Goal: Transaction & Acquisition: Purchase product/service

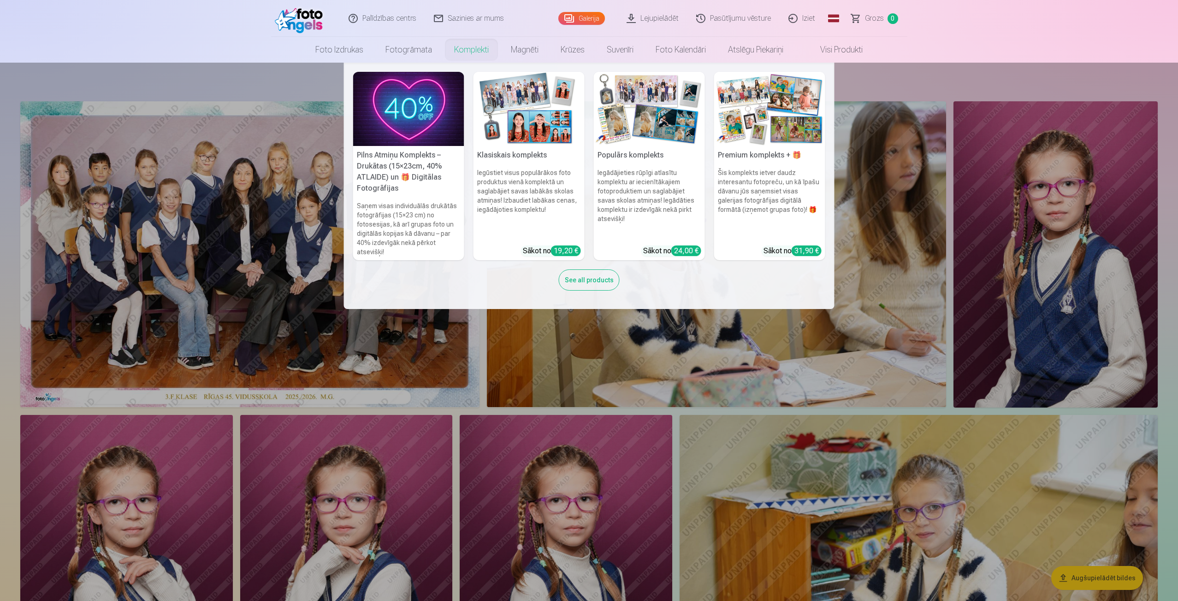
click at [475, 50] on link "Komplekti" at bounding box center [471, 50] width 57 height 26
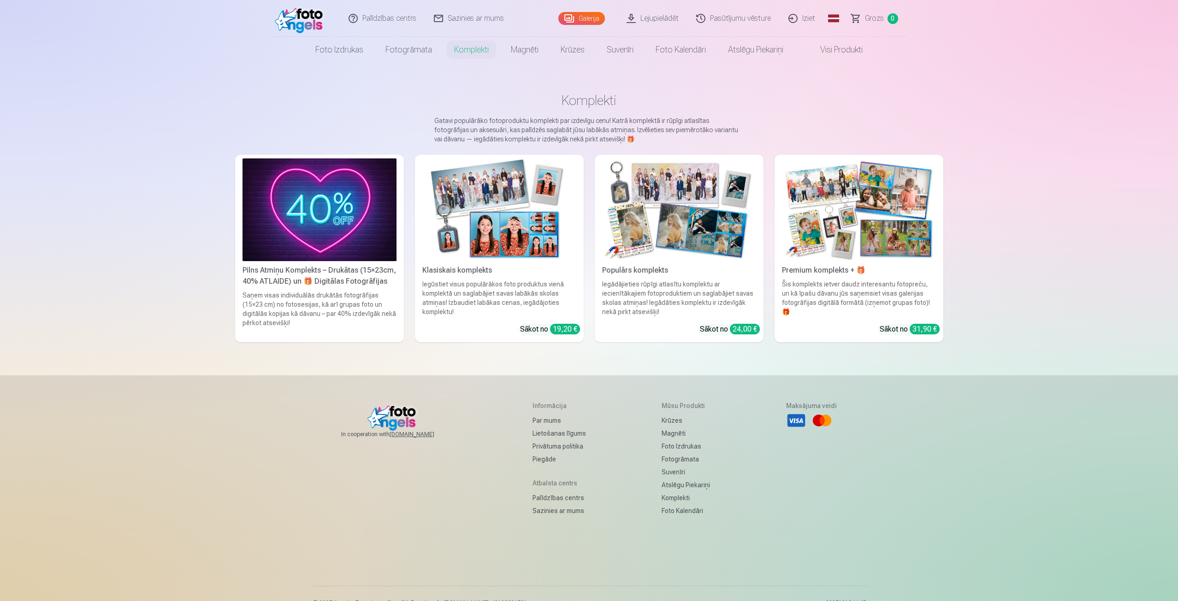
click at [542, 246] on img at bounding box center [499, 210] width 154 height 103
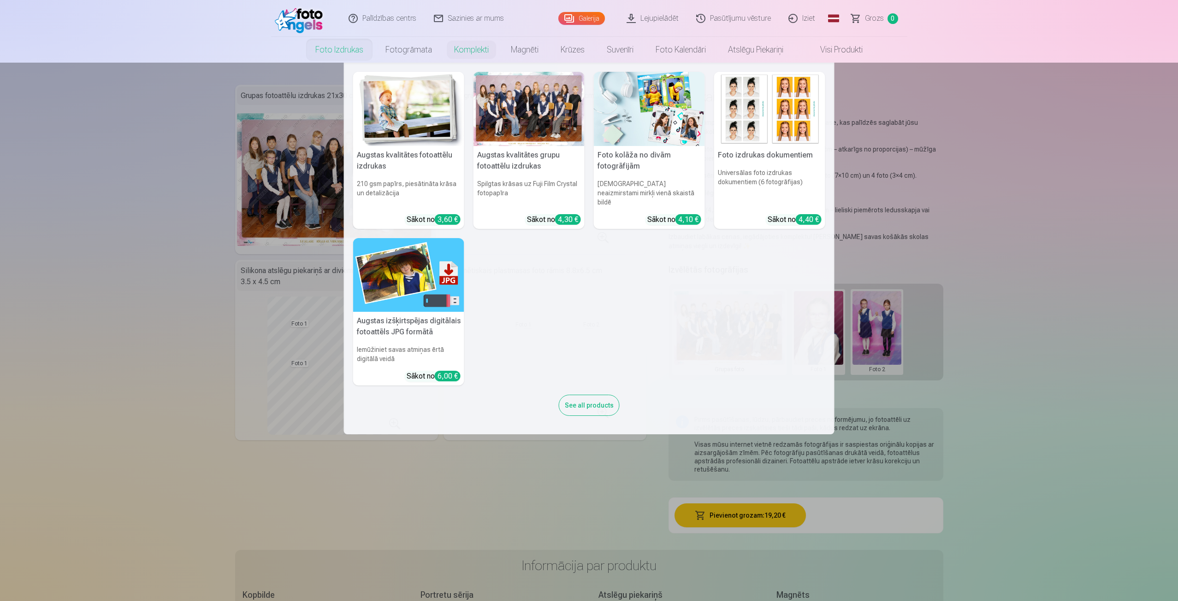
click at [337, 50] on link "Foto izdrukas" at bounding box center [339, 50] width 70 height 26
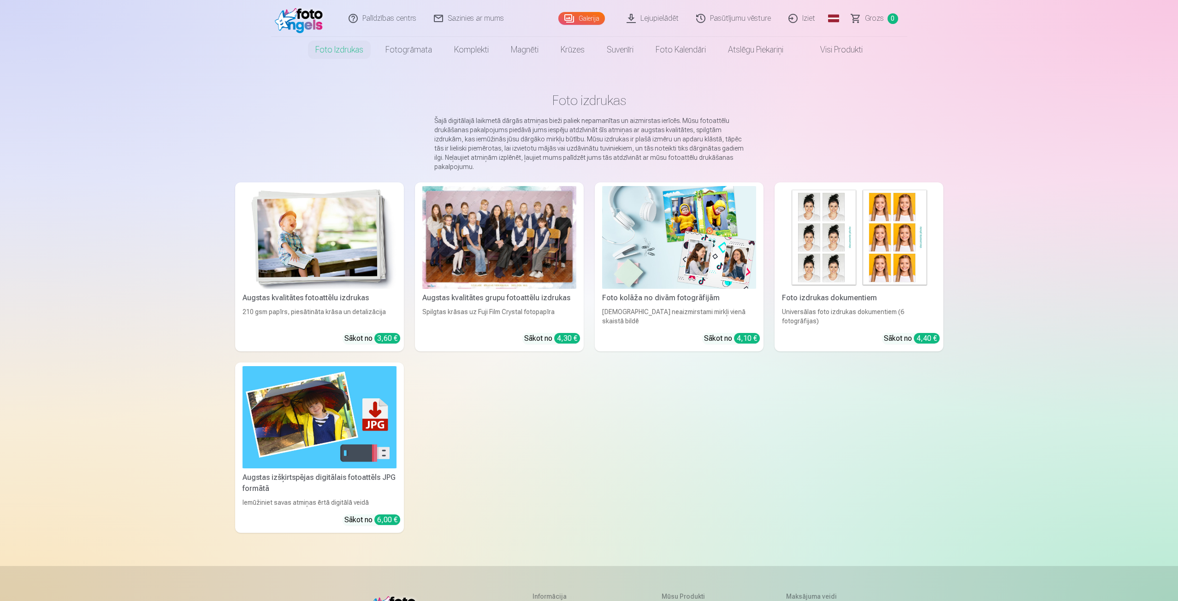
click at [487, 247] on div at bounding box center [499, 237] width 154 height 103
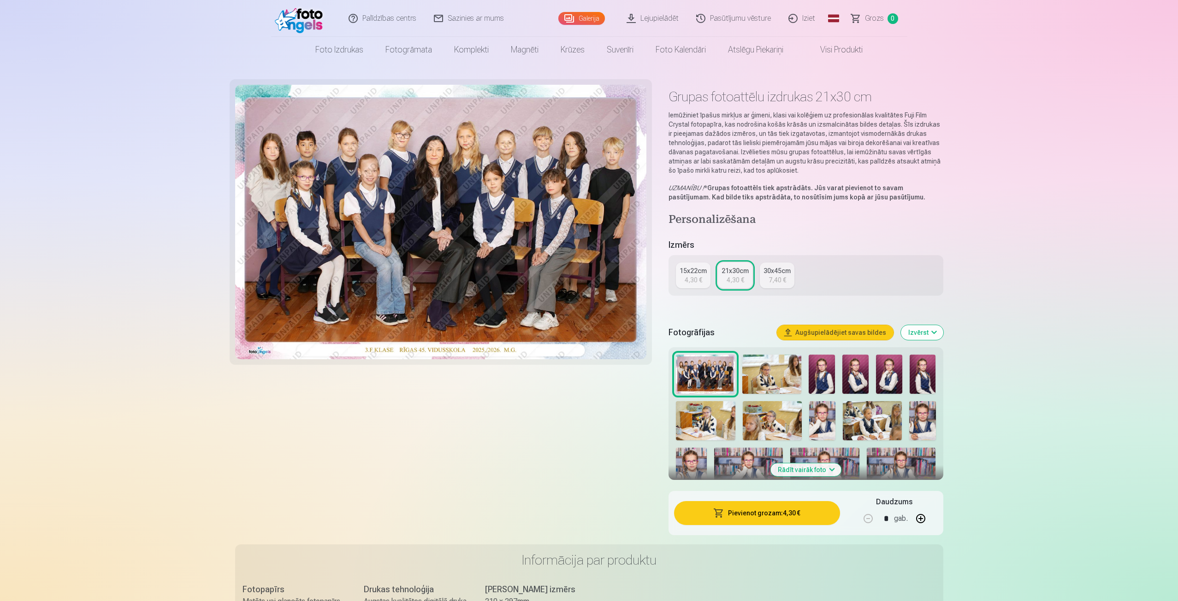
click at [736, 516] on button "Pievienot grozam : 4,30 €" at bounding box center [756, 513] width 165 height 24
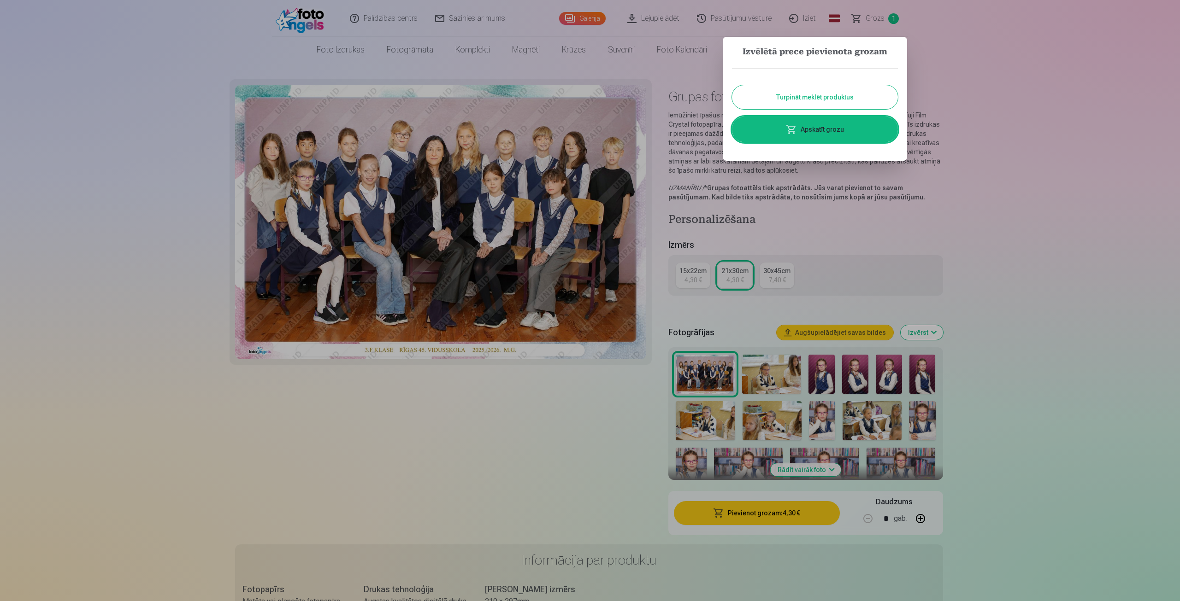
click at [804, 97] on button "Turpināt meklēt produktus" at bounding box center [815, 97] width 166 height 24
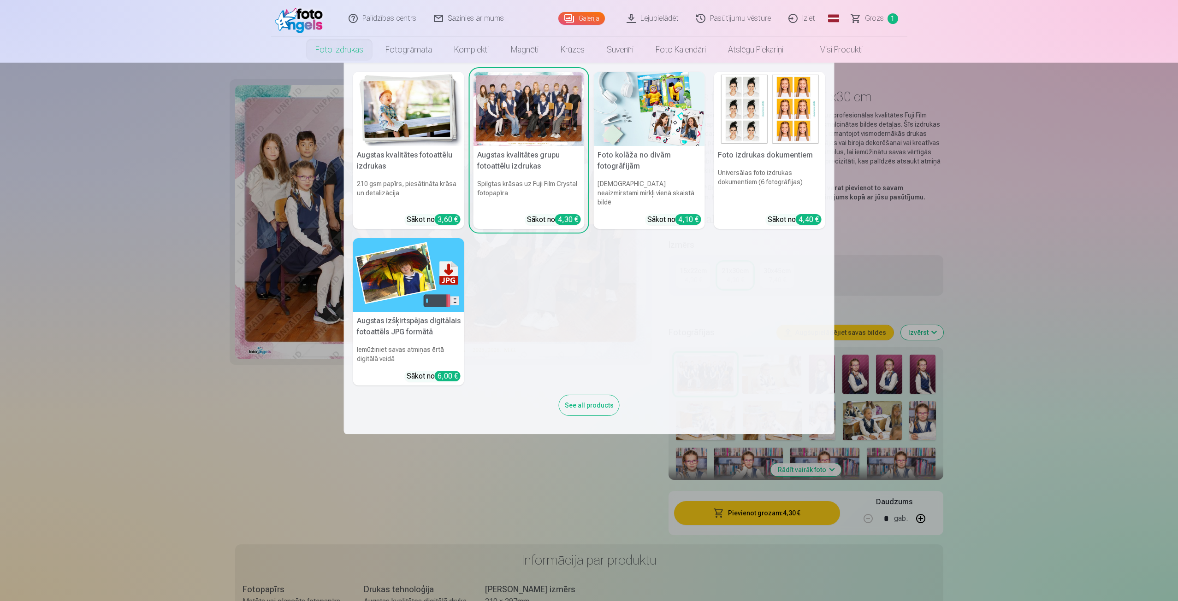
click at [399, 135] on img at bounding box center [408, 109] width 111 height 74
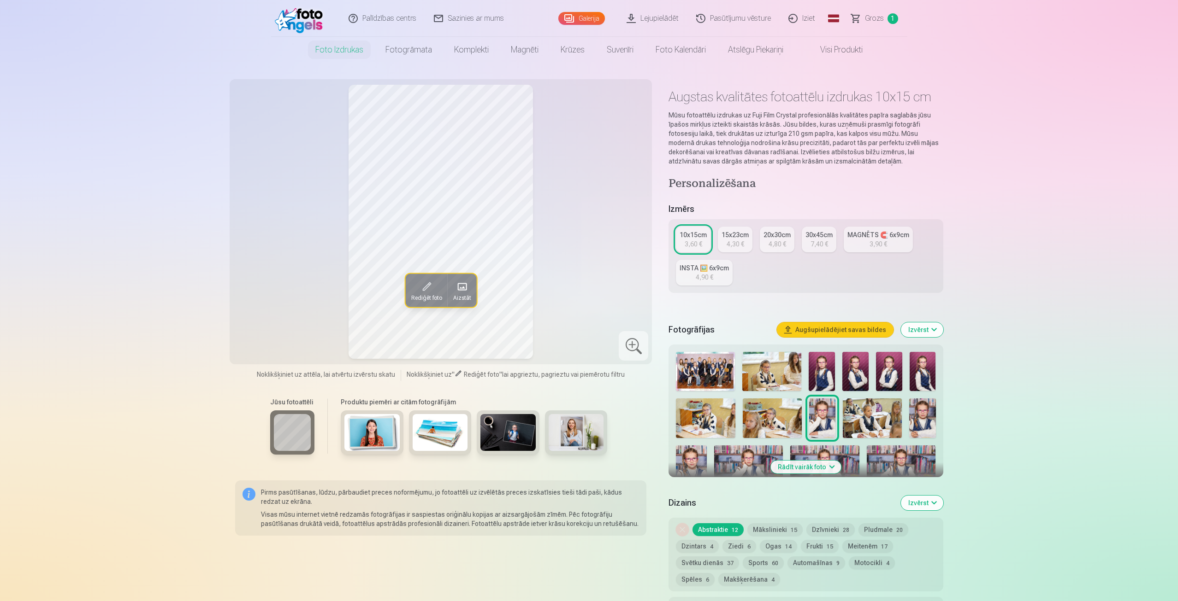
click at [829, 364] on img at bounding box center [821, 371] width 26 height 39
click at [858, 371] on img at bounding box center [855, 371] width 26 height 39
click at [889, 368] on img at bounding box center [889, 371] width 26 height 39
click at [919, 367] on img at bounding box center [922, 371] width 26 height 39
click at [861, 372] on img at bounding box center [855, 371] width 26 height 39
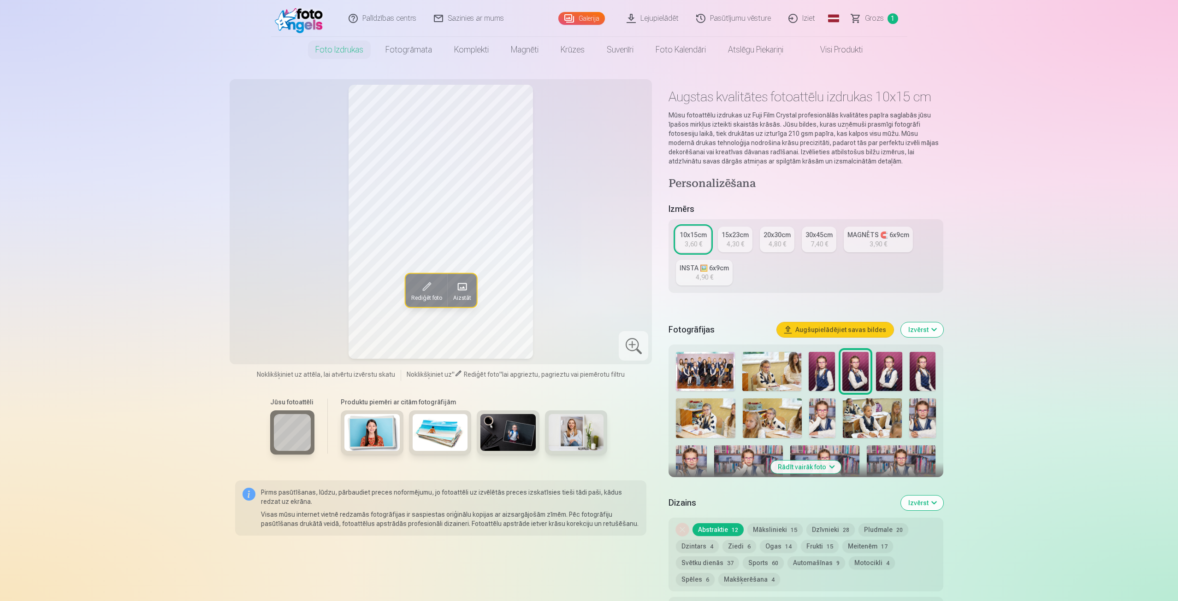
click at [840, 365] on div at bounding box center [805, 493] width 267 height 291
click at [829, 369] on img at bounding box center [821, 371] width 26 height 39
click at [851, 371] on img at bounding box center [855, 371] width 26 height 39
click at [884, 371] on img at bounding box center [889, 371] width 26 height 39
click at [858, 375] on img at bounding box center [855, 371] width 26 height 39
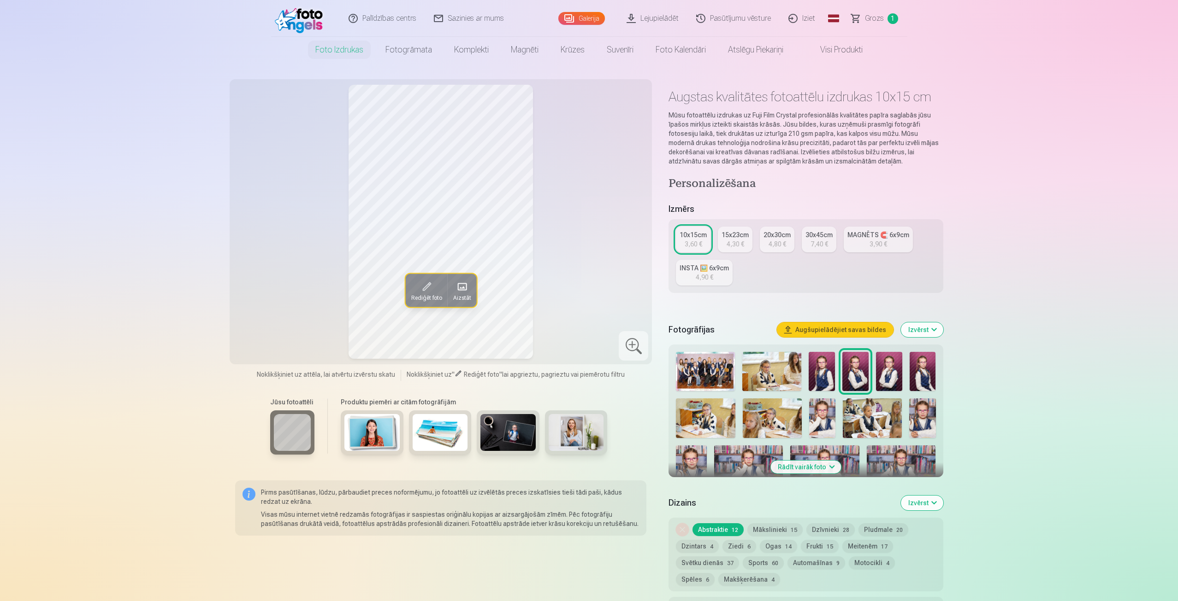
click at [777, 525] on button "Mākslinieki 15" at bounding box center [774, 530] width 55 height 13
click at [725, 529] on button "Abstraktie 12" at bounding box center [717, 530] width 51 height 13
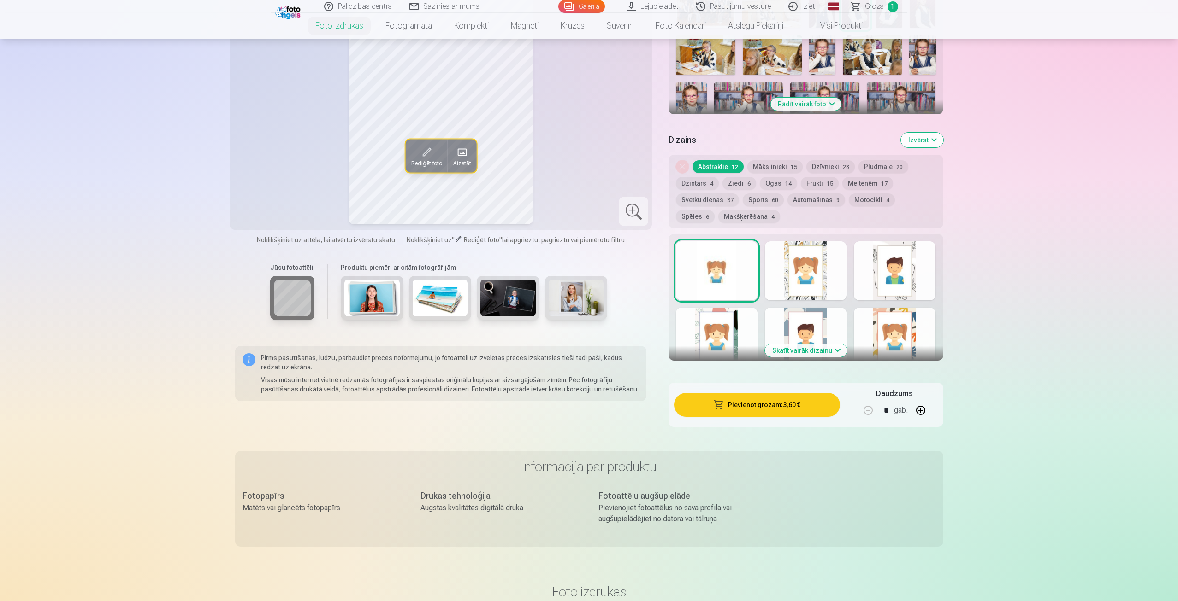
scroll to position [369, 0]
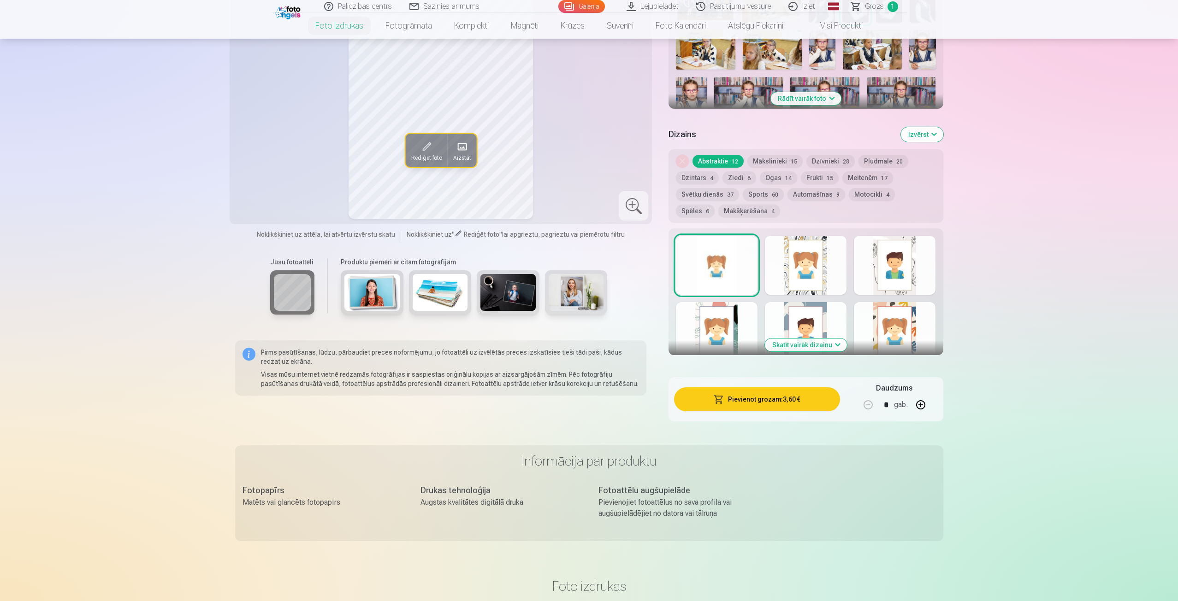
click at [826, 343] on button "Skatīt vairāk dizainu" at bounding box center [806, 345] width 82 height 13
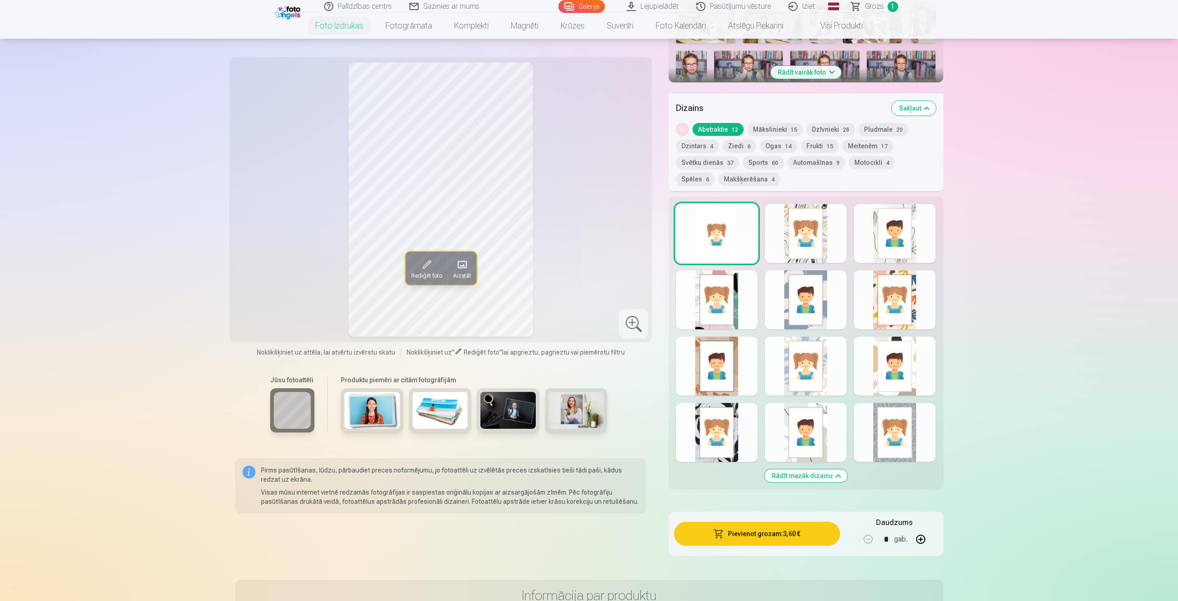
scroll to position [277, 0]
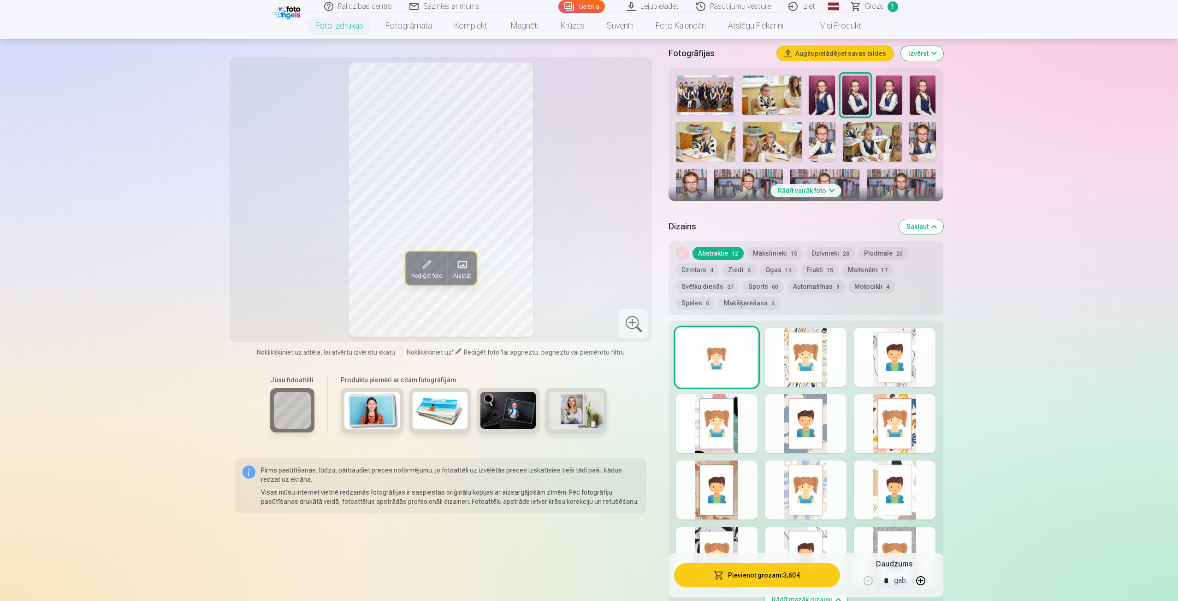
click at [822, 366] on div at bounding box center [806, 357] width 82 height 59
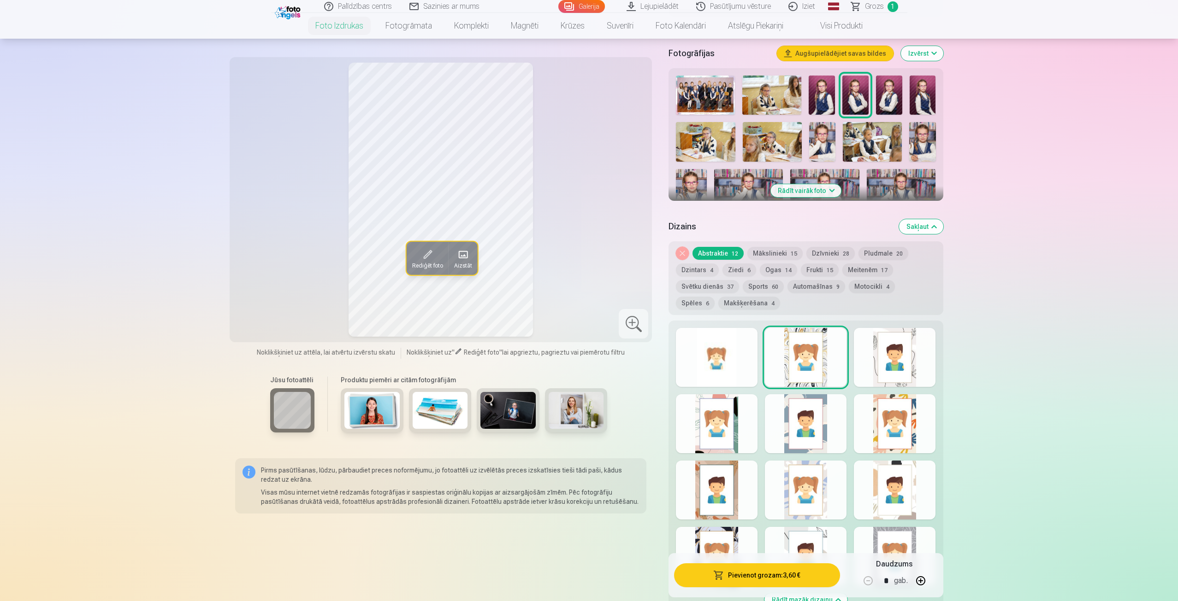
click at [887, 354] on div at bounding box center [895, 357] width 82 height 59
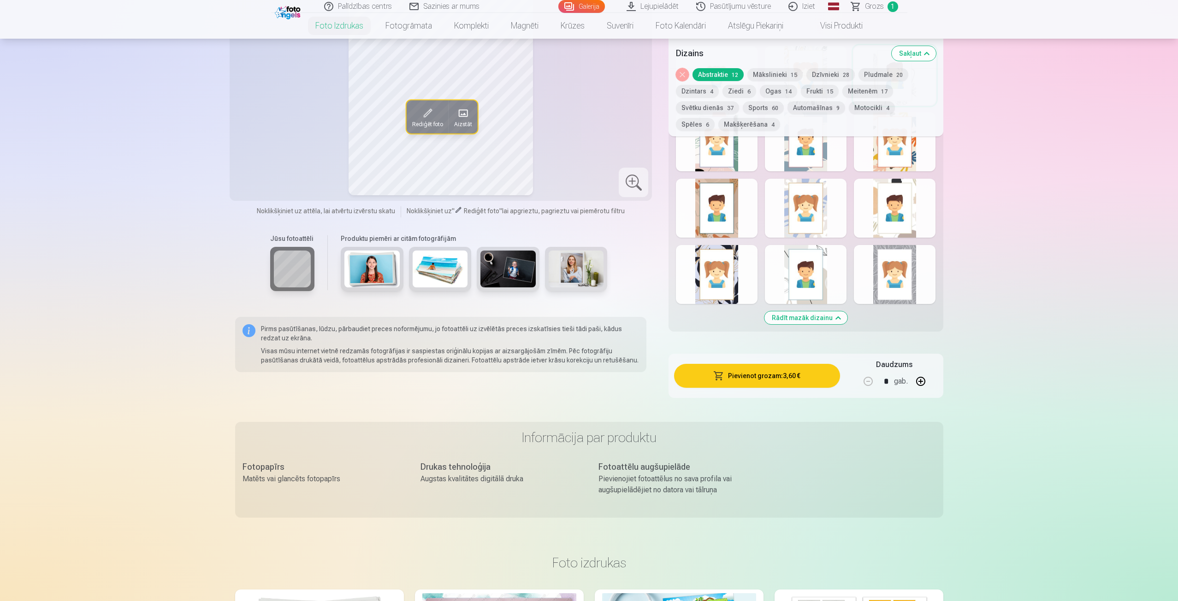
click at [807, 320] on button "Rādīt mazāk dizainu" at bounding box center [805, 318] width 83 height 13
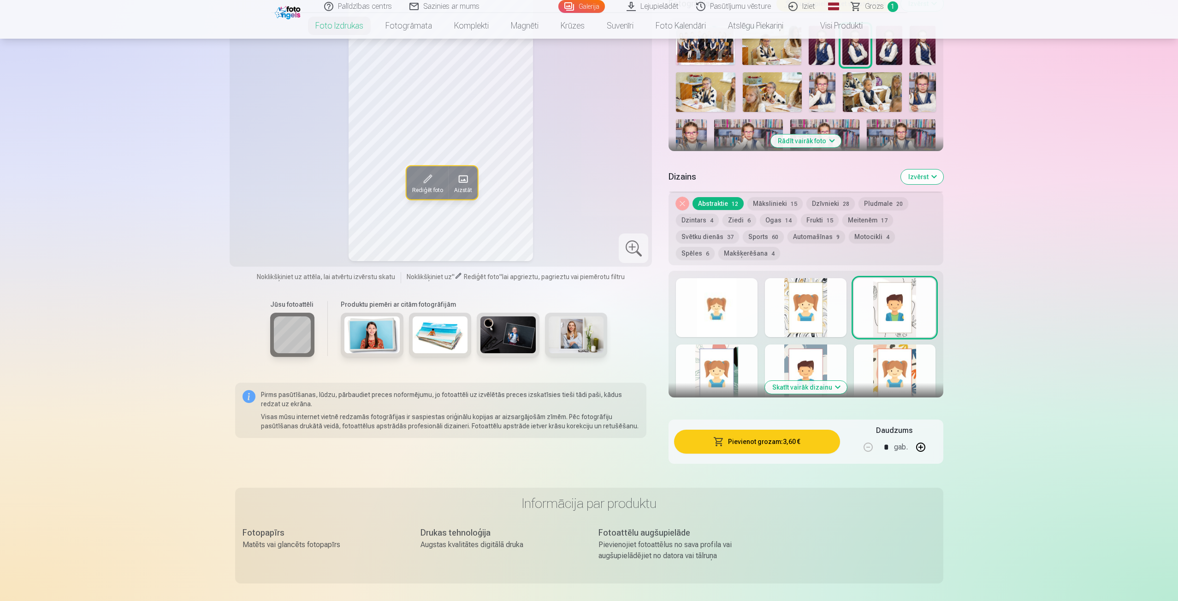
scroll to position [308, 0]
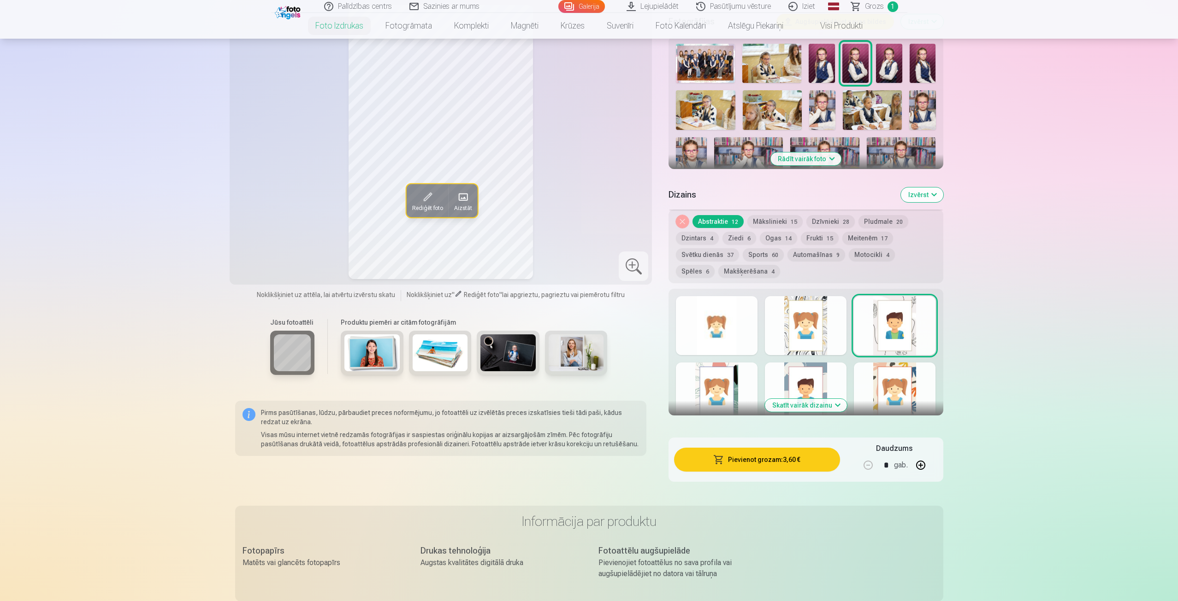
click at [738, 300] on div at bounding box center [717, 325] width 82 height 59
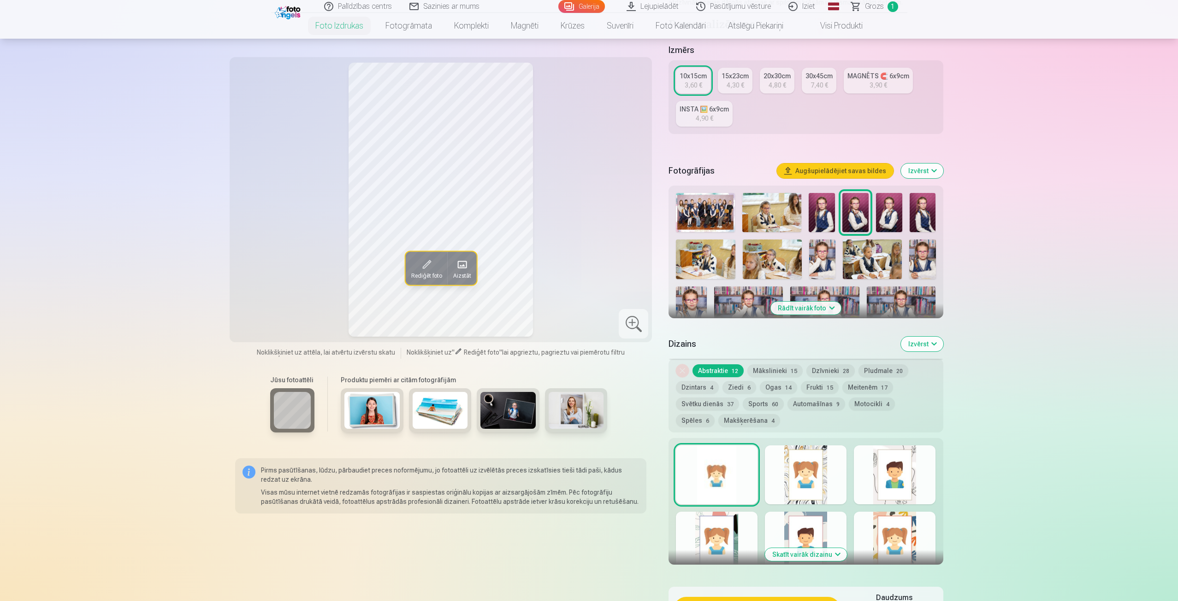
scroll to position [78, 0]
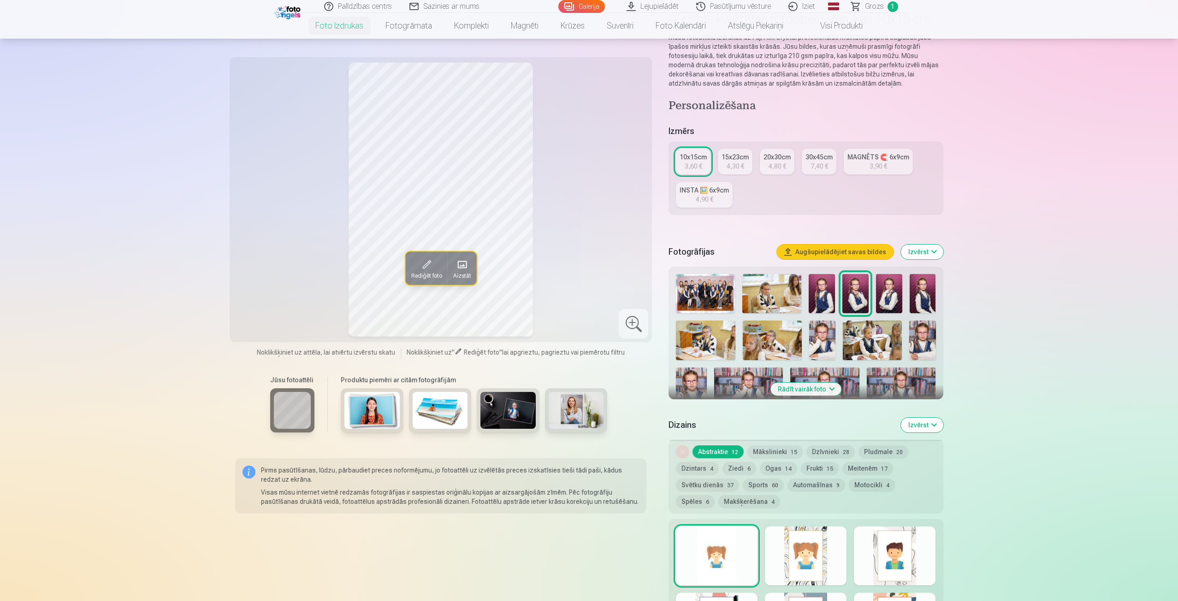
click at [879, 164] on div "3,90 €" at bounding box center [878, 166] width 18 height 9
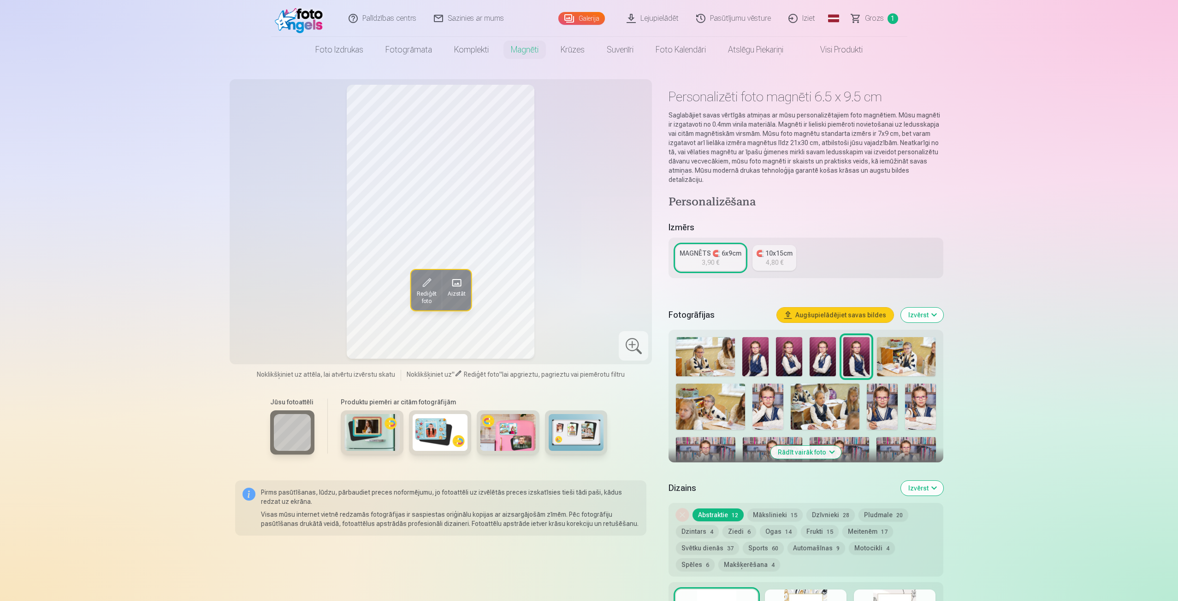
click at [796, 345] on img at bounding box center [789, 356] width 26 height 39
drag, startPoint x: 825, startPoint y: 345, endPoint x: 810, endPoint y: 347, distance: 15.8
click at [825, 346] on img at bounding box center [822, 356] width 26 height 39
click at [801, 347] on img at bounding box center [789, 356] width 26 height 39
click at [783, 388] on div at bounding box center [805, 453] width 267 height 238
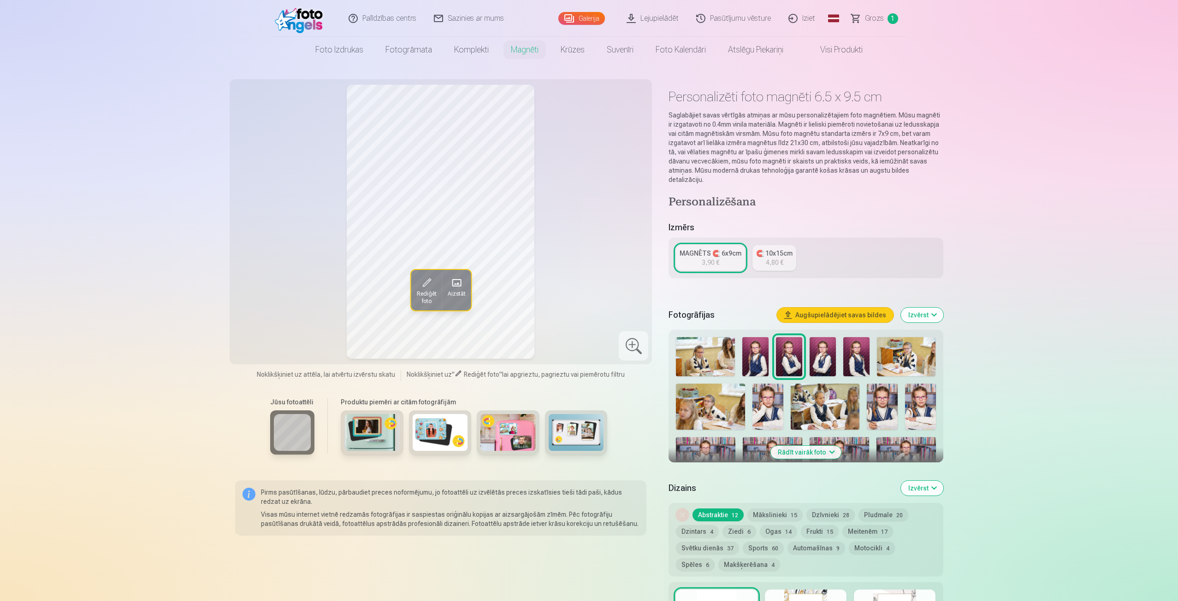
click at [778, 400] on img at bounding box center [767, 407] width 31 height 46
click at [870, 395] on img at bounding box center [881, 407] width 31 height 46
click at [794, 342] on img at bounding box center [789, 356] width 26 height 39
click at [764, 396] on img at bounding box center [767, 407] width 31 height 46
drag, startPoint x: 885, startPoint y: 389, endPoint x: 893, endPoint y: 386, distance: 7.9
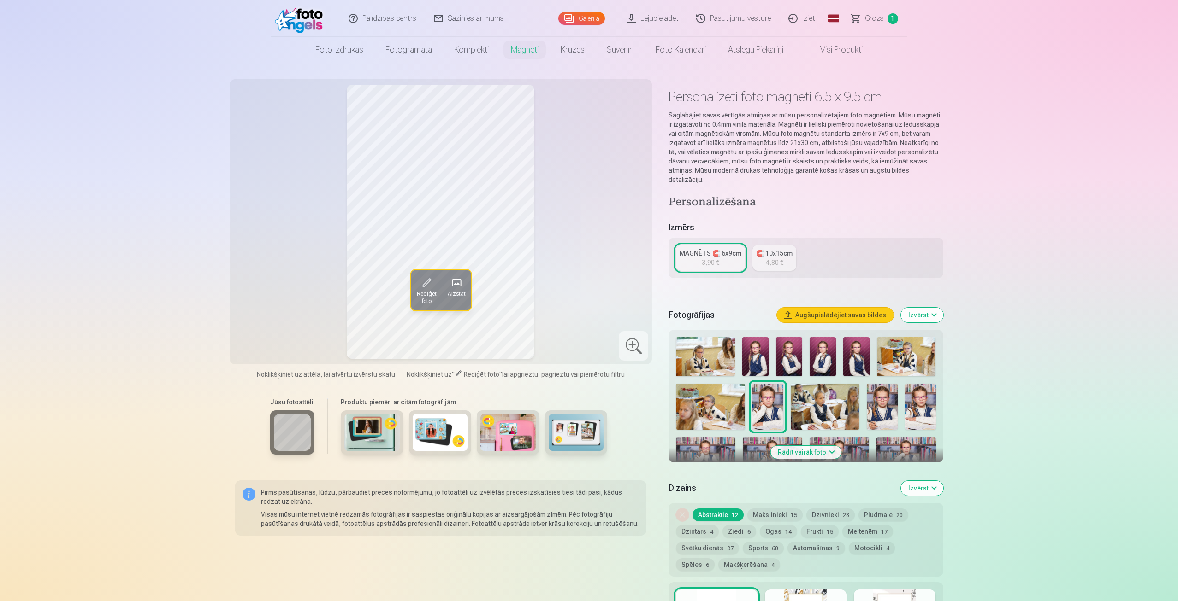
click at [886, 389] on img at bounding box center [881, 407] width 31 height 46
click at [919, 393] on img at bounding box center [920, 407] width 31 height 46
click at [899, 394] on div at bounding box center [805, 453] width 267 height 238
click at [888, 395] on img at bounding box center [881, 407] width 31 height 46
click at [757, 390] on img at bounding box center [767, 407] width 31 height 46
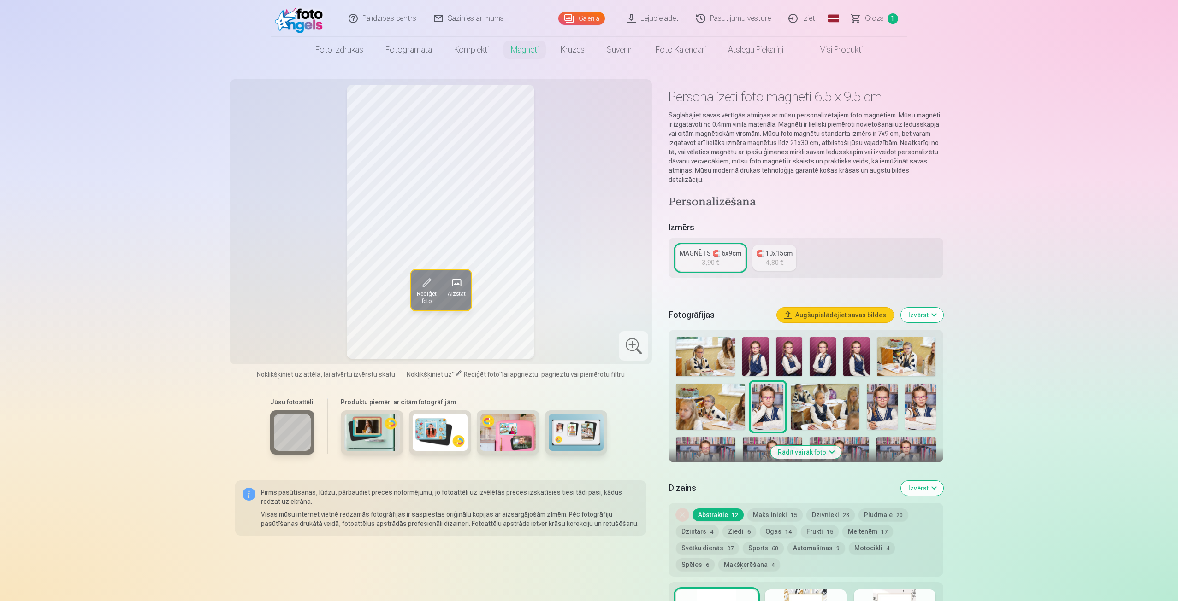
click at [786, 346] on img at bounding box center [789, 356] width 26 height 39
click at [755, 357] on img at bounding box center [755, 356] width 26 height 39
click at [760, 401] on img at bounding box center [767, 407] width 31 height 46
click at [761, 359] on img at bounding box center [755, 356] width 26 height 39
click at [790, 349] on img at bounding box center [789, 356] width 26 height 39
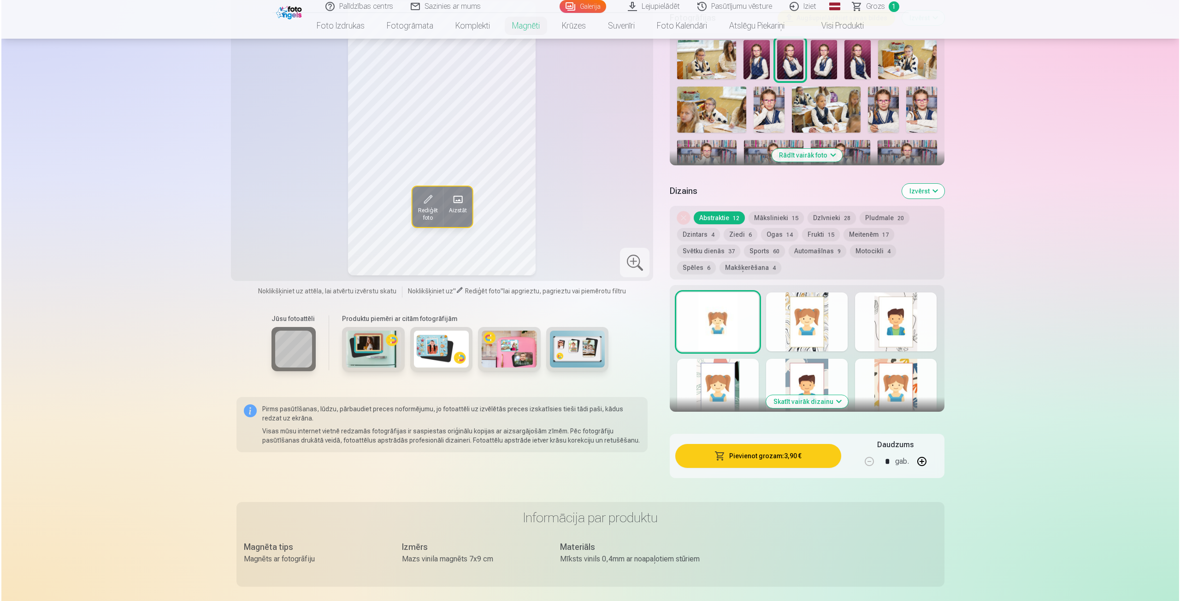
scroll to position [369, 0]
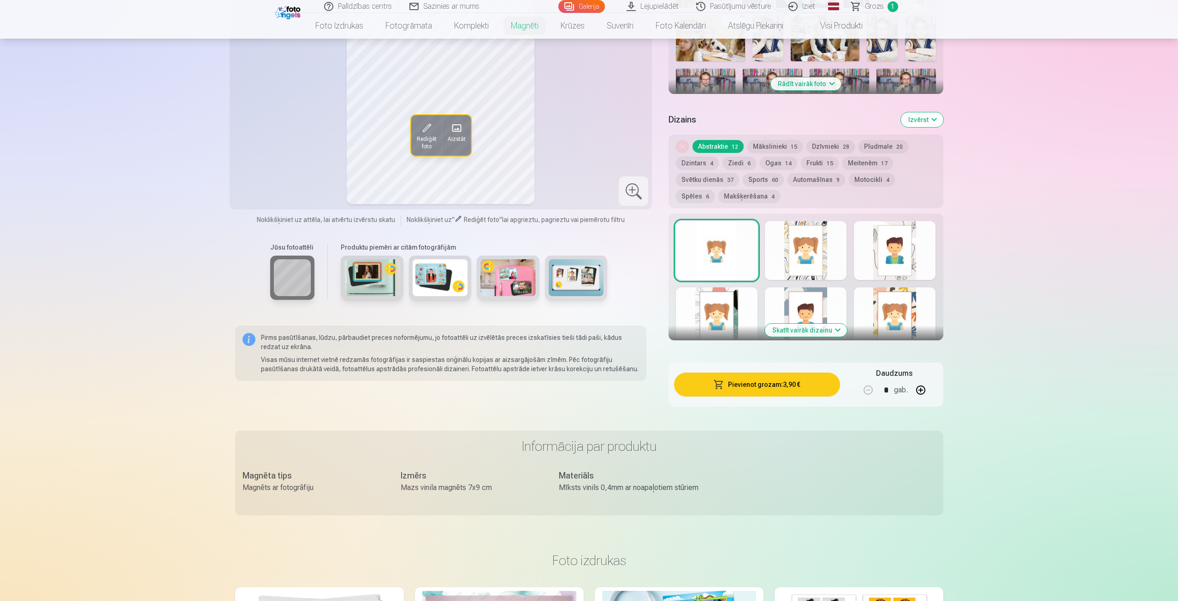
click at [917, 379] on button "button" at bounding box center [920, 390] width 22 height 22
click at [788, 379] on button "Pievienot grozam : 7,80 €" at bounding box center [756, 385] width 165 height 24
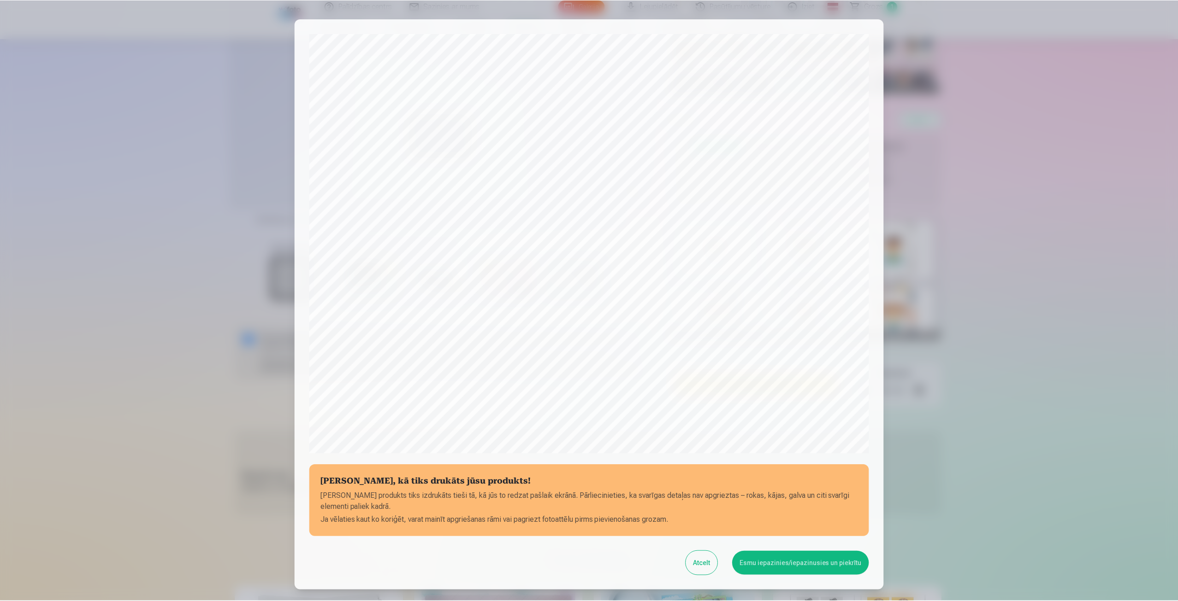
scroll to position [63, 0]
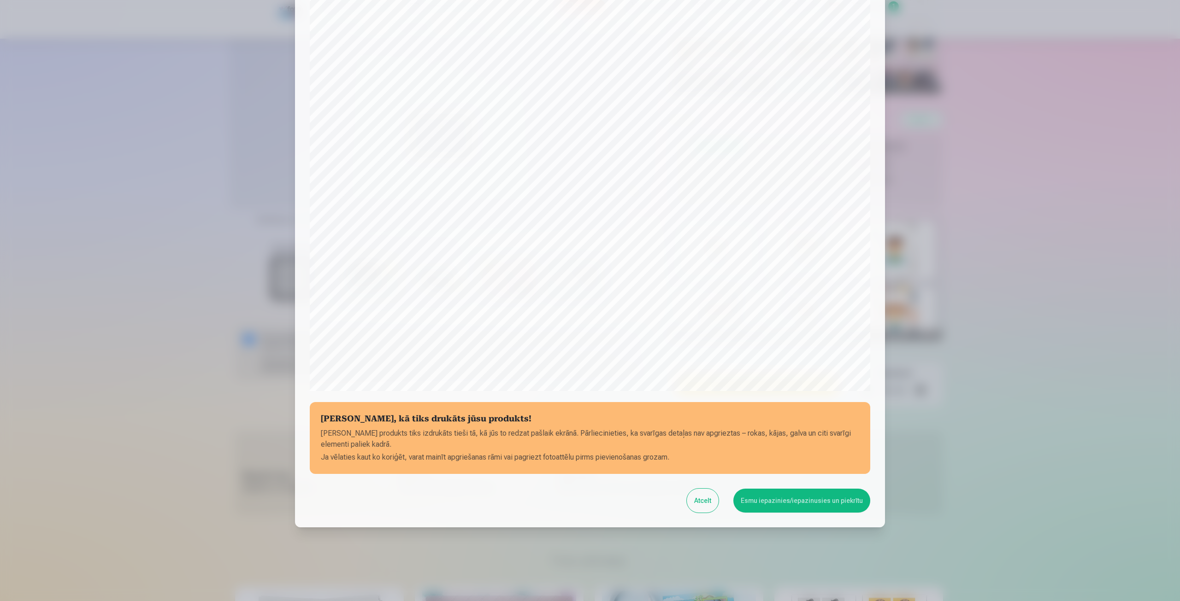
click at [811, 508] on button "Esmu iepazinies/iepazinusies un piekrītu" at bounding box center [801, 501] width 137 height 24
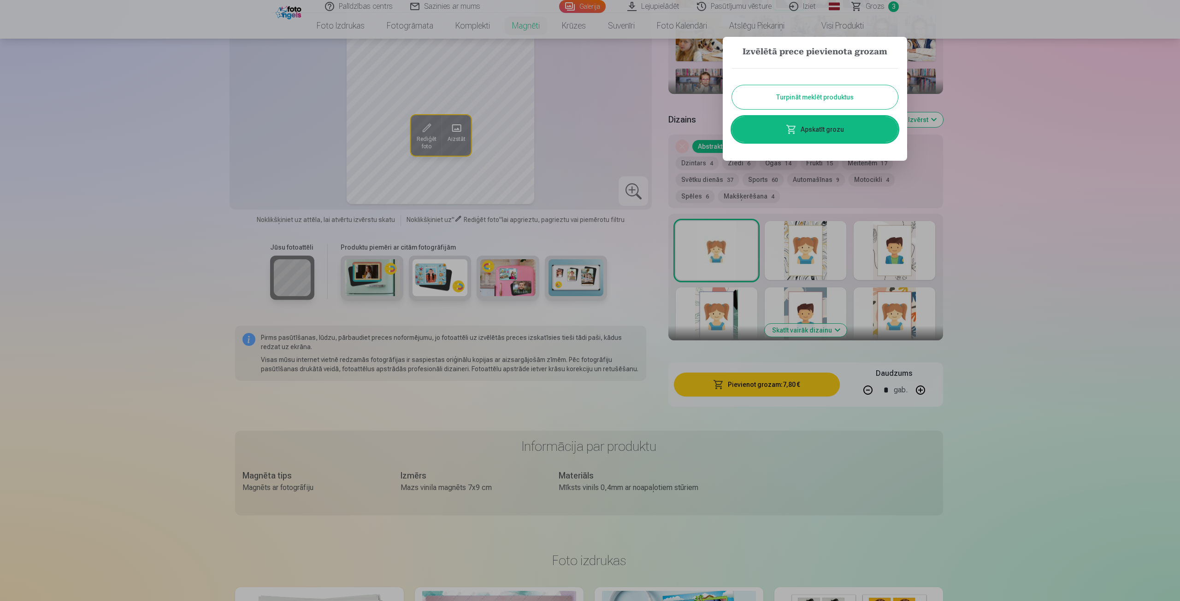
click at [833, 97] on button "Turpināt meklēt produktus" at bounding box center [815, 97] width 166 height 24
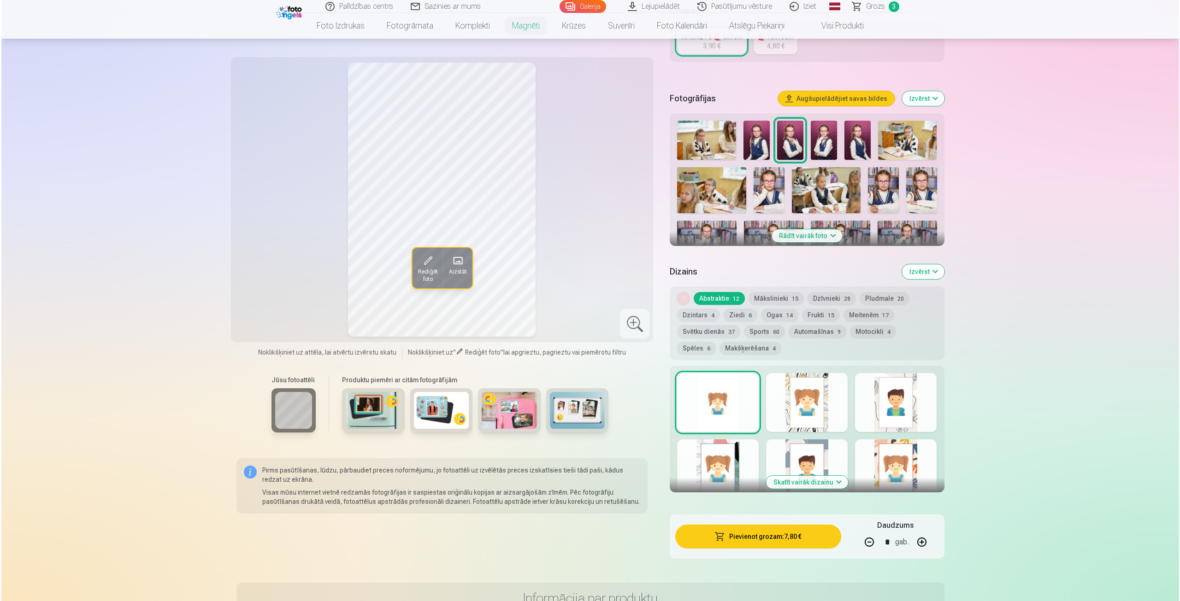
scroll to position [184, 0]
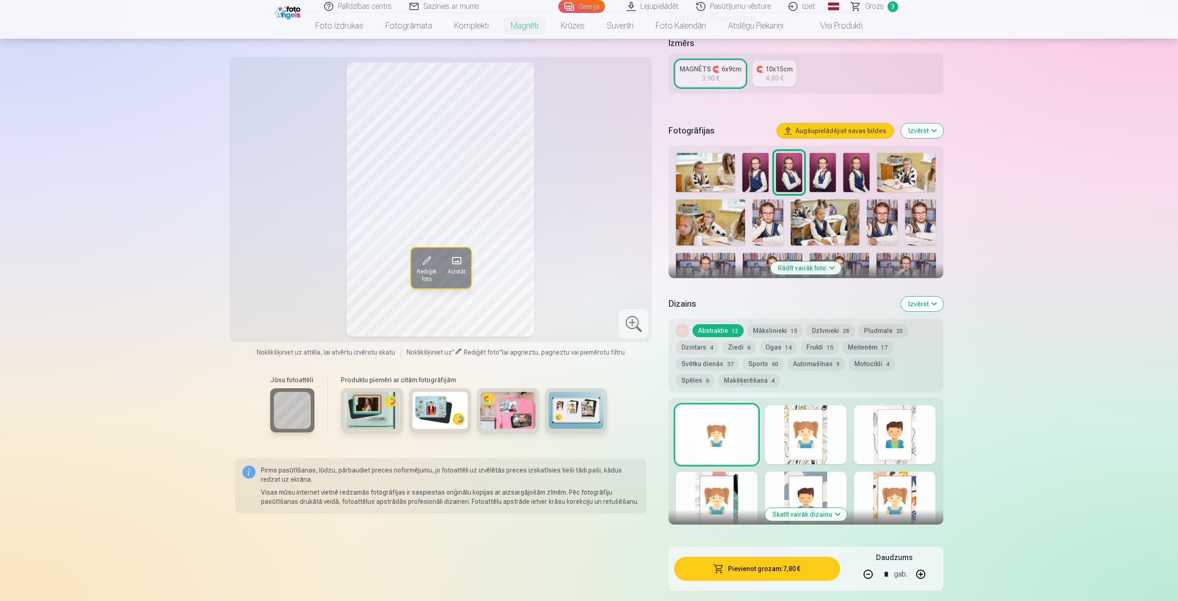
click at [914, 210] on img at bounding box center [920, 223] width 31 height 46
click at [878, 211] on img at bounding box center [881, 223] width 31 height 46
click at [922, 218] on img at bounding box center [920, 223] width 31 height 46
click at [873, 221] on img at bounding box center [881, 223] width 31 height 46
click at [920, 220] on img at bounding box center [920, 223] width 31 height 46
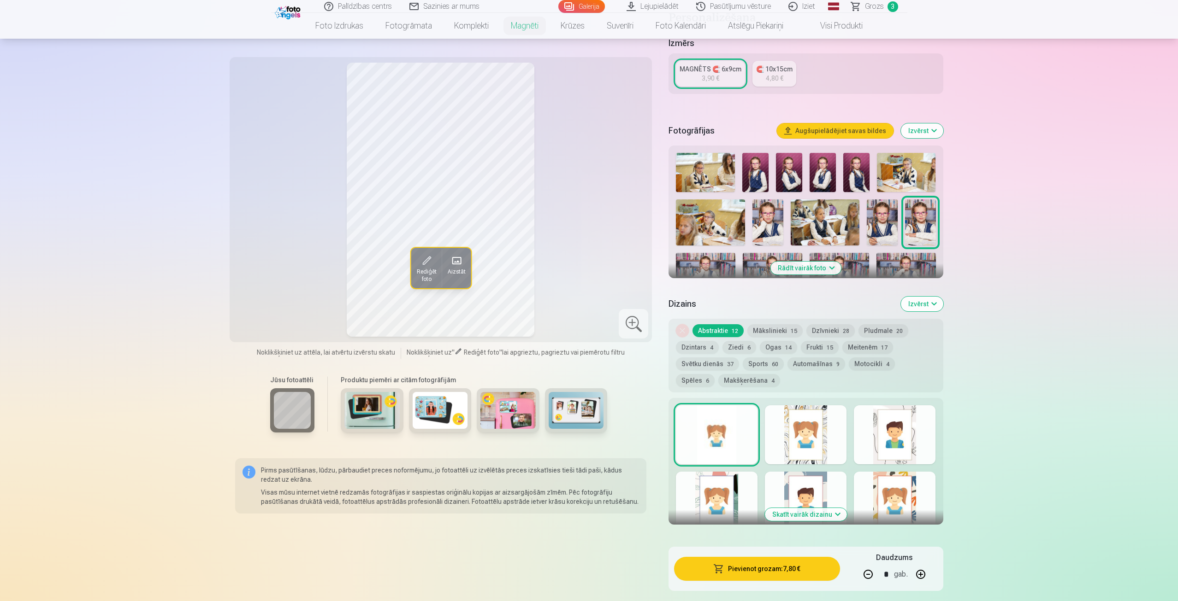
click at [877, 215] on img at bounding box center [881, 223] width 31 height 46
click at [771, 200] on img at bounding box center [767, 223] width 31 height 46
click at [791, 161] on img at bounding box center [789, 172] width 26 height 39
click at [924, 201] on img at bounding box center [920, 223] width 31 height 46
click at [886, 215] on img at bounding box center [881, 223] width 31 height 46
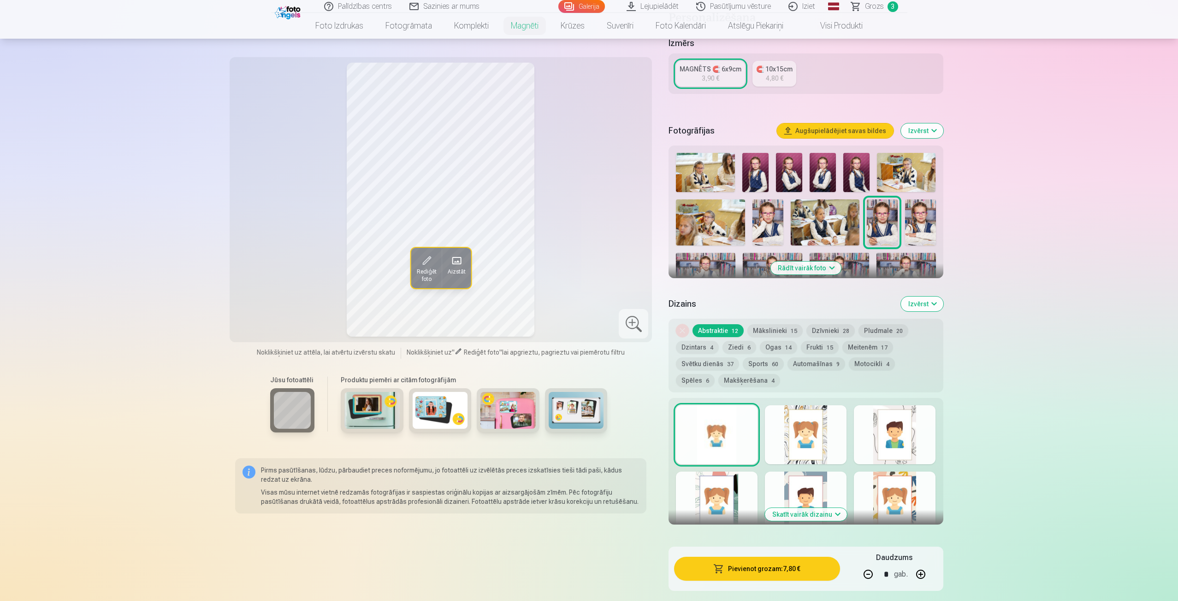
click at [919, 215] on img at bounding box center [920, 223] width 31 height 46
click at [867, 565] on button "button" at bounding box center [868, 575] width 22 height 22
type input "*"
click at [770, 560] on button "Pievienot grozam : 3,90 €" at bounding box center [756, 569] width 165 height 24
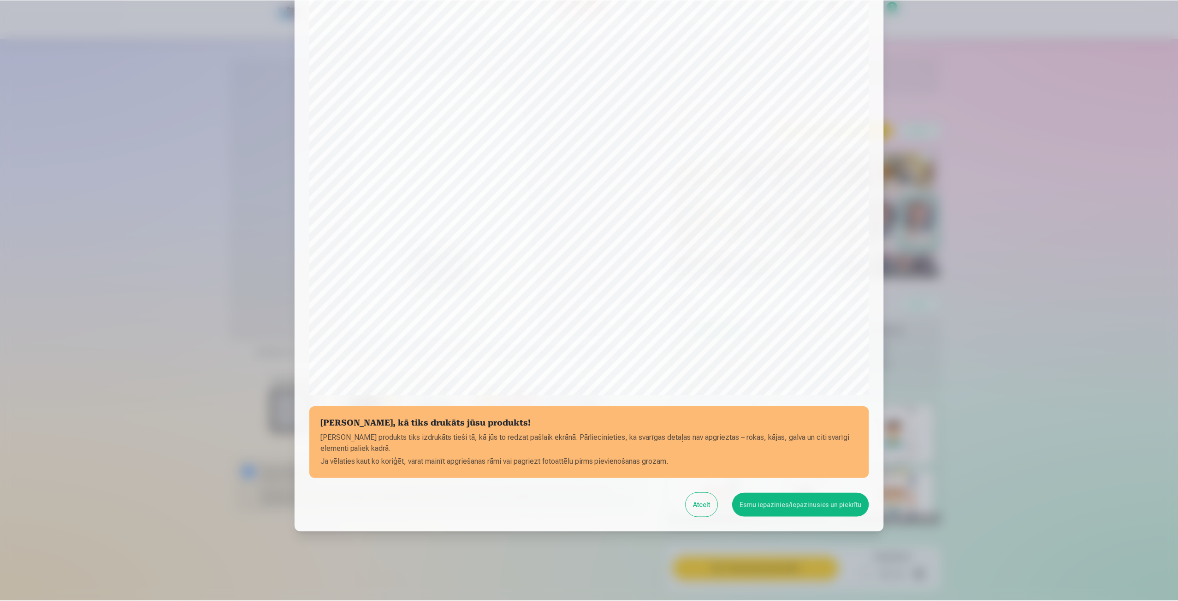
scroll to position [63, 0]
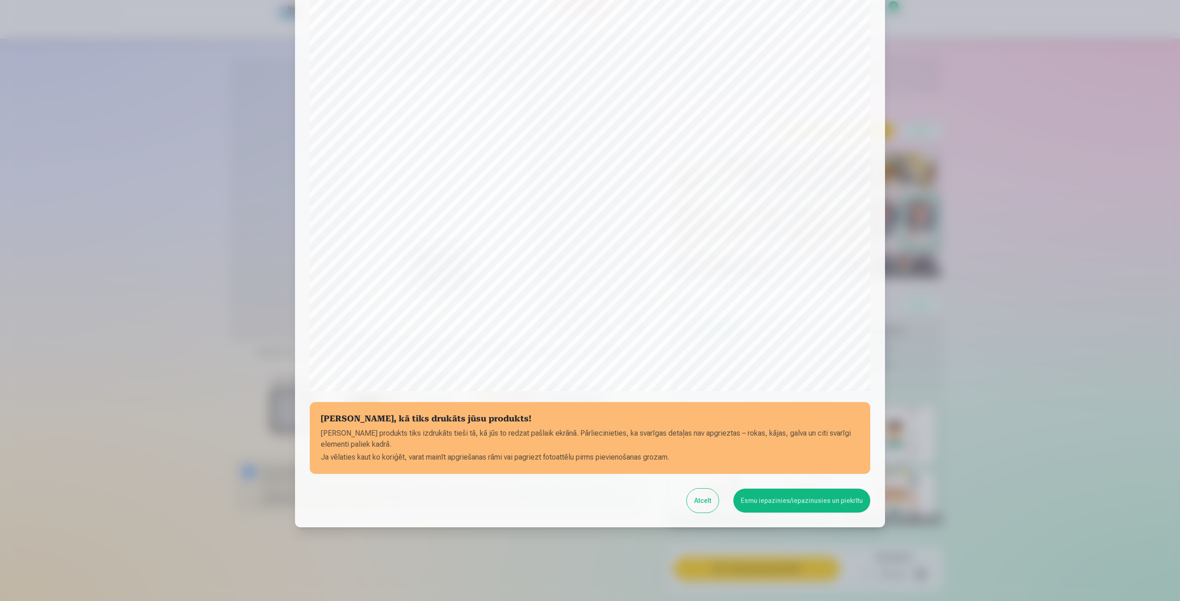
click at [769, 500] on button "Esmu iepazinies/iepazinusies un piekrītu" at bounding box center [801, 501] width 137 height 24
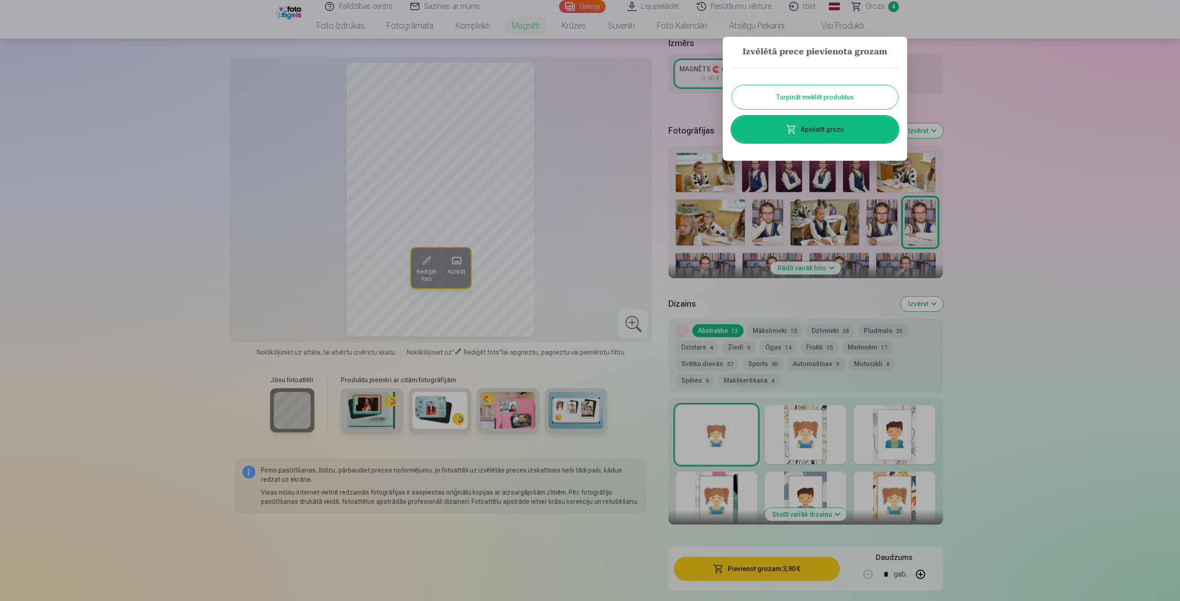
click at [807, 93] on button "Turpināt meklēt produktus" at bounding box center [815, 97] width 166 height 24
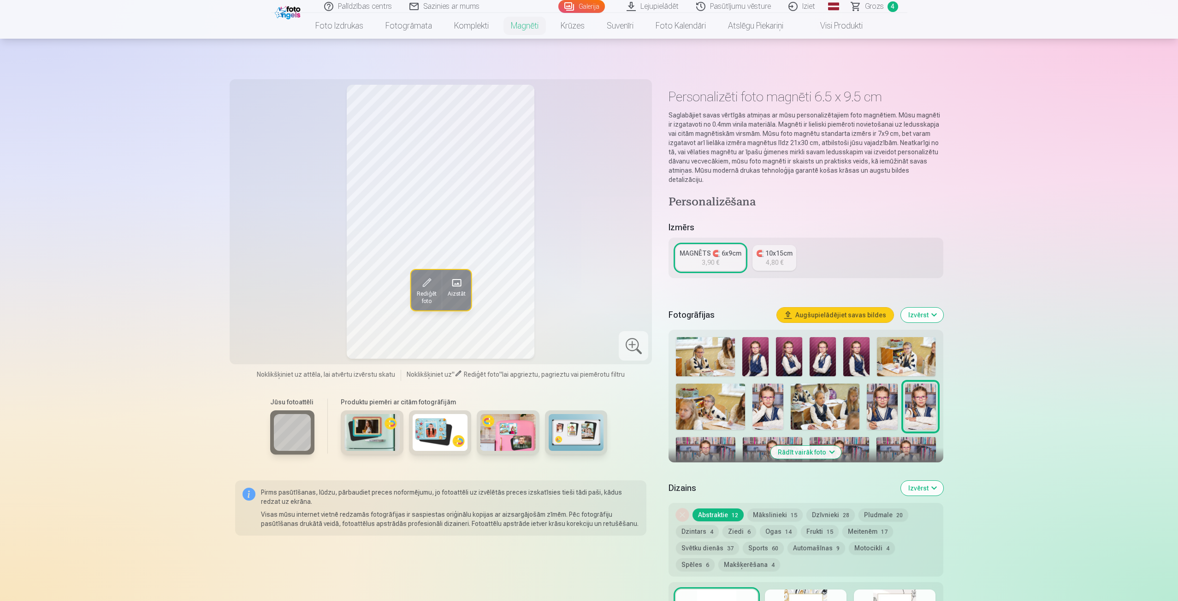
scroll to position [184, 0]
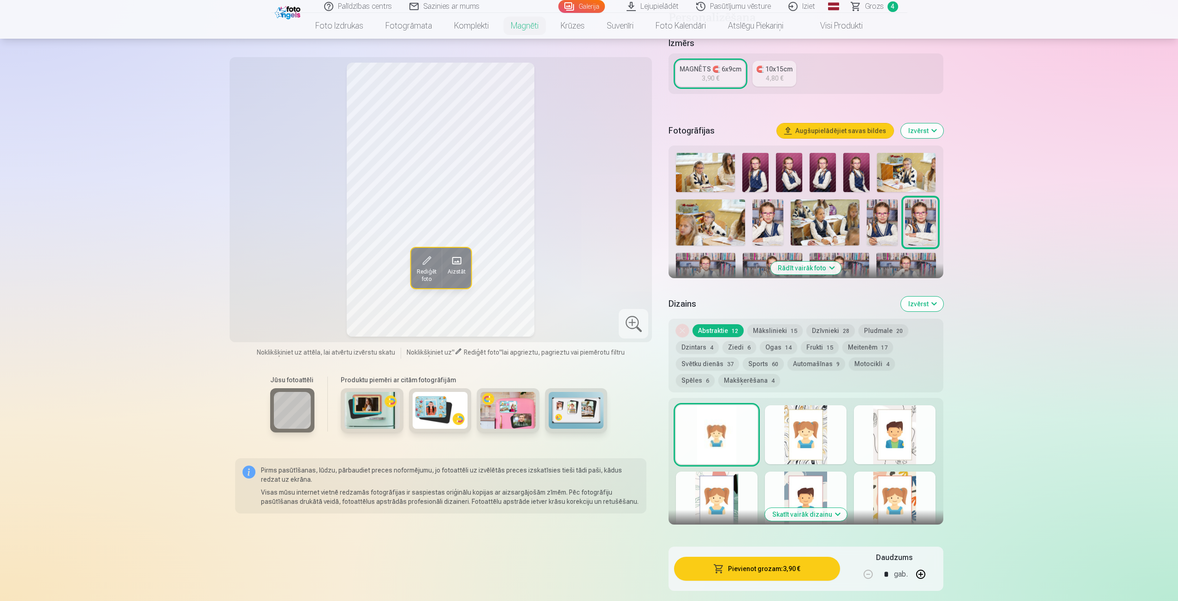
click at [631, 320] on div at bounding box center [632, 323] width 29 height 29
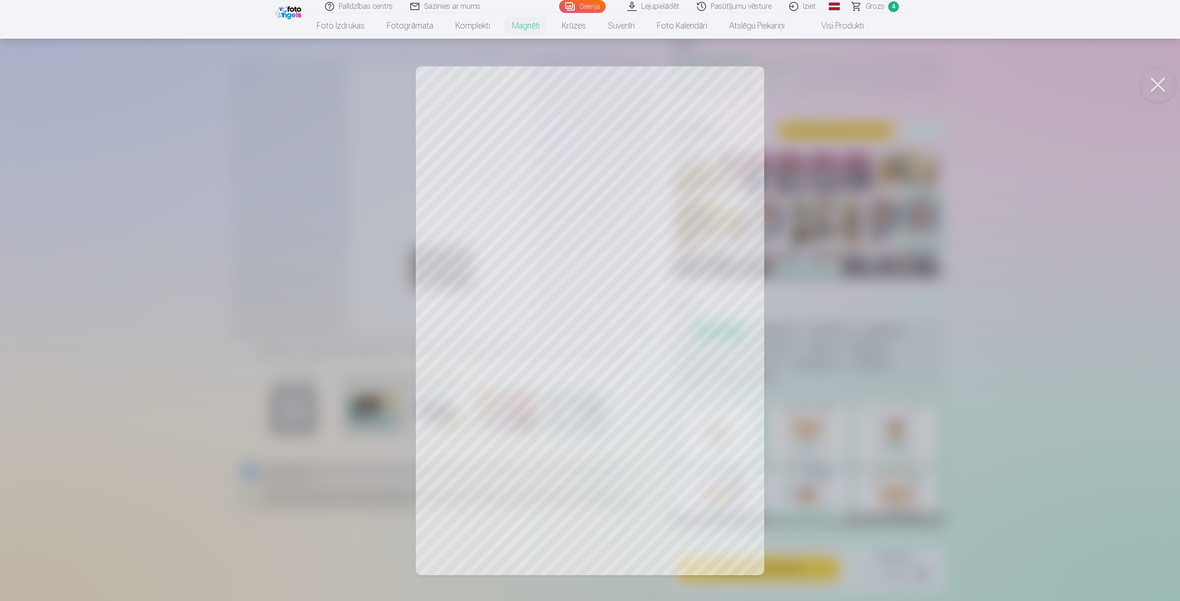
click at [588, 461] on div at bounding box center [590, 300] width 1180 height 601
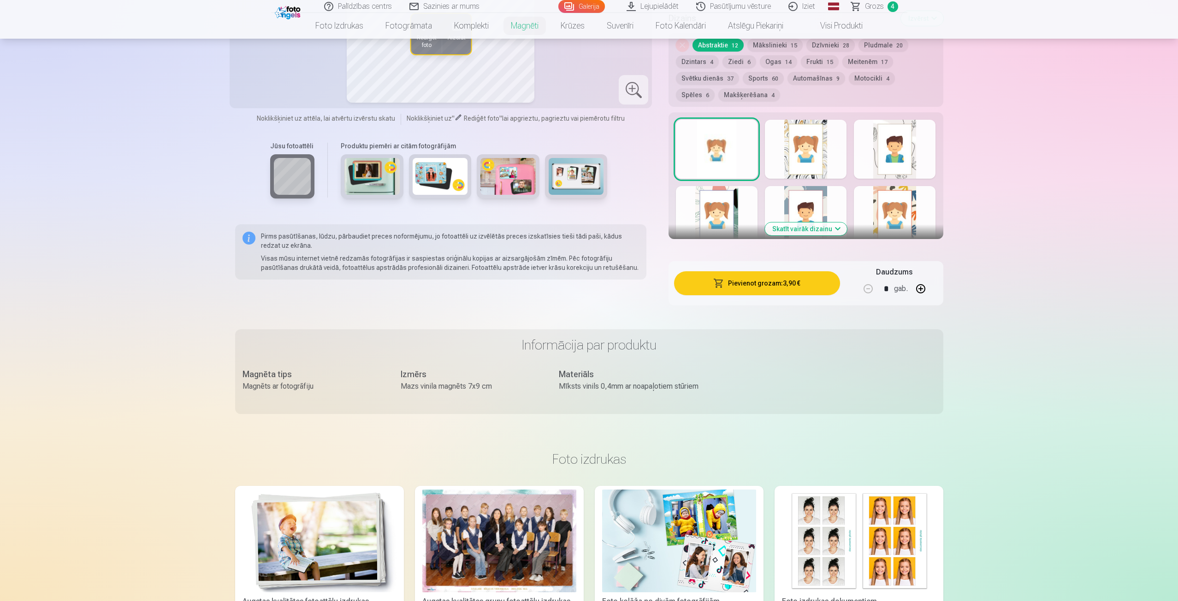
scroll to position [553, 0]
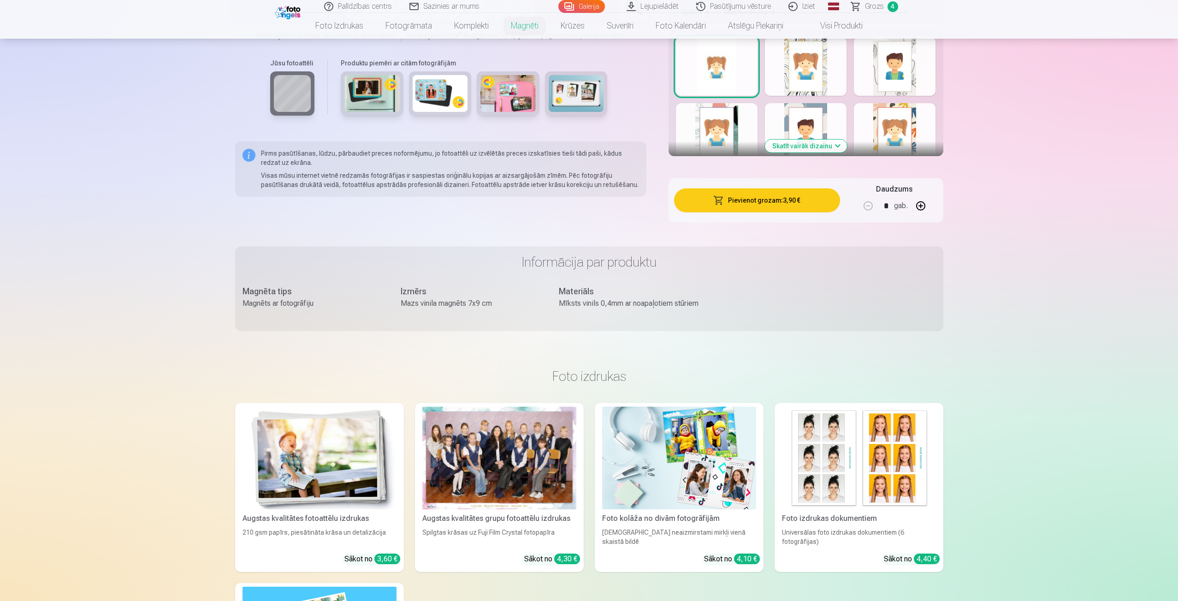
click at [676, 466] on img at bounding box center [679, 458] width 154 height 103
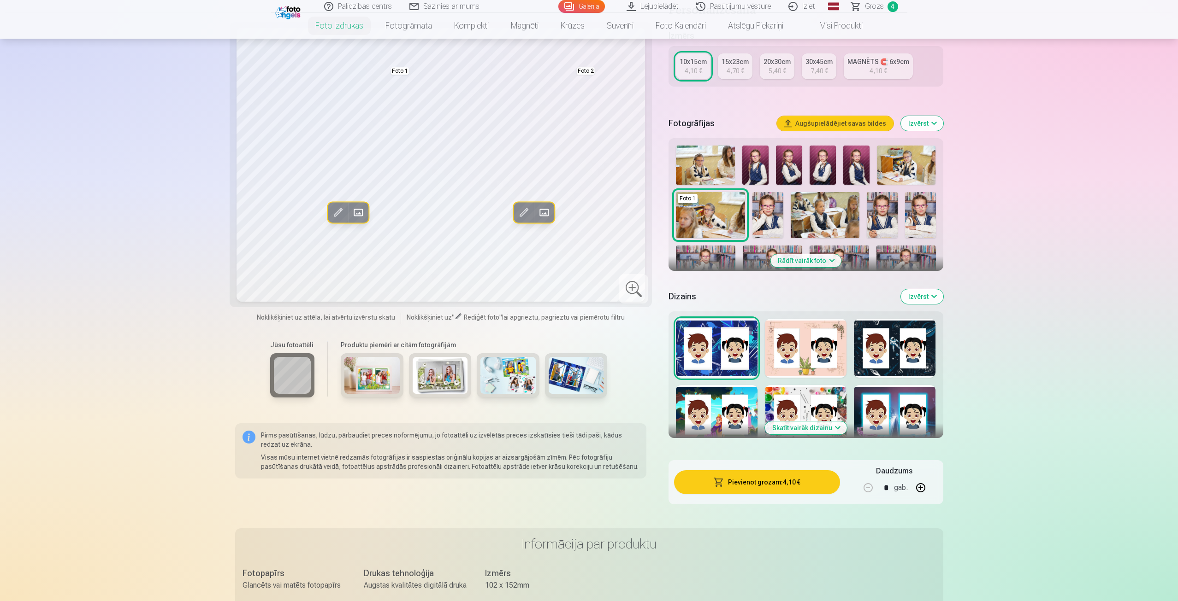
scroll to position [184, 0]
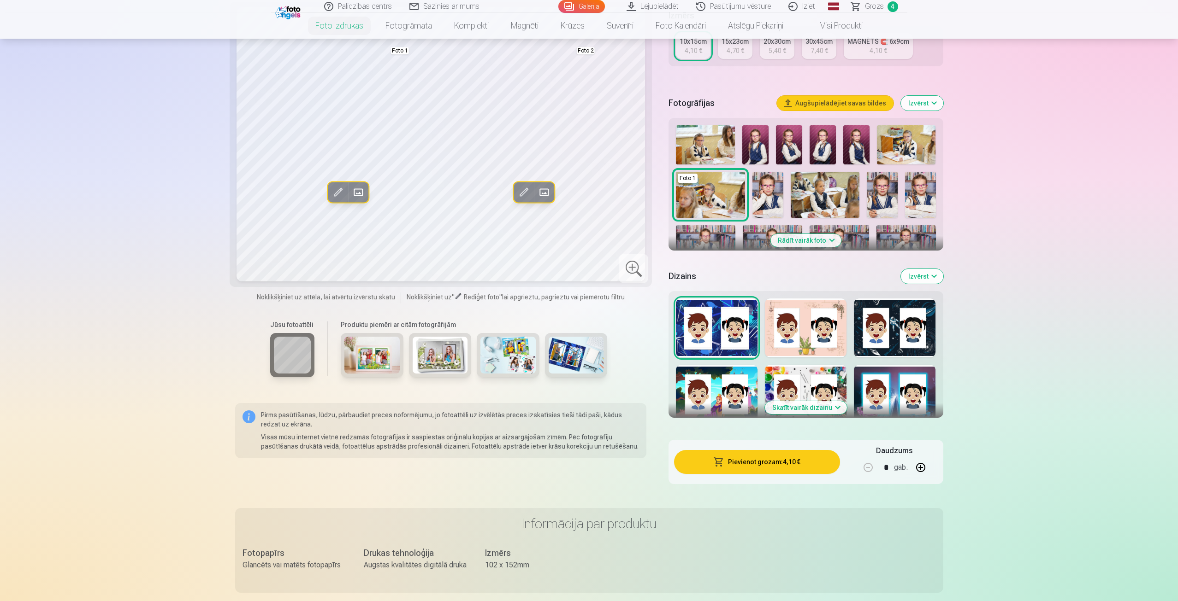
click at [824, 408] on button "Skatīt vairāk dizainu" at bounding box center [806, 407] width 82 height 13
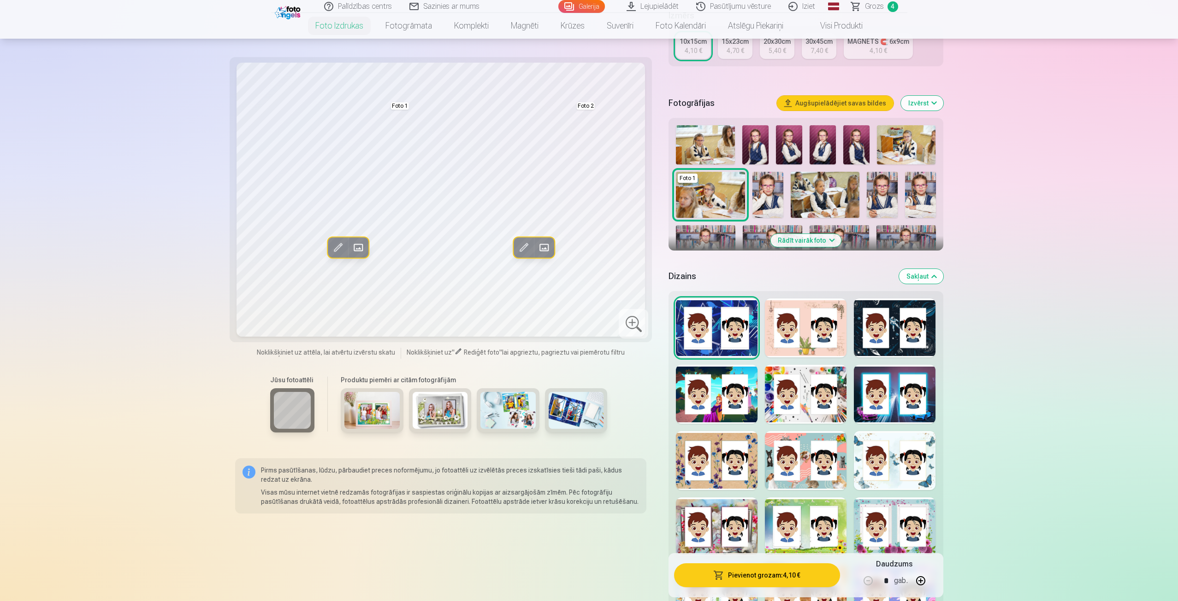
click at [734, 529] on div at bounding box center [717, 527] width 82 height 59
click at [720, 470] on div at bounding box center [717, 460] width 82 height 59
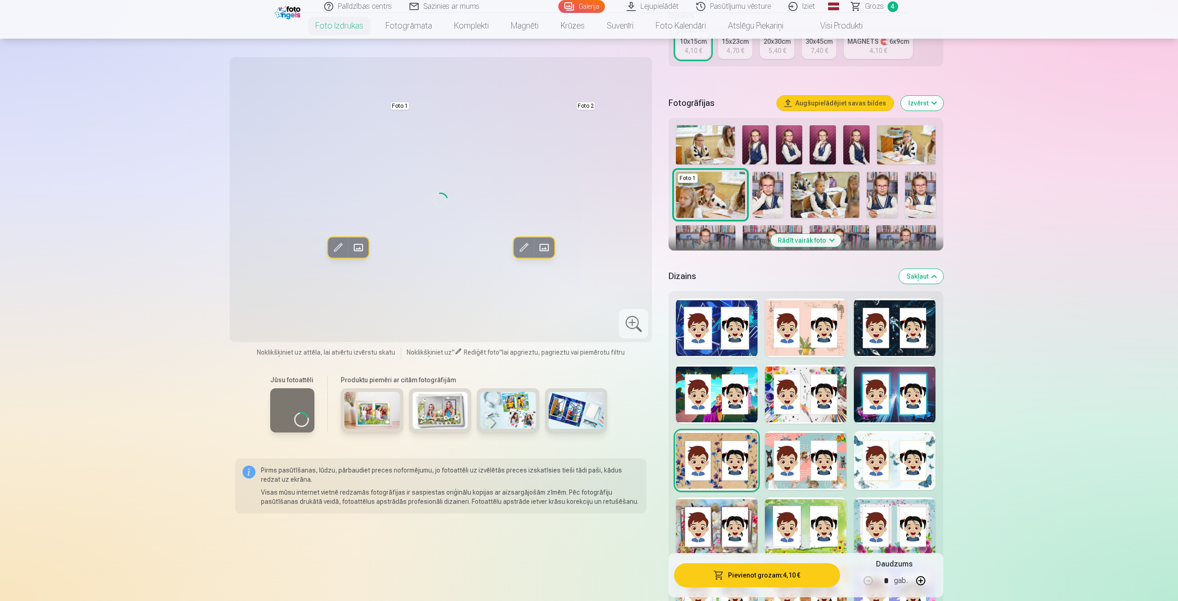
click at [825, 460] on div at bounding box center [806, 460] width 82 height 59
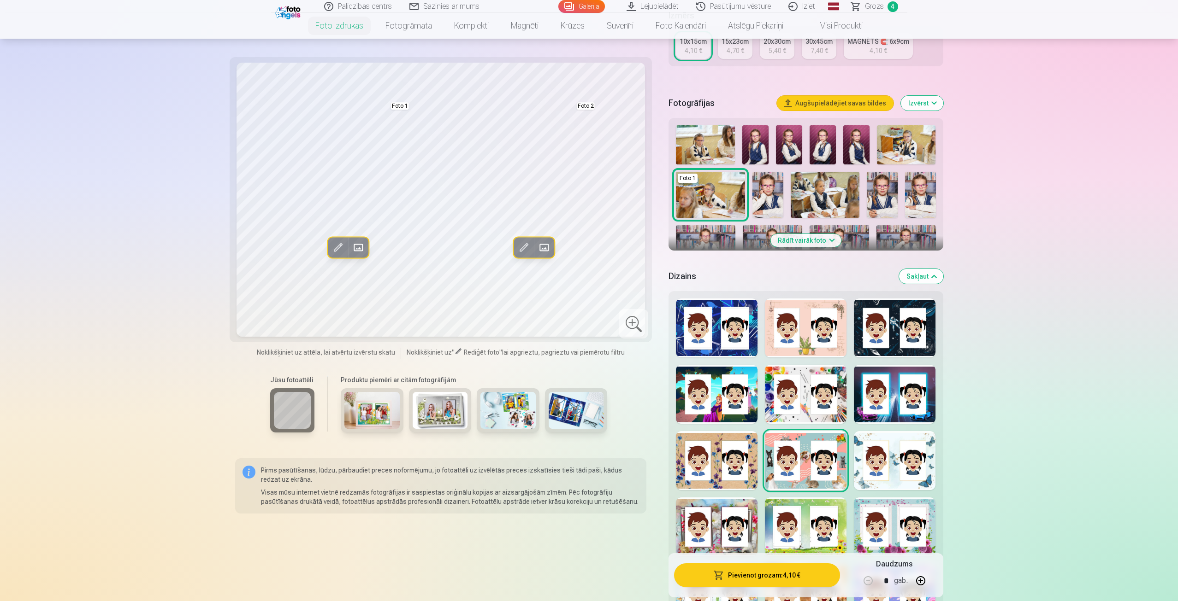
click at [921, 455] on div at bounding box center [895, 460] width 82 height 59
click at [909, 408] on div at bounding box center [895, 394] width 82 height 59
click at [842, 434] on div at bounding box center [806, 460] width 82 height 59
click at [760, 141] on img at bounding box center [755, 144] width 26 height 39
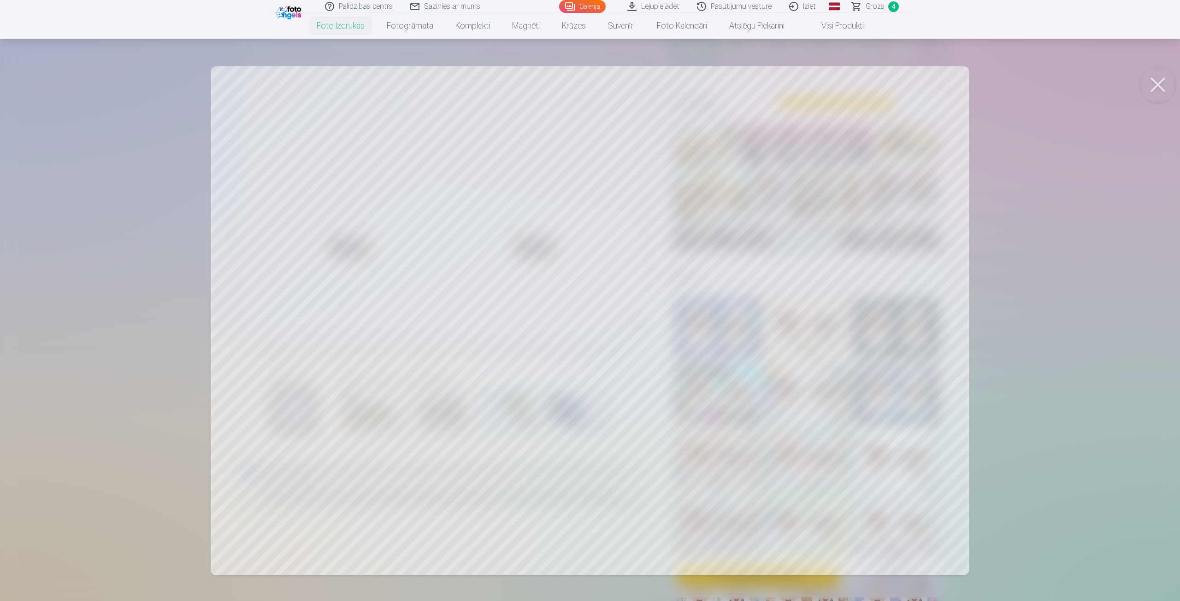
click at [1160, 83] on button at bounding box center [1157, 84] width 37 height 37
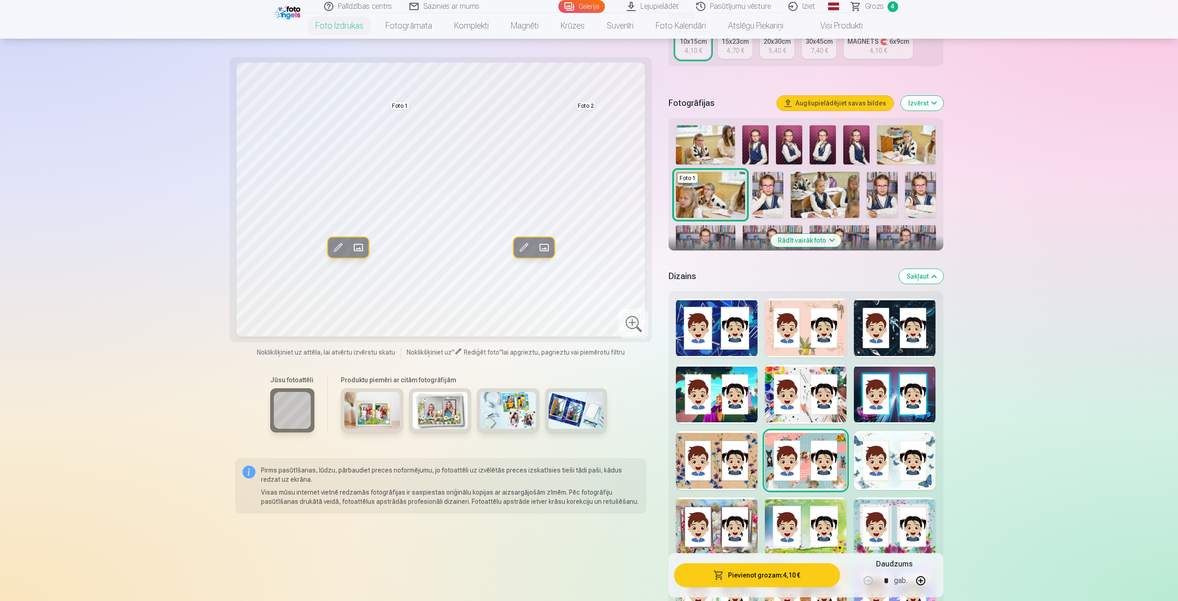
click at [333, 251] on span at bounding box center [337, 247] width 15 height 15
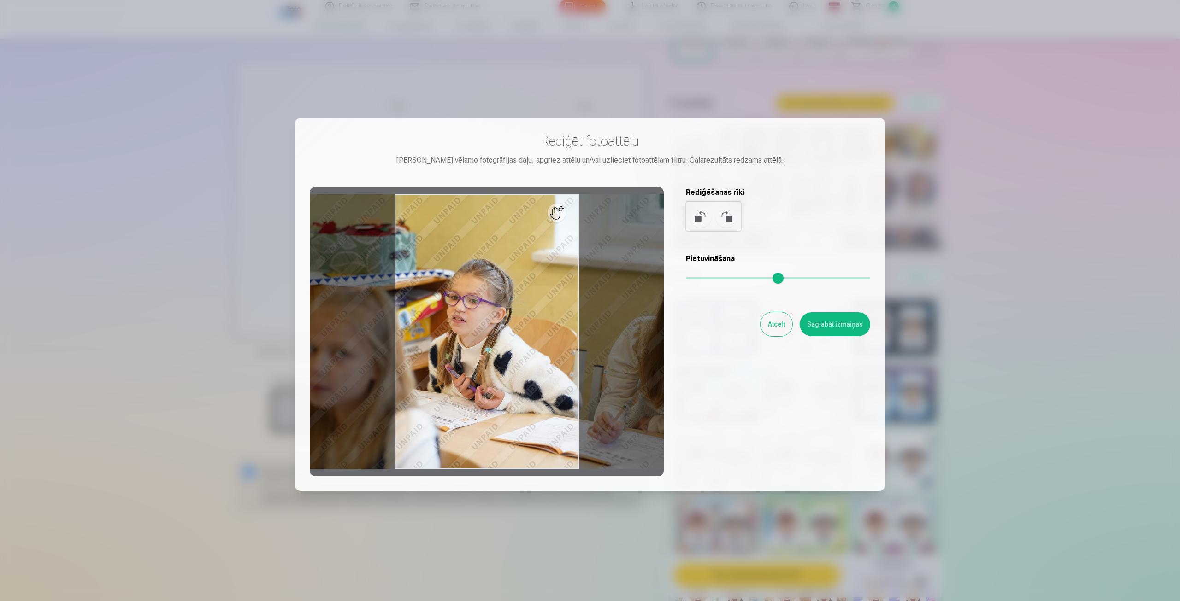
click at [779, 325] on button "Atcelt" at bounding box center [776, 324] width 32 height 24
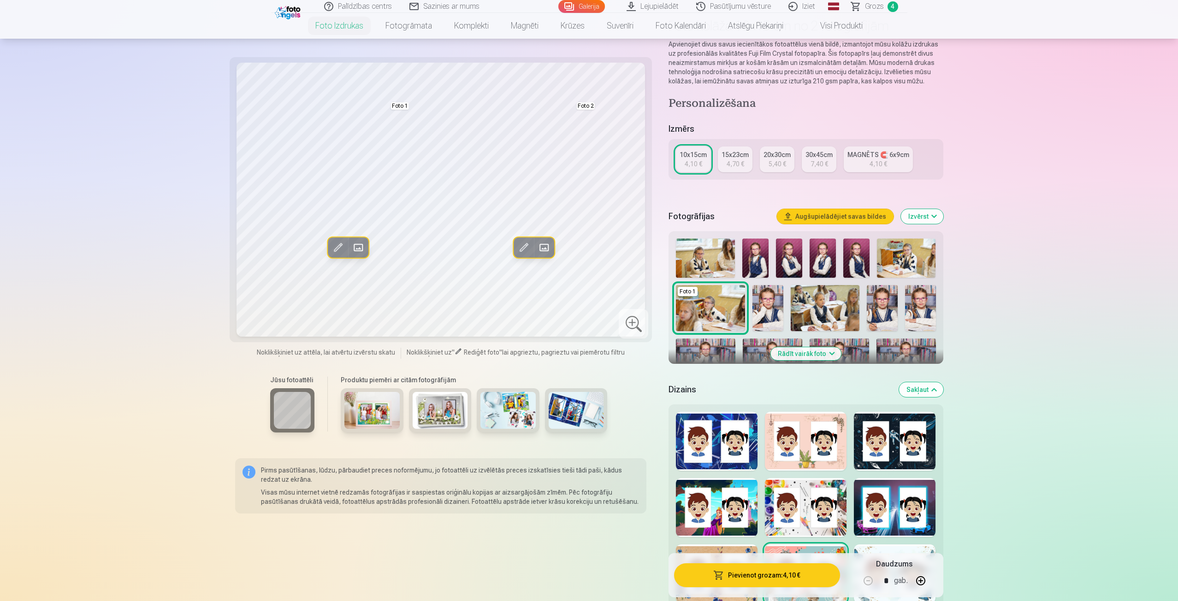
scroll to position [0, 0]
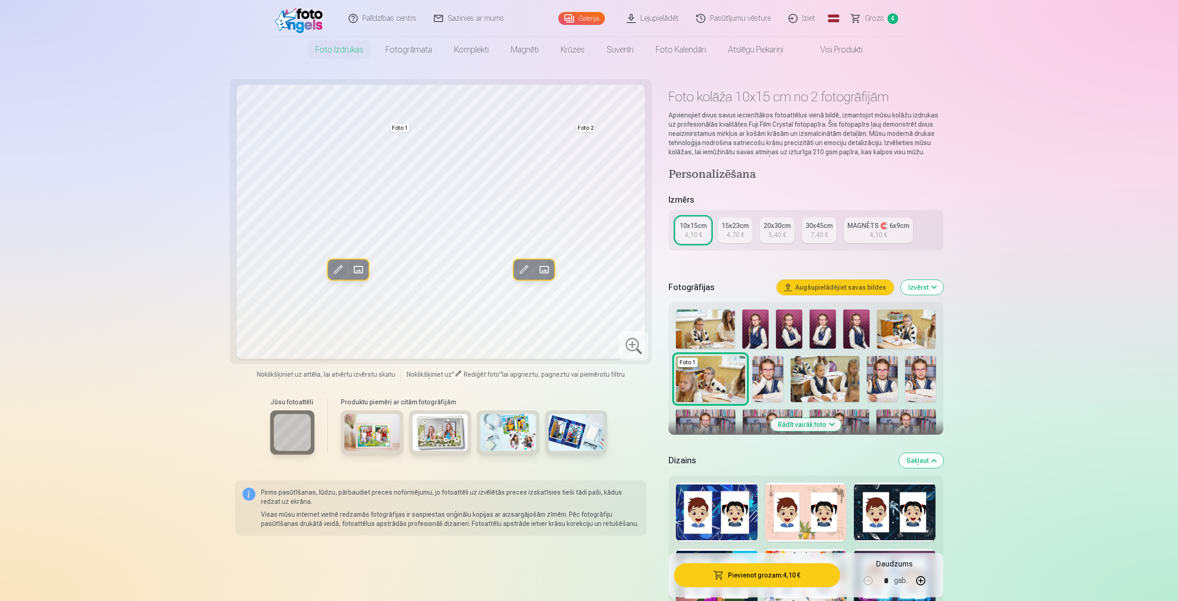
click at [866, 227] on div "MAGNĒTS 🧲 6x9cm" at bounding box center [878, 225] width 62 height 9
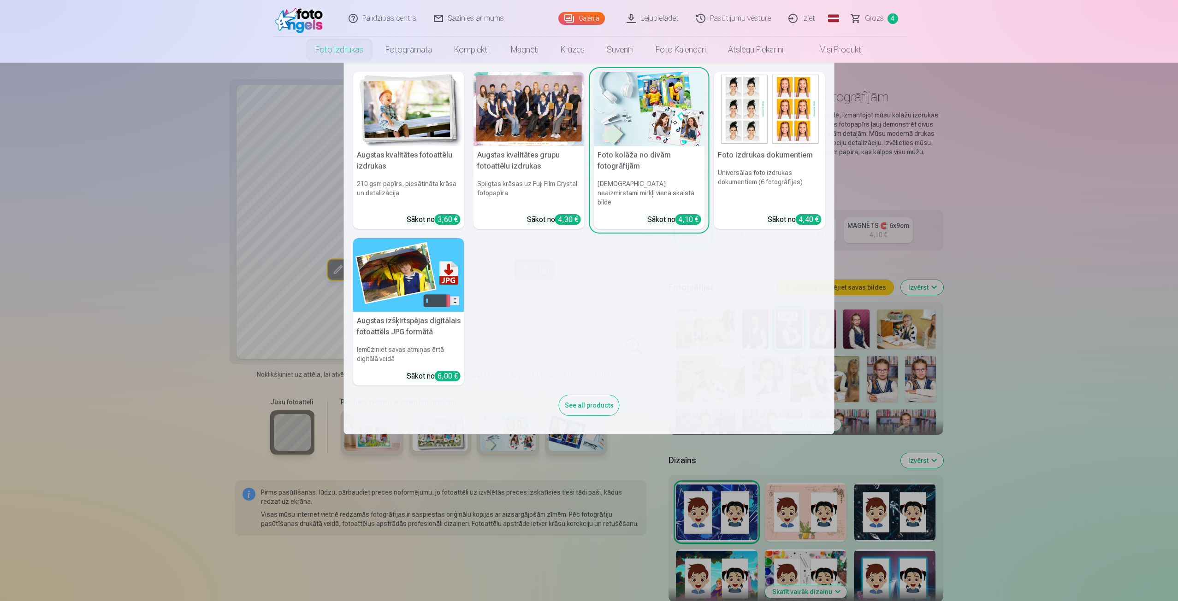
click at [407, 115] on img at bounding box center [408, 109] width 111 height 74
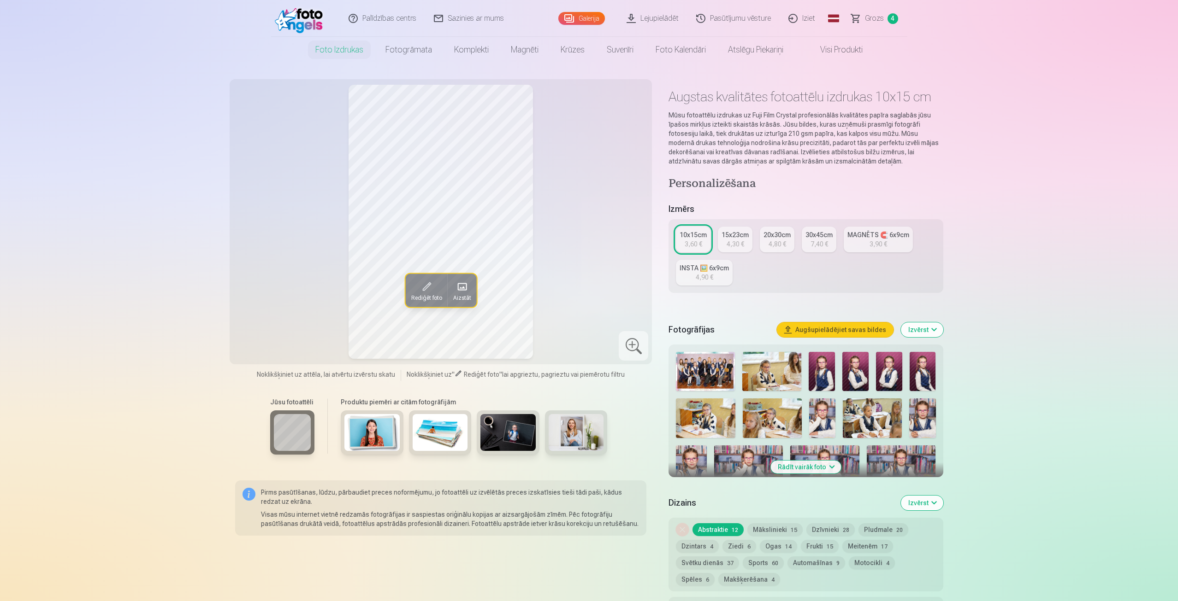
click at [723, 271] on div "INSTA 🖼️ 6x9cm" at bounding box center [703, 268] width 49 height 9
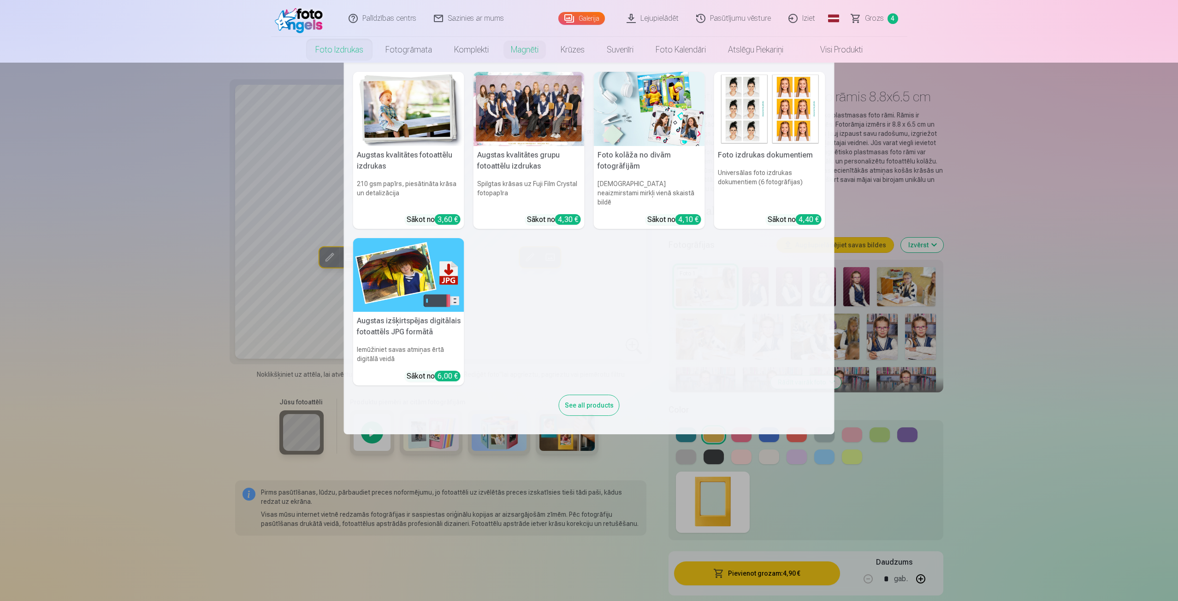
click at [398, 129] on img at bounding box center [408, 109] width 111 height 74
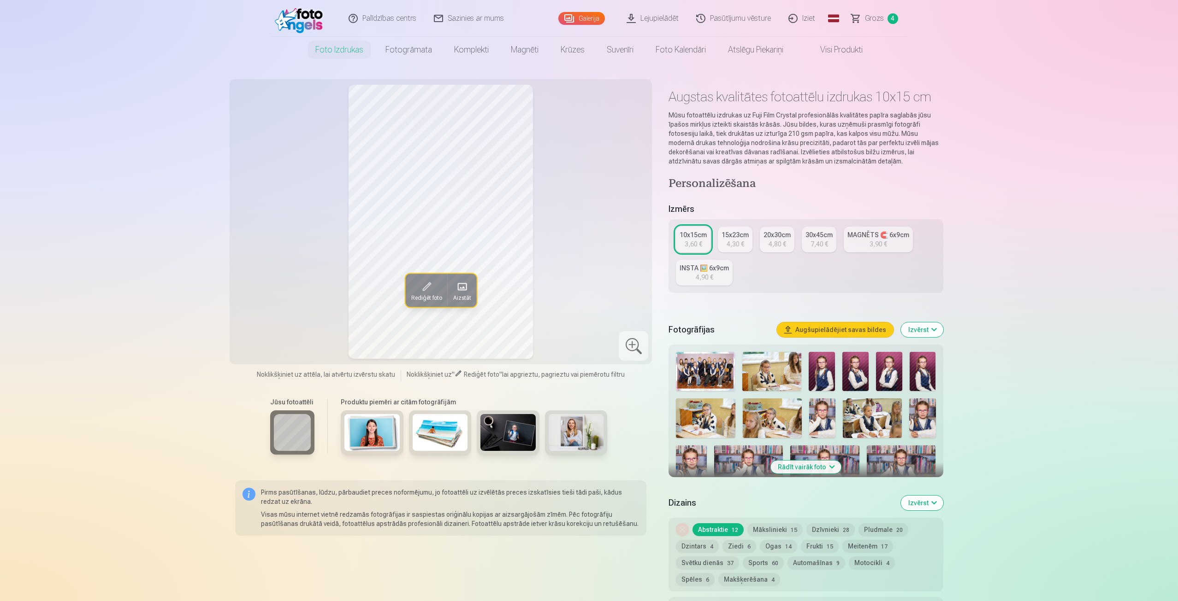
click at [740, 241] on div "4,30 €" at bounding box center [735, 244] width 18 height 9
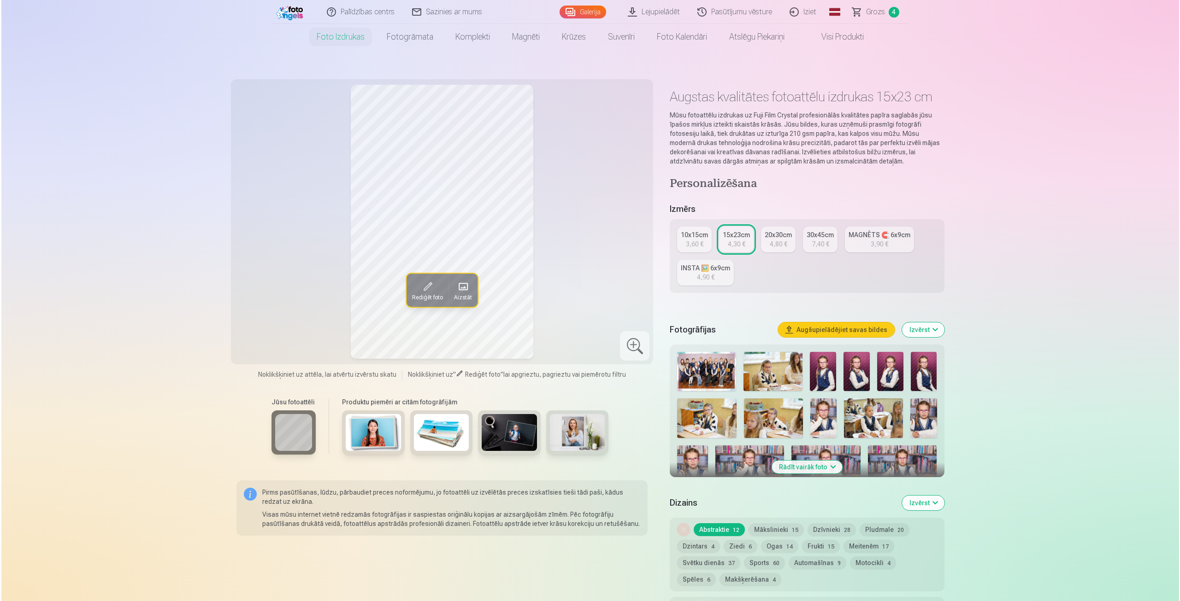
scroll to position [230, 0]
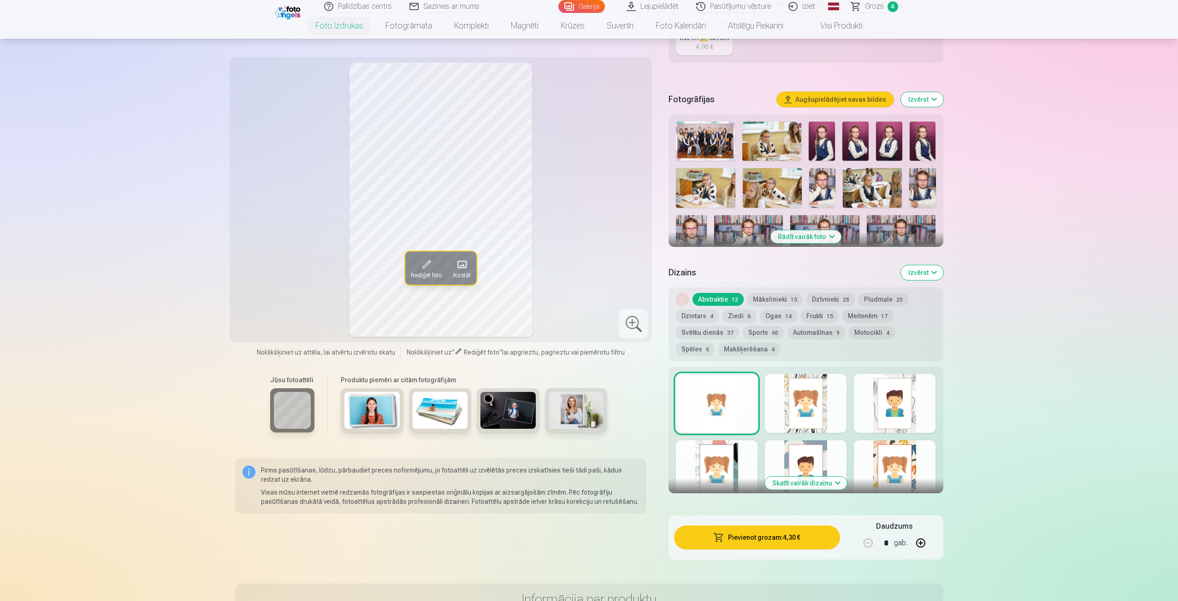
click at [789, 542] on button "Pievienot grozam : 4,30 €" at bounding box center [756, 538] width 165 height 24
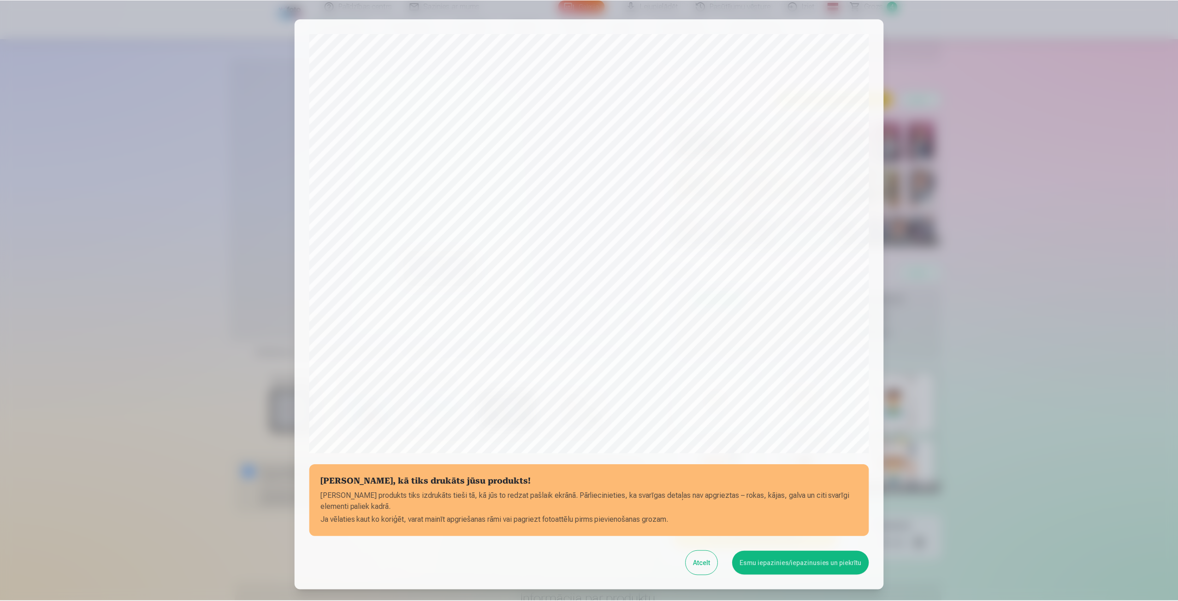
scroll to position [63, 0]
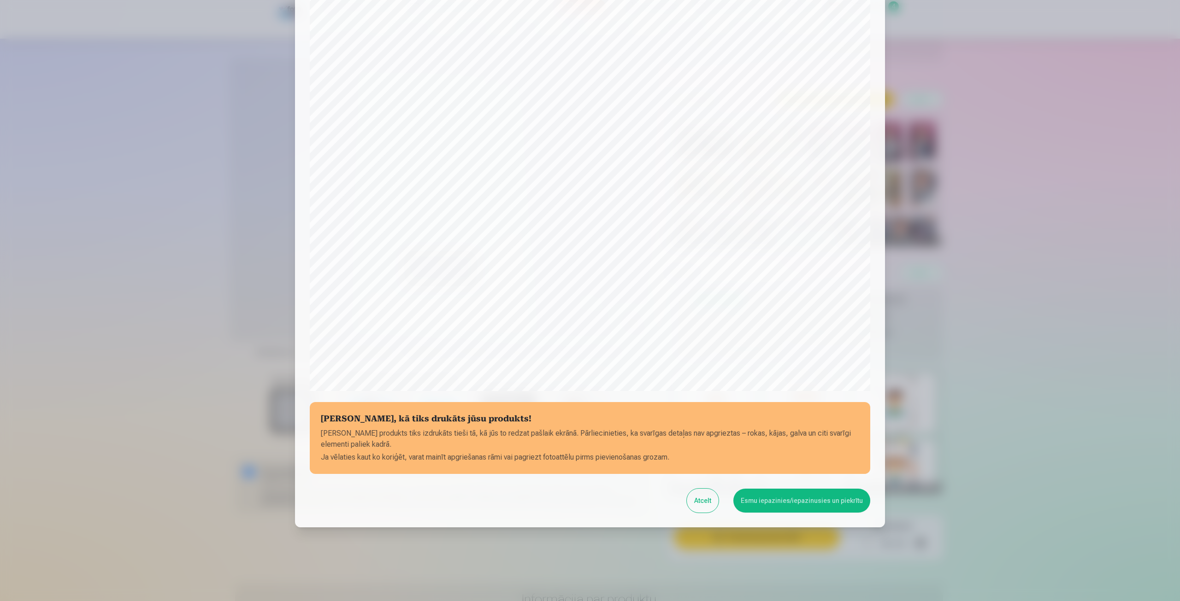
click at [781, 501] on button "Esmu iepazinies/iepazinusies un piekrītu" at bounding box center [801, 501] width 137 height 24
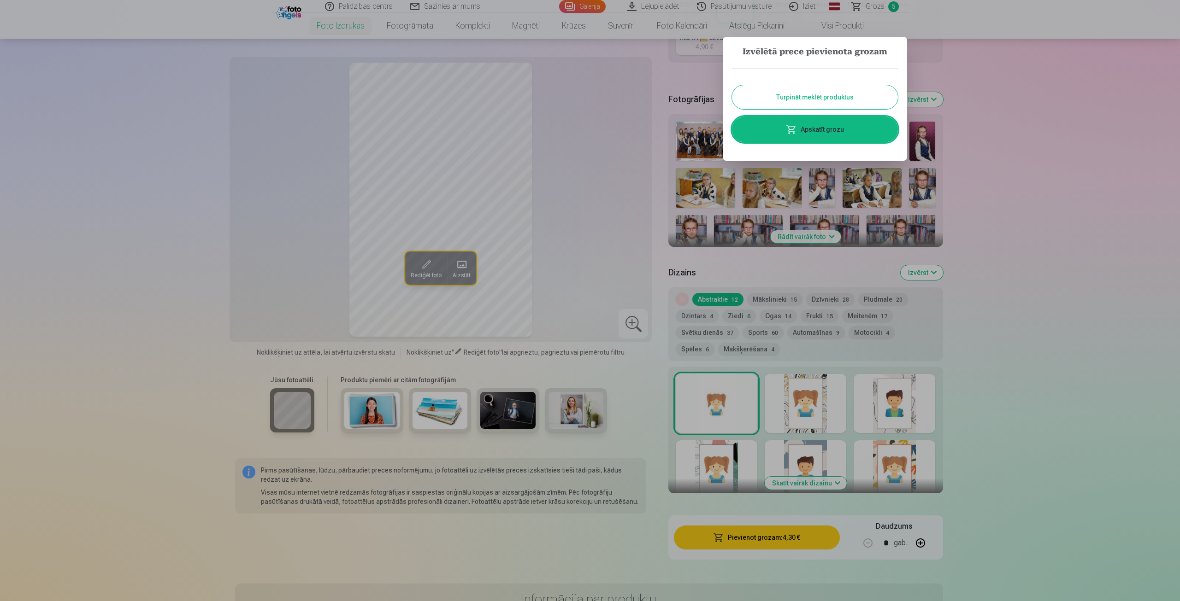
click at [839, 93] on button "Turpināt meklēt produktus" at bounding box center [815, 97] width 166 height 24
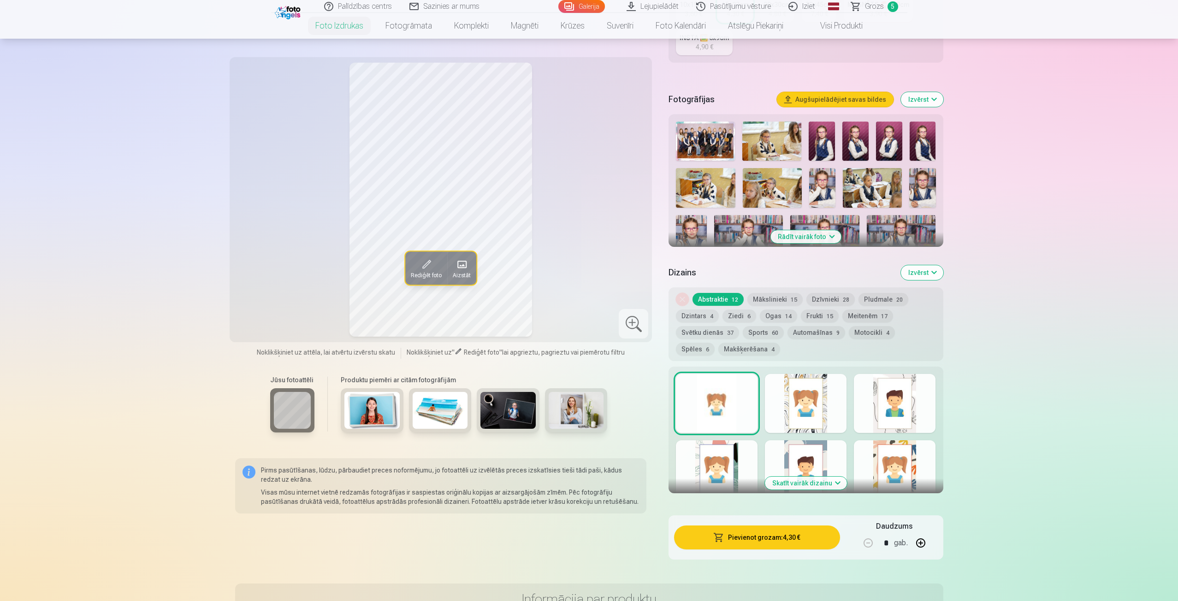
click at [891, 141] on img at bounding box center [889, 141] width 26 height 39
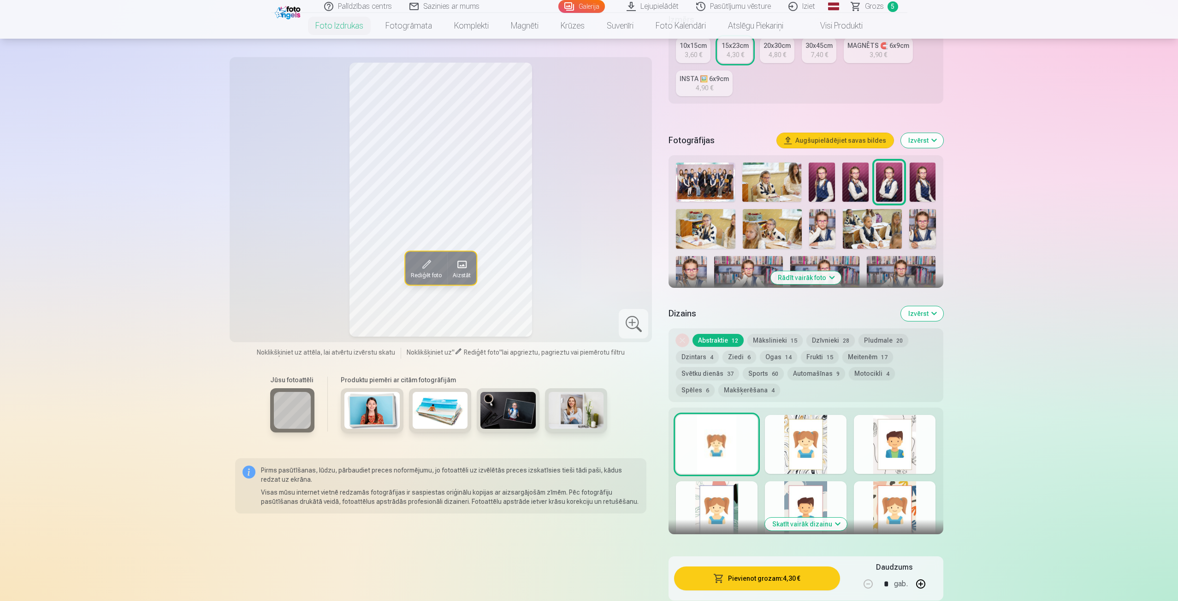
scroll to position [138, 0]
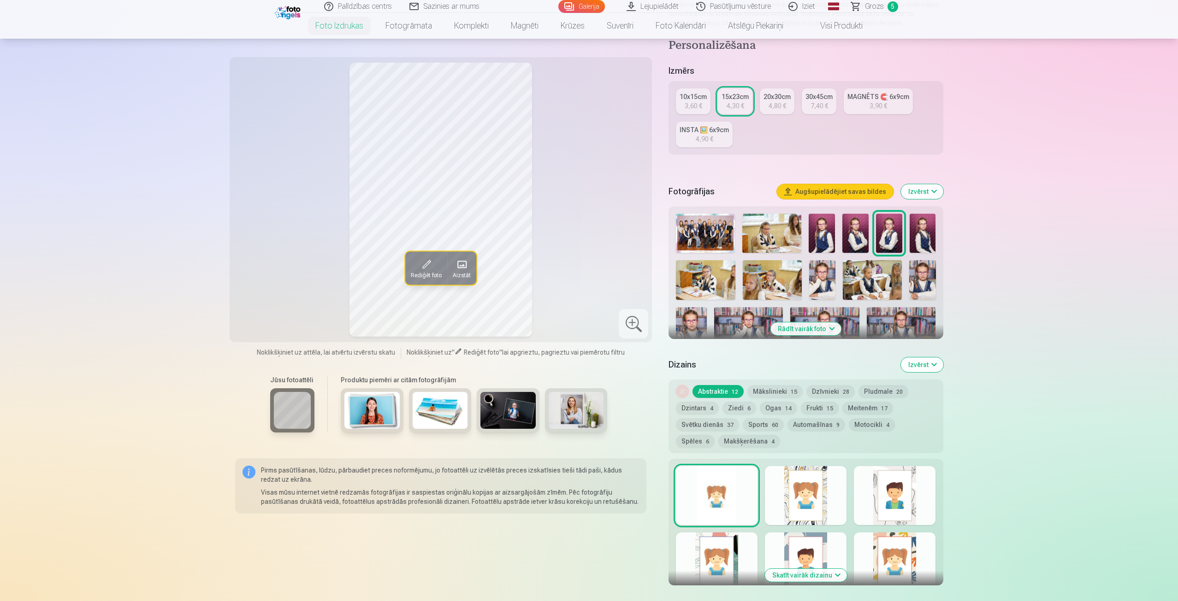
click at [919, 280] on img at bounding box center [922, 280] width 26 height 40
click at [683, 320] on img at bounding box center [691, 330] width 30 height 46
click at [825, 291] on img at bounding box center [822, 280] width 26 height 40
click at [698, 320] on img at bounding box center [691, 330] width 30 height 46
click at [923, 277] on img at bounding box center [922, 280] width 26 height 40
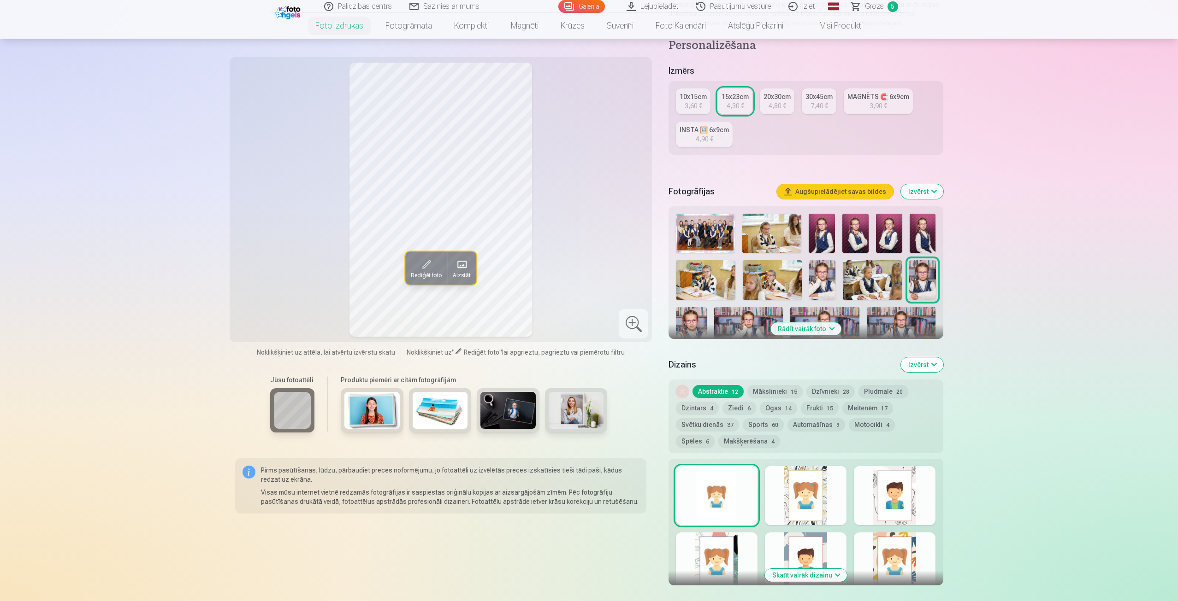
click at [701, 318] on img at bounding box center [691, 330] width 30 height 46
click at [749, 317] on img at bounding box center [748, 330] width 69 height 46
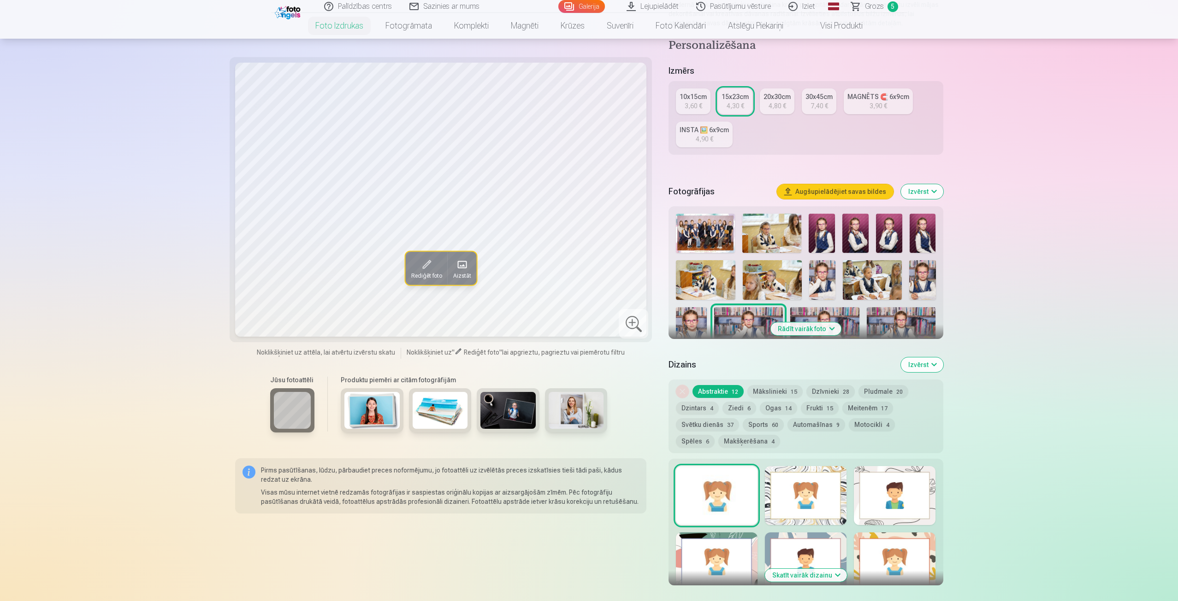
click at [808, 311] on img at bounding box center [824, 330] width 69 height 46
click at [889, 315] on img at bounding box center [900, 330] width 69 height 46
click at [841, 318] on img at bounding box center [824, 330] width 69 height 46
click at [913, 311] on img at bounding box center [900, 330] width 69 height 46
click at [837, 312] on img at bounding box center [824, 330] width 69 height 46
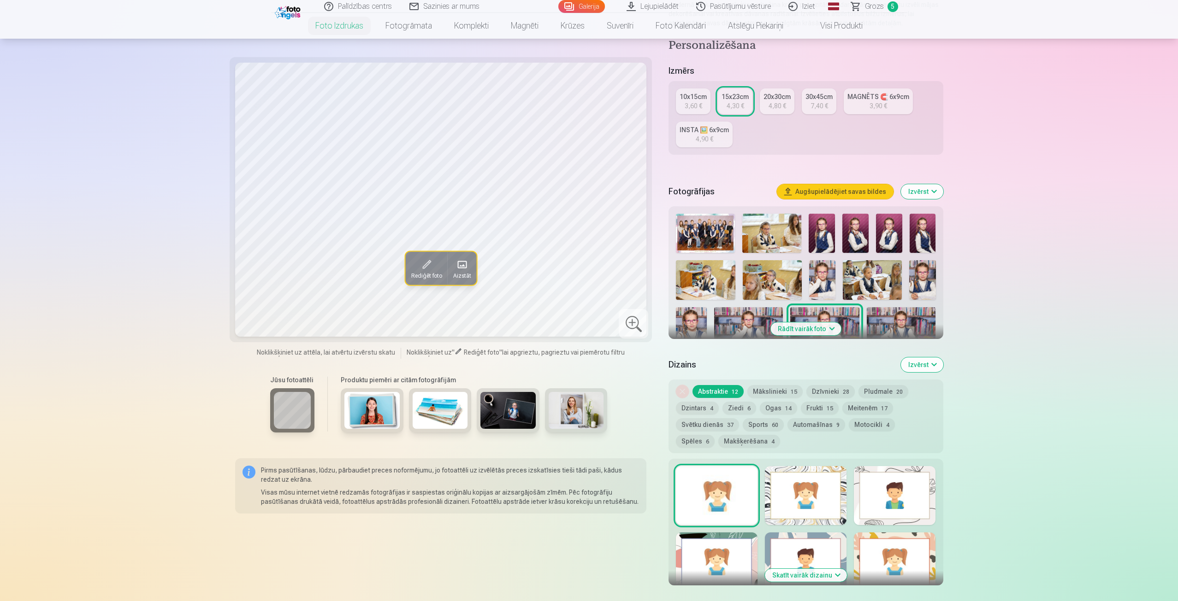
click at [893, 312] on img at bounding box center [900, 330] width 69 height 46
click at [750, 314] on img at bounding box center [748, 330] width 69 height 46
click at [819, 315] on img at bounding box center [824, 330] width 69 height 46
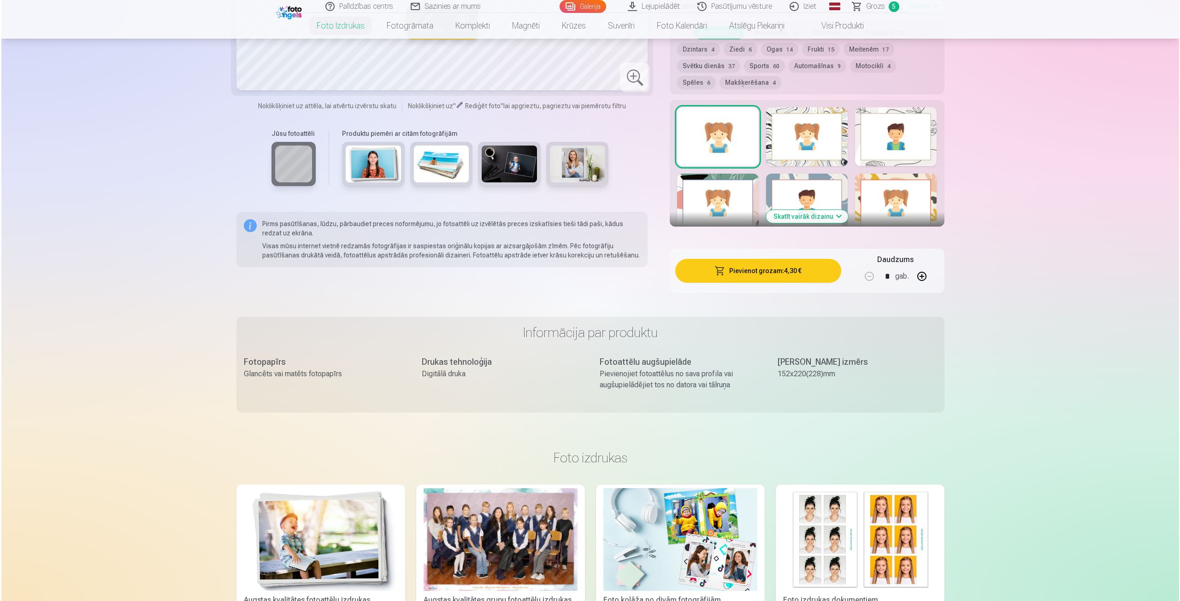
scroll to position [599, 0]
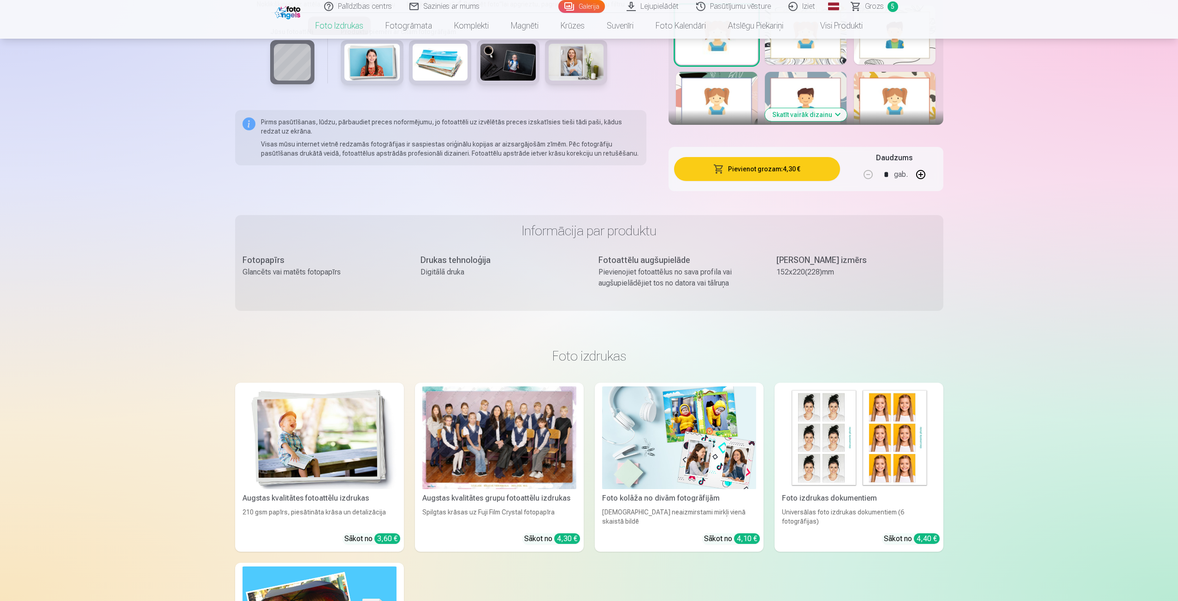
click at [789, 168] on button "Pievienot grozam : 4,30 €" at bounding box center [756, 169] width 165 height 24
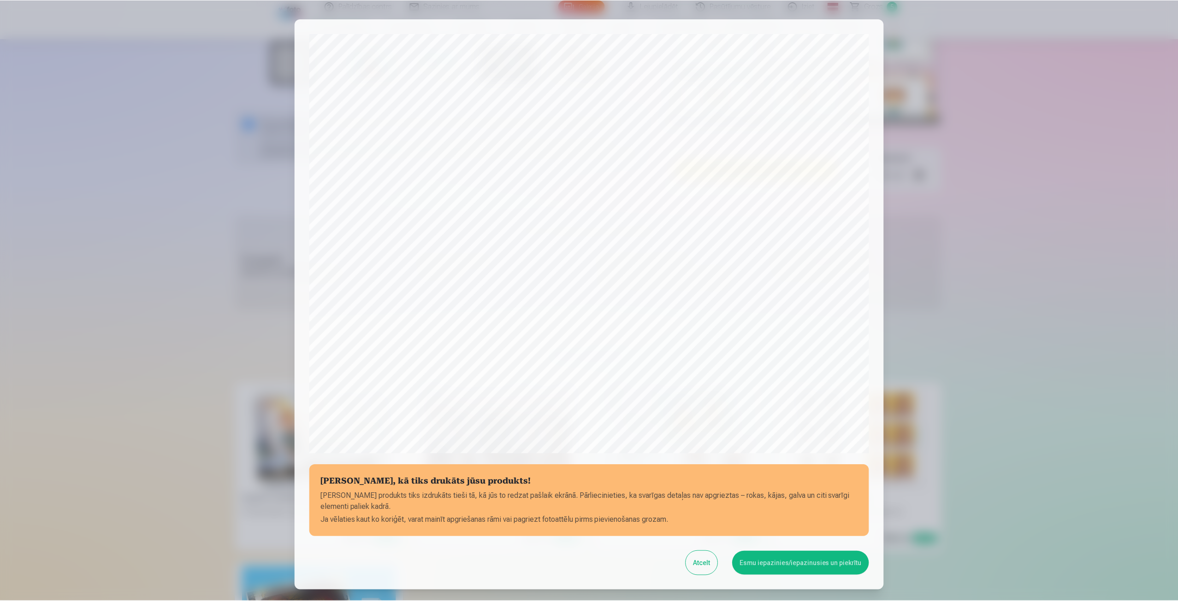
scroll to position [63, 0]
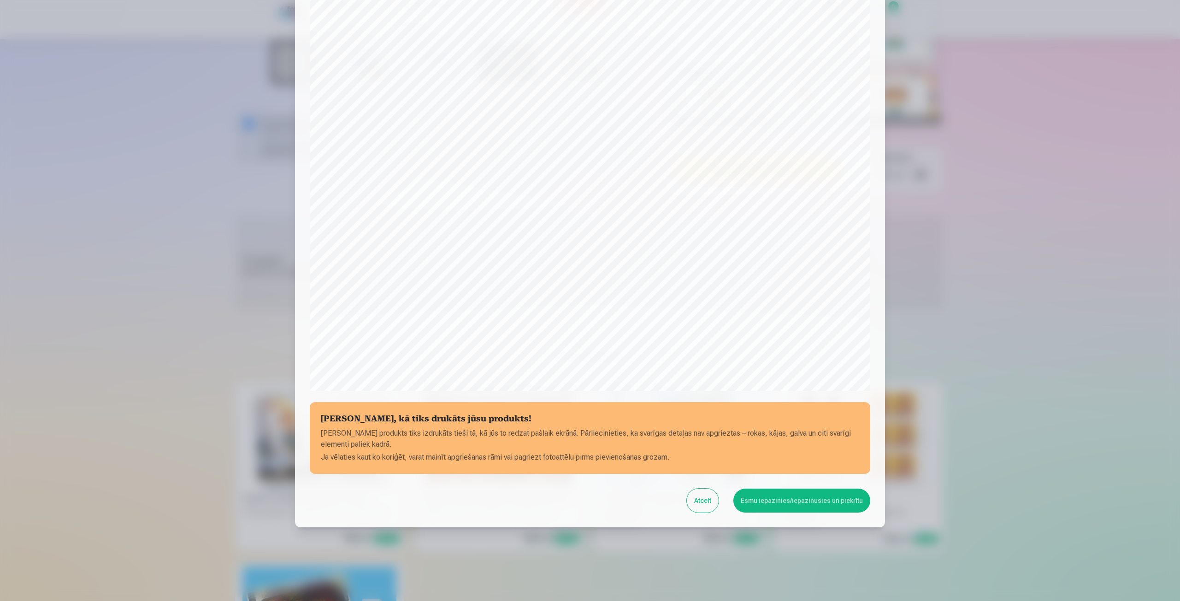
click at [763, 498] on button "Esmu iepazinies/iepazinusies un piekrītu" at bounding box center [801, 501] width 137 height 24
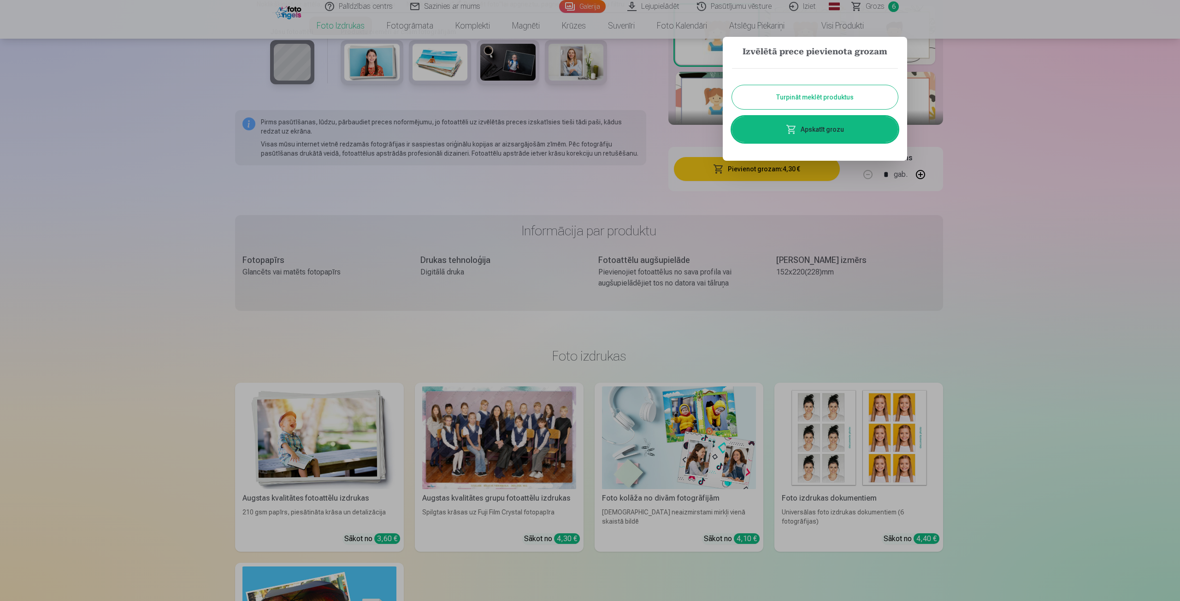
click at [827, 95] on button "Turpināt meklēt produktus" at bounding box center [815, 97] width 166 height 24
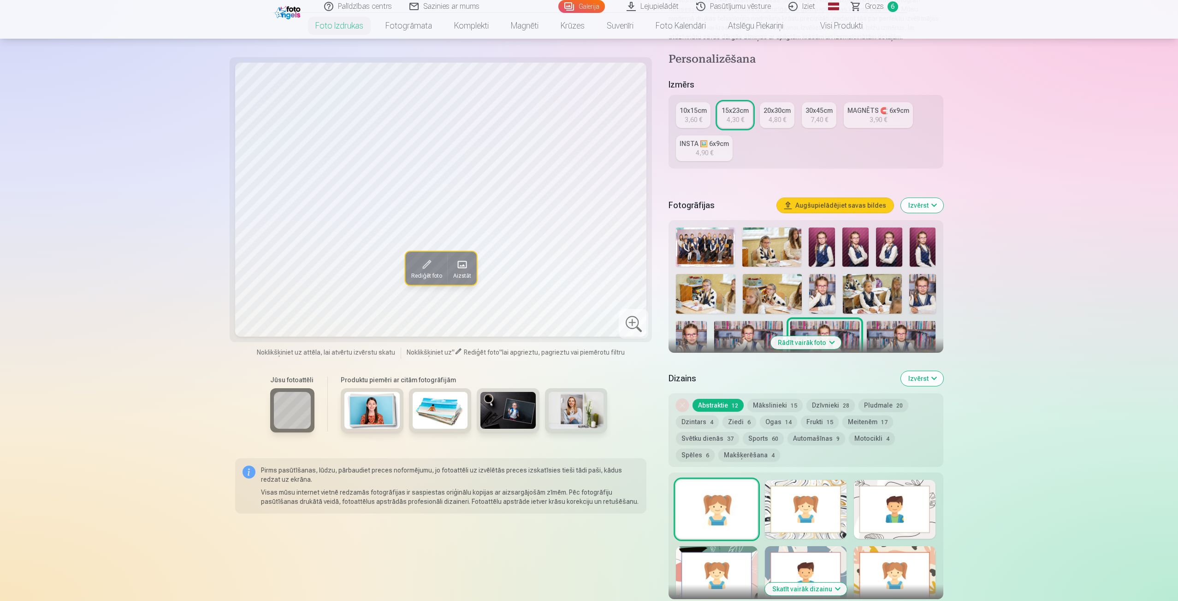
scroll to position [46, 0]
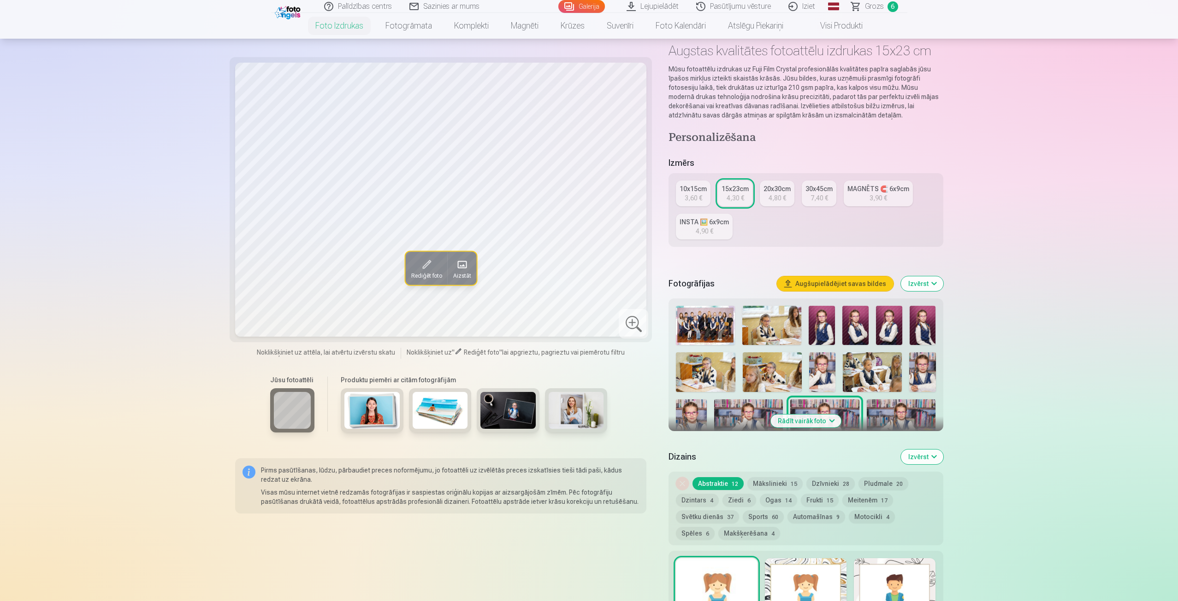
click at [689, 185] on div "10x15cm" at bounding box center [692, 188] width 27 height 9
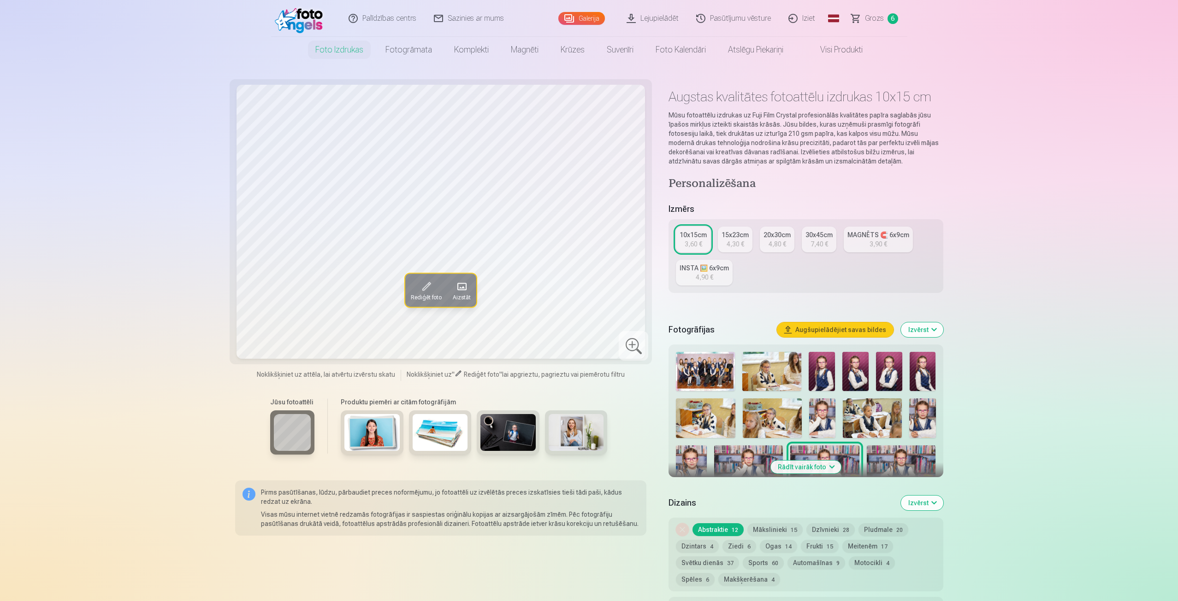
click at [854, 373] on img at bounding box center [855, 371] width 26 height 39
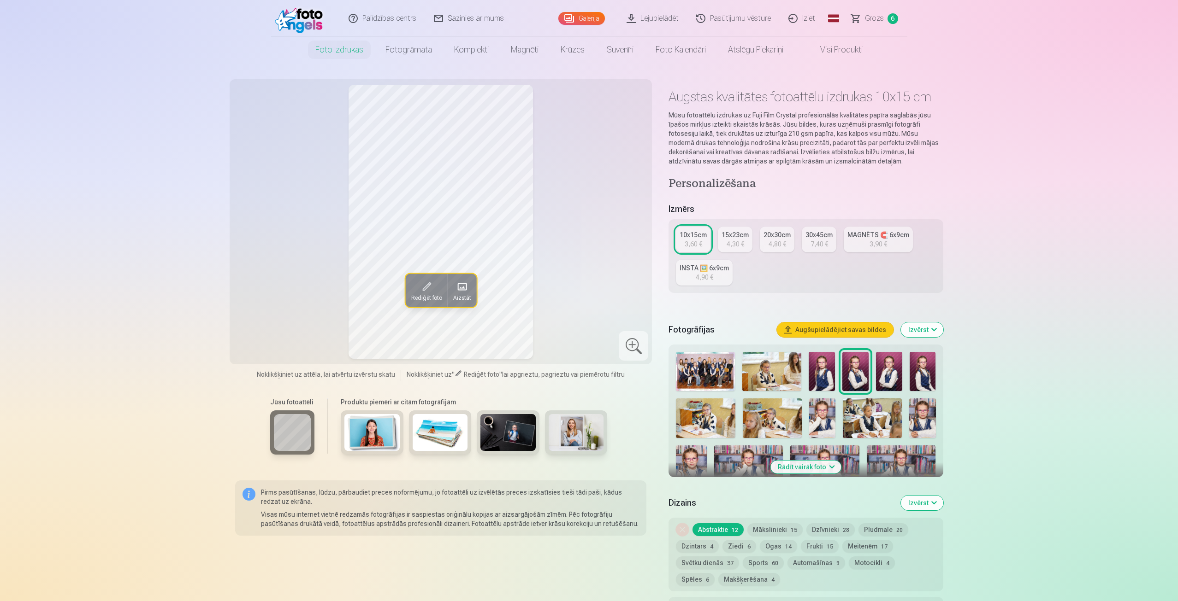
click at [883, 368] on img at bounding box center [889, 371] width 26 height 39
click at [872, 368] on div at bounding box center [805, 493] width 267 height 291
click at [923, 370] on img at bounding box center [922, 371] width 26 height 39
click at [860, 375] on img at bounding box center [855, 371] width 26 height 39
click at [815, 374] on img at bounding box center [821, 371] width 26 height 39
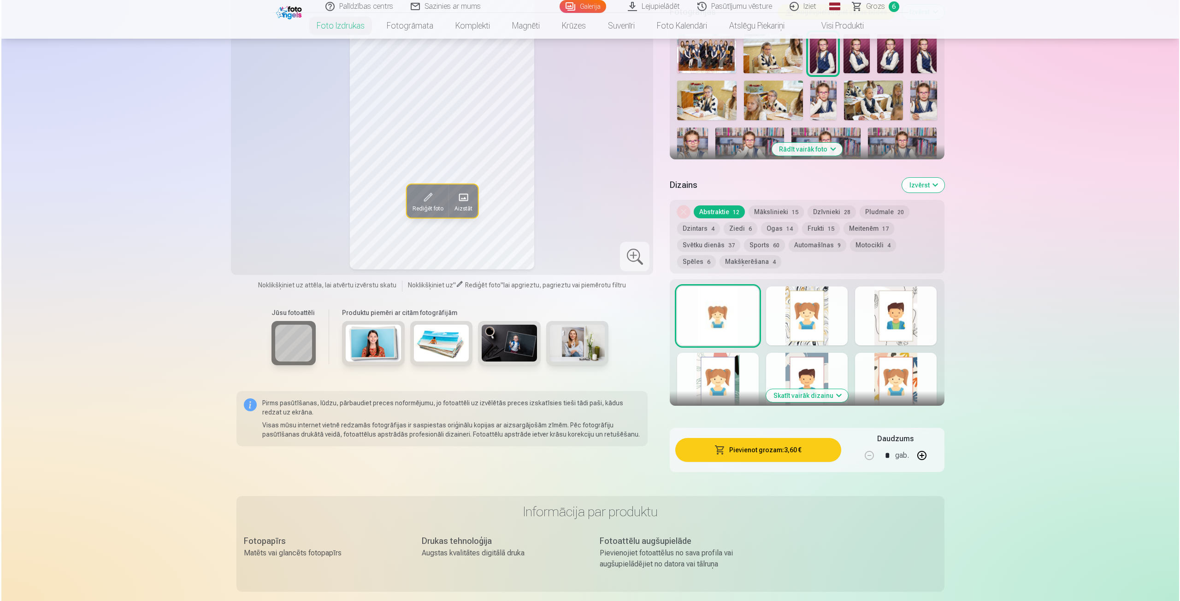
scroll to position [323, 0]
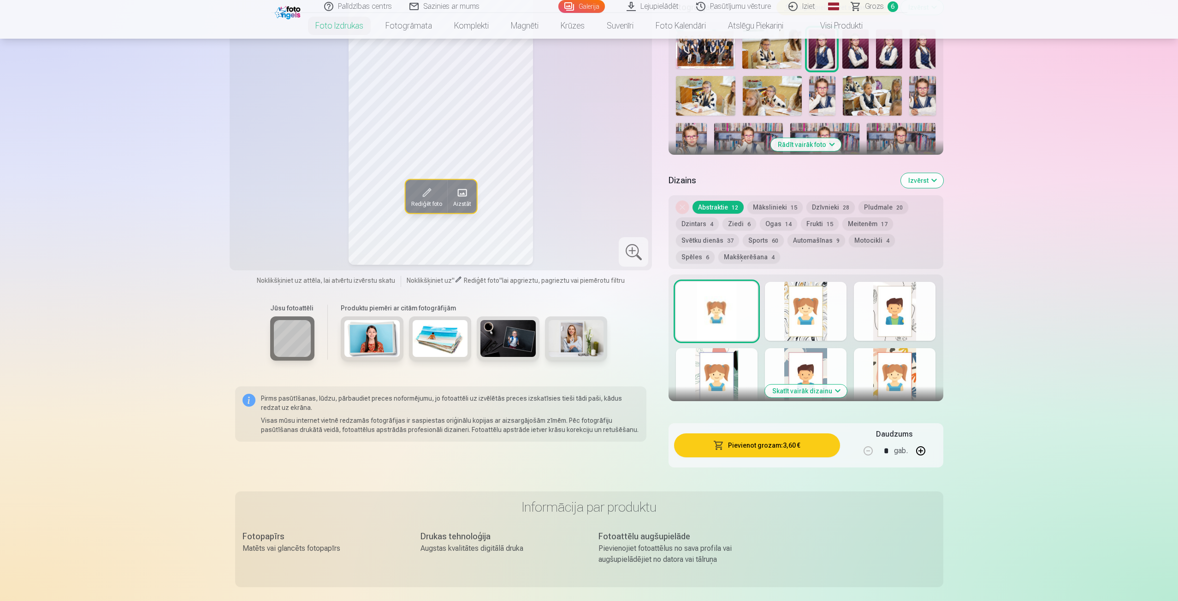
click at [762, 450] on button "Pievienot grozam : 3,60 €" at bounding box center [756, 446] width 165 height 24
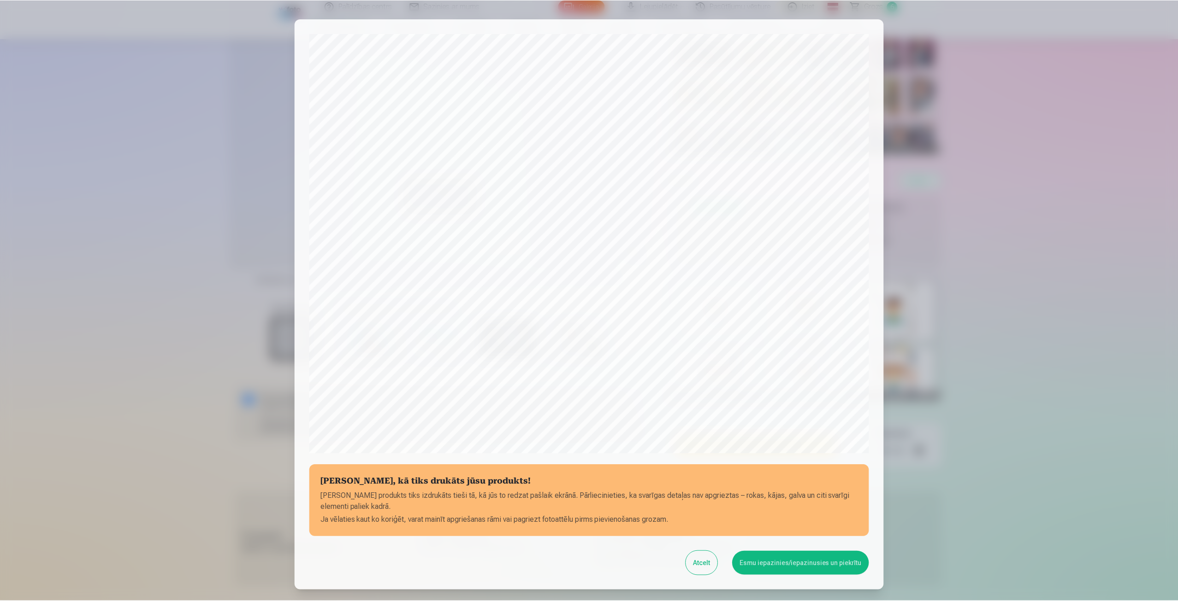
scroll to position [63, 0]
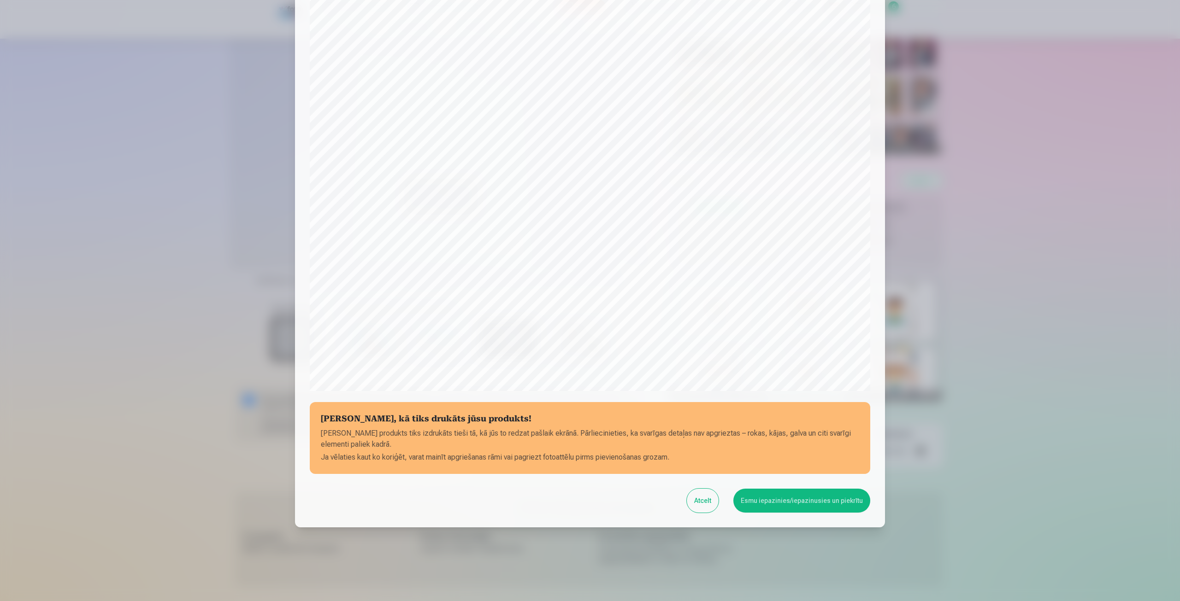
click at [769, 499] on button "Esmu iepazinies/iepazinusies un piekrītu" at bounding box center [801, 501] width 137 height 24
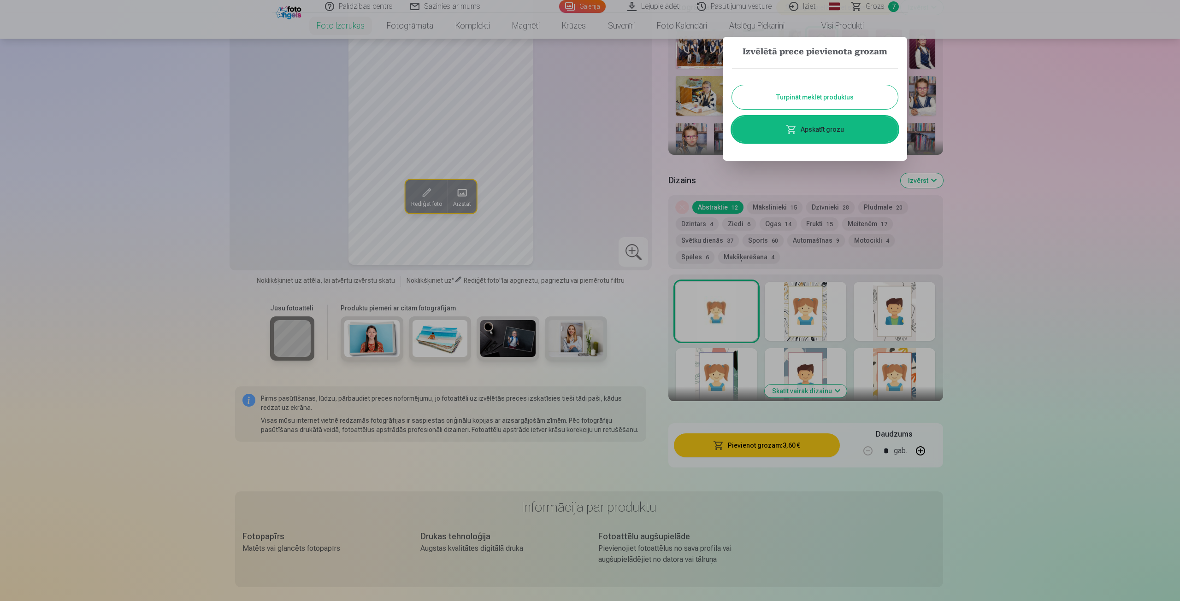
click at [853, 95] on button "Turpināt meklēt produktus" at bounding box center [815, 97] width 166 height 24
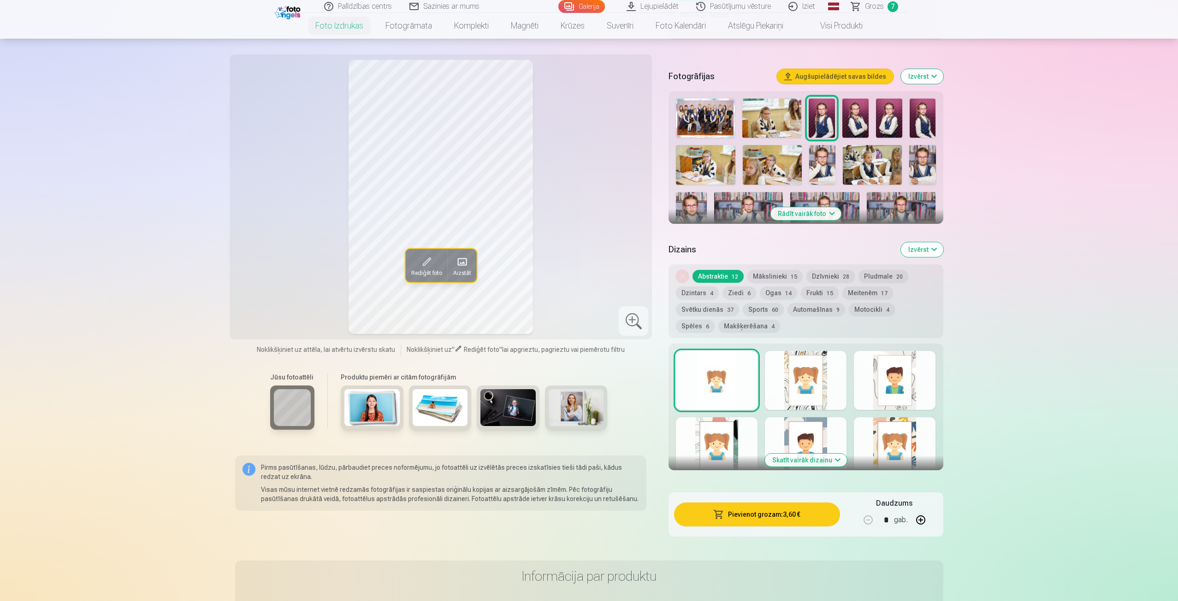
scroll to position [138, 0]
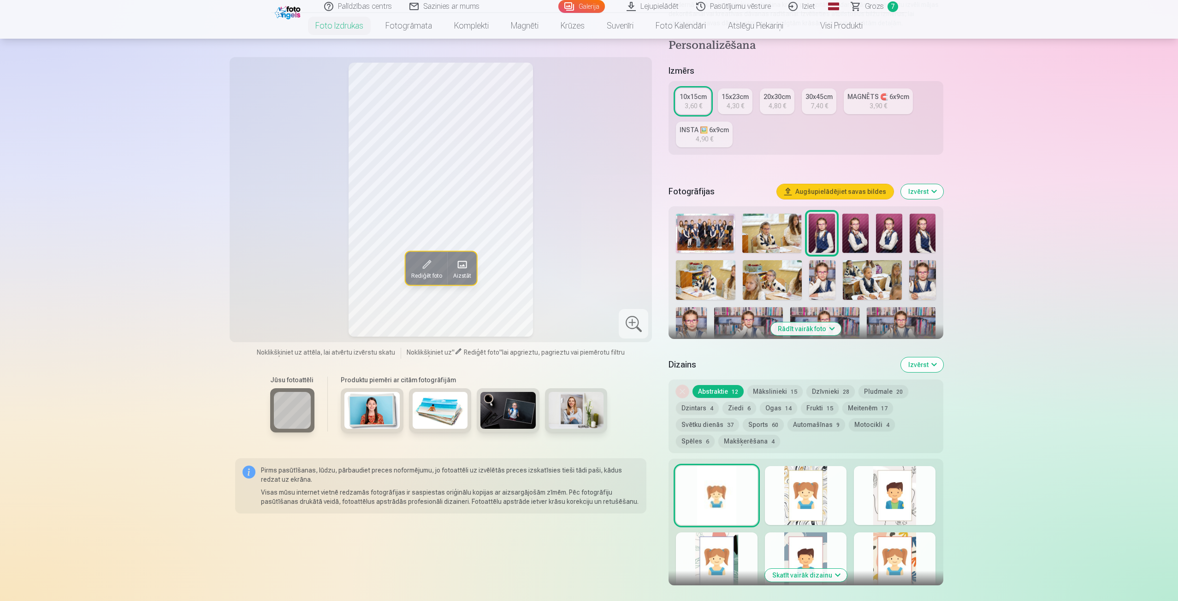
click at [857, 235] on img at bounding box center [855, 233] width 26 height 39
click at [888, 230] on img at bounding box center [889, 233] width 26 height 39
click at [913, 224] on img at bounding box center [922, 233] width 26 height 39
click at [820, 277] on img at bounding box center [822, 280] width 26 height 40
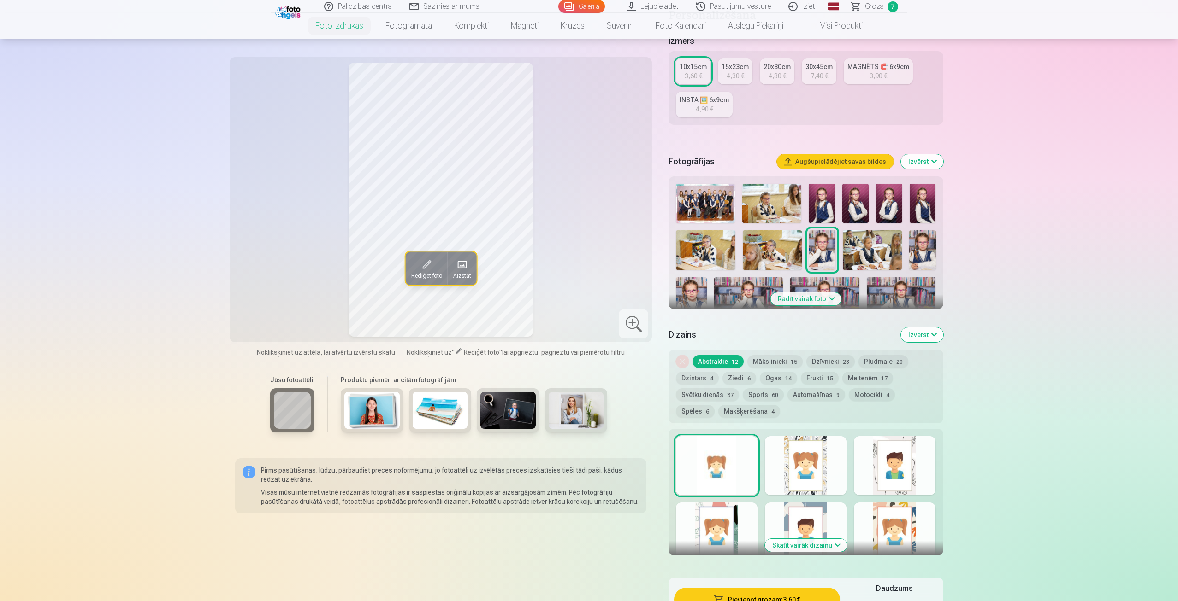
scroll to position [184, 0]
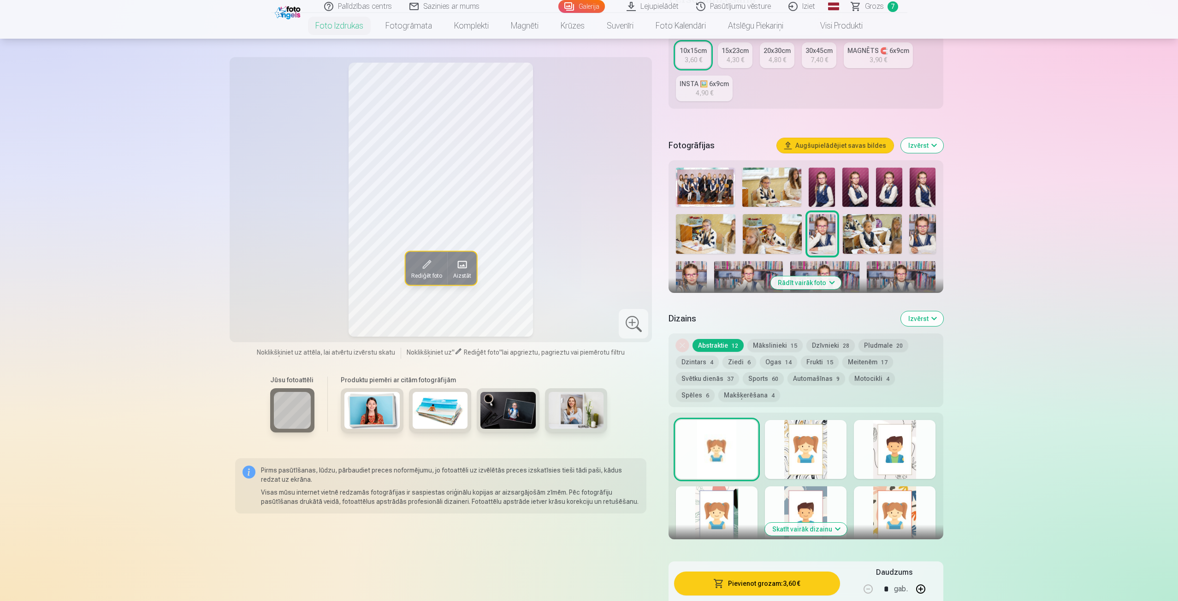
click at [816, 282] on button "Rādīt vairāk foto" at bounding box center [805, 283] width 71 height 13
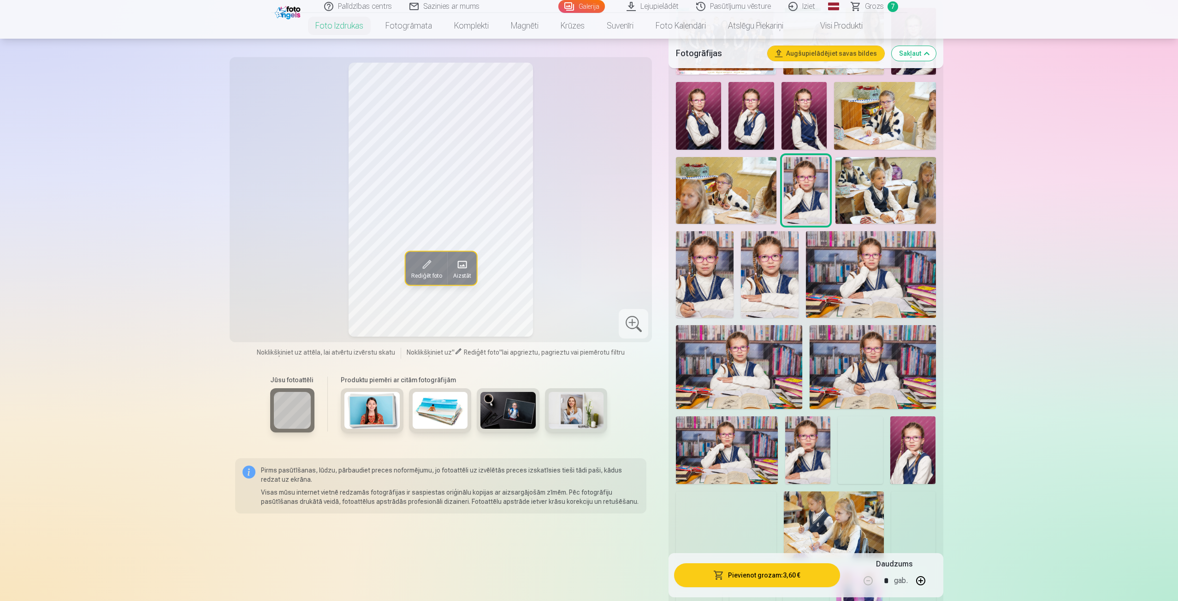
scroll to position [461, 0]
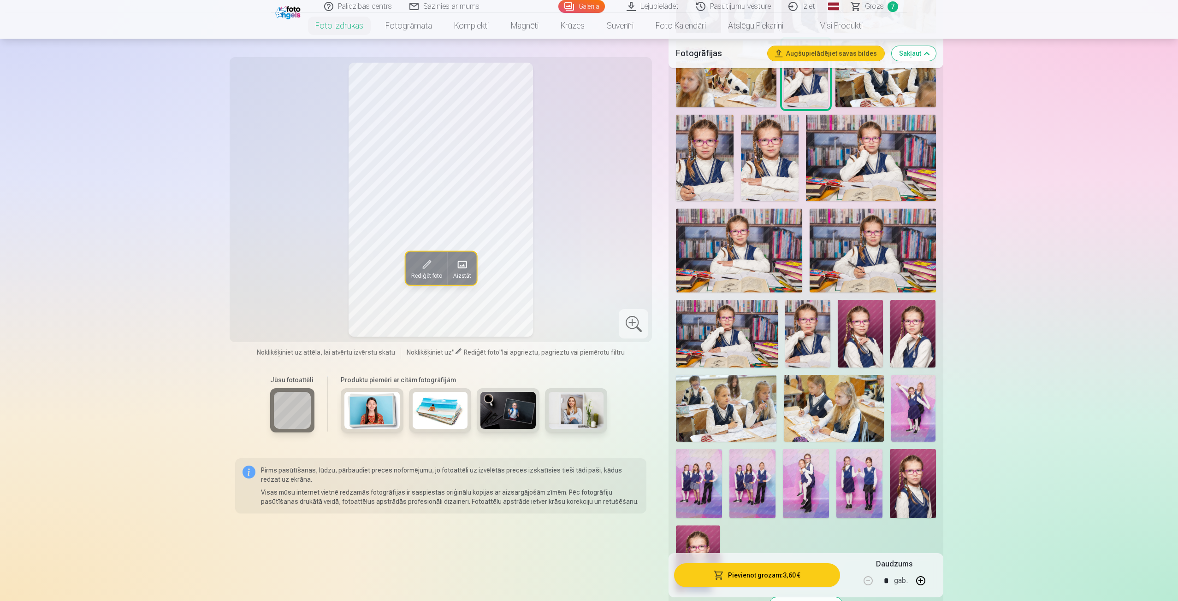
click at [851, 346] on img at bounding box center [859, 334] width 45 height 68
click at [910, 338] on img at bounding box center [912, 334] width 45 height 68
click at [873, 351] on img at bounding box center [859, 334] width 45 height 68
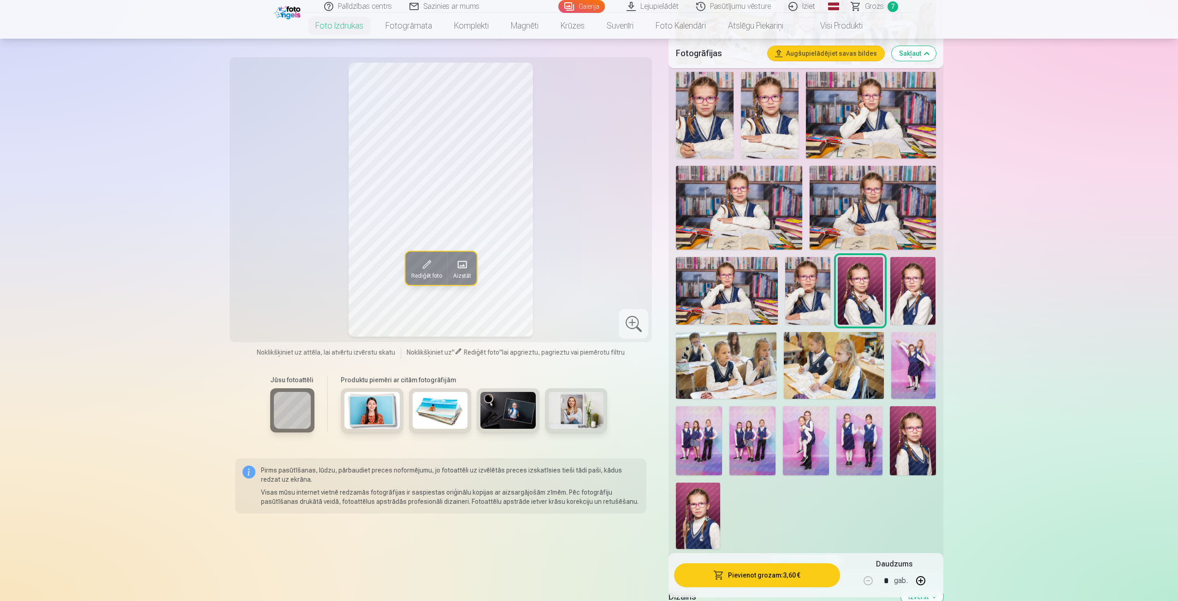
scroll to position [553, 0]
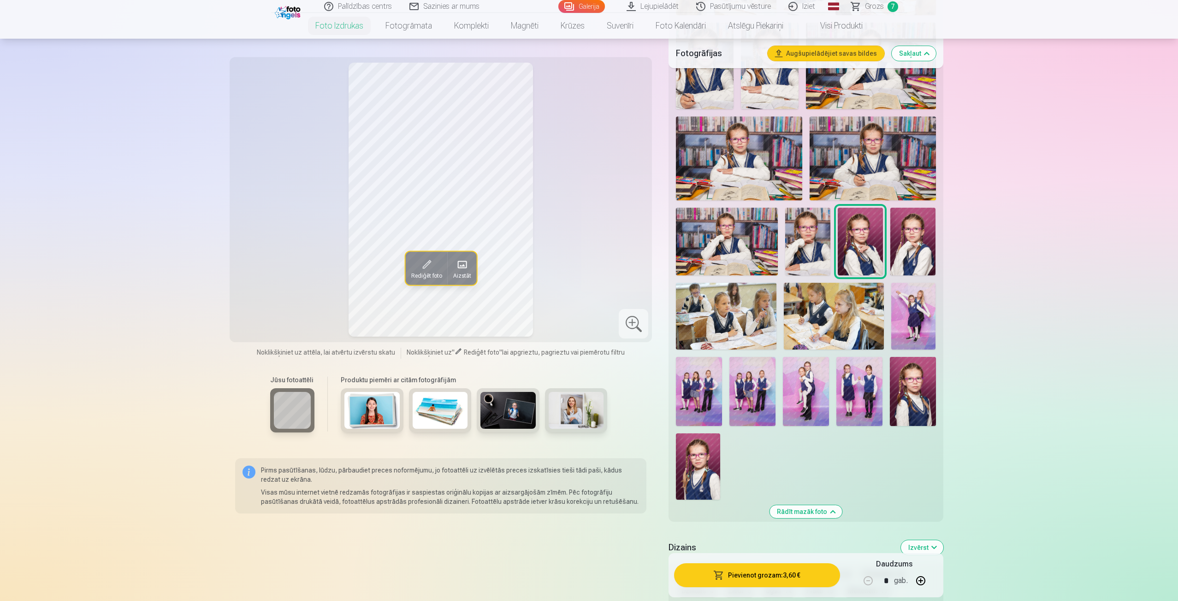
click at [702, 470] on img at bounding box center [698, 467] width 44 height 66
click at [875, 417] on img at bounding box center [859, 391] width 46 height 69
click at [919, 399] on img at bounding box center [912, 391] width 46 height 69
click at [851, 221] on img at bounding box center [859, 242] width 45 height 68
click at [909, 240] on img at bounding box center [912, 242] width 45 height 68
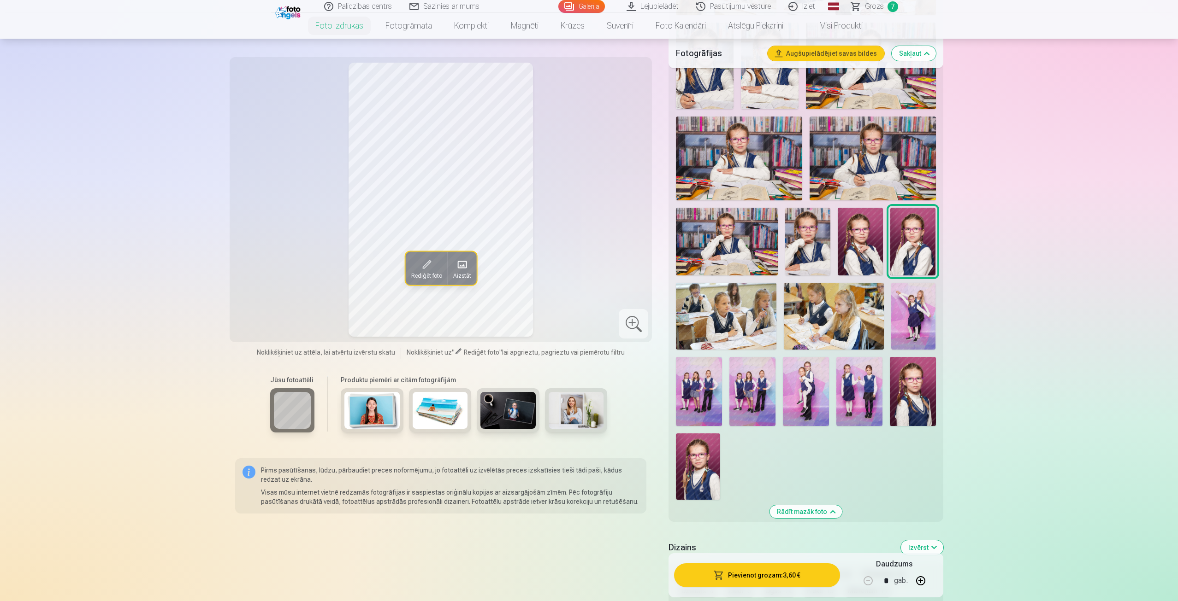
click at [882, 240] on img at bounding box center [859, 242] width 45 height 68
click at [695, 467] on img at bounding box center [698, 467] width 44 height 66
click at [910, 395] on img at bounding box center [912, 391] width 46 height 69
click at [865, 247] on img at bounding box center [859, 242] width 45 height 68
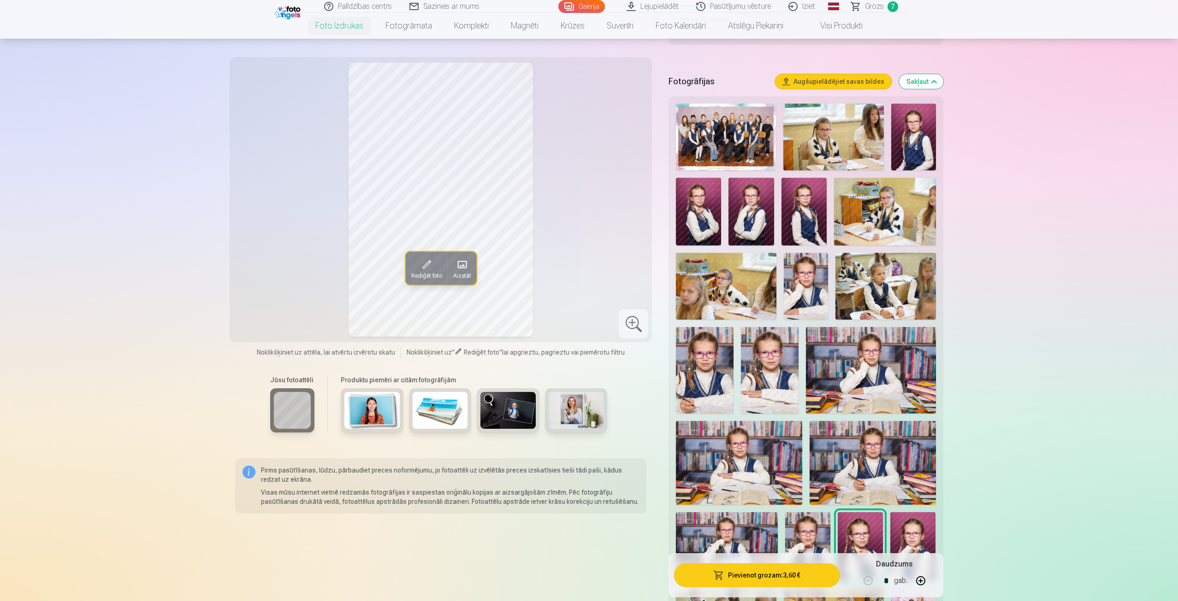
scroll to position [92, 0]
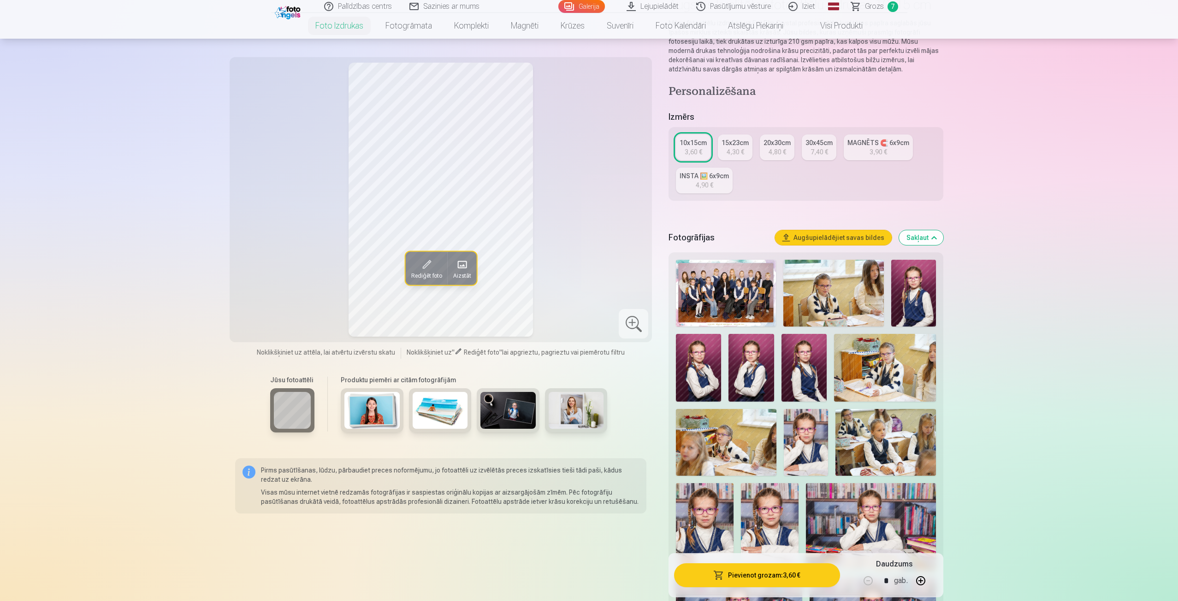
click at [889, 146] on div "MAGNĒTS 🧲 6x9cm" at bounding box center [878, 142] width 62 height 9
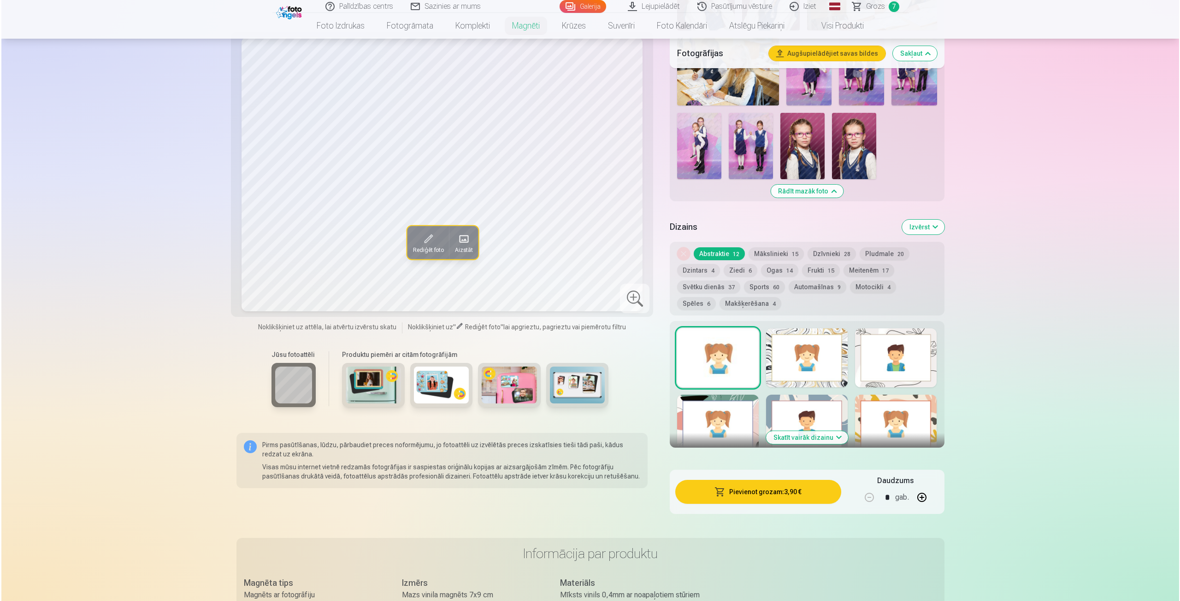
scroll to position [645, 0]
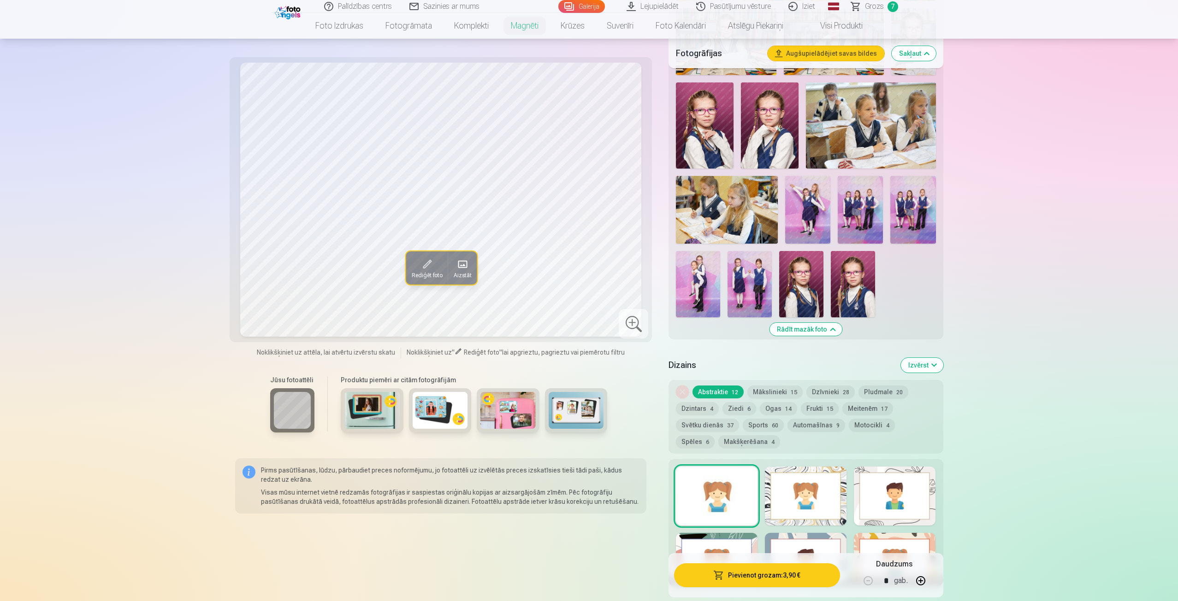
click at [708, 114] on img at bounding box center [705, 125] width 58 height 86
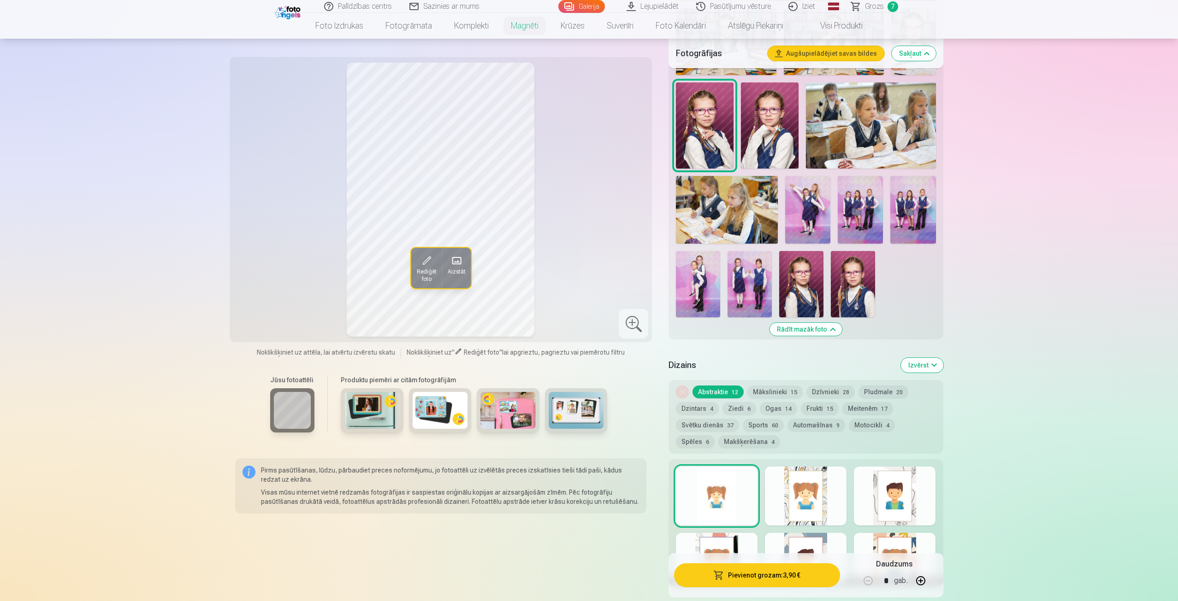
click at [770, 577] on button "Pievienot grozam : 3,90 €" at bounding box center [756, 576] width 165 height 24
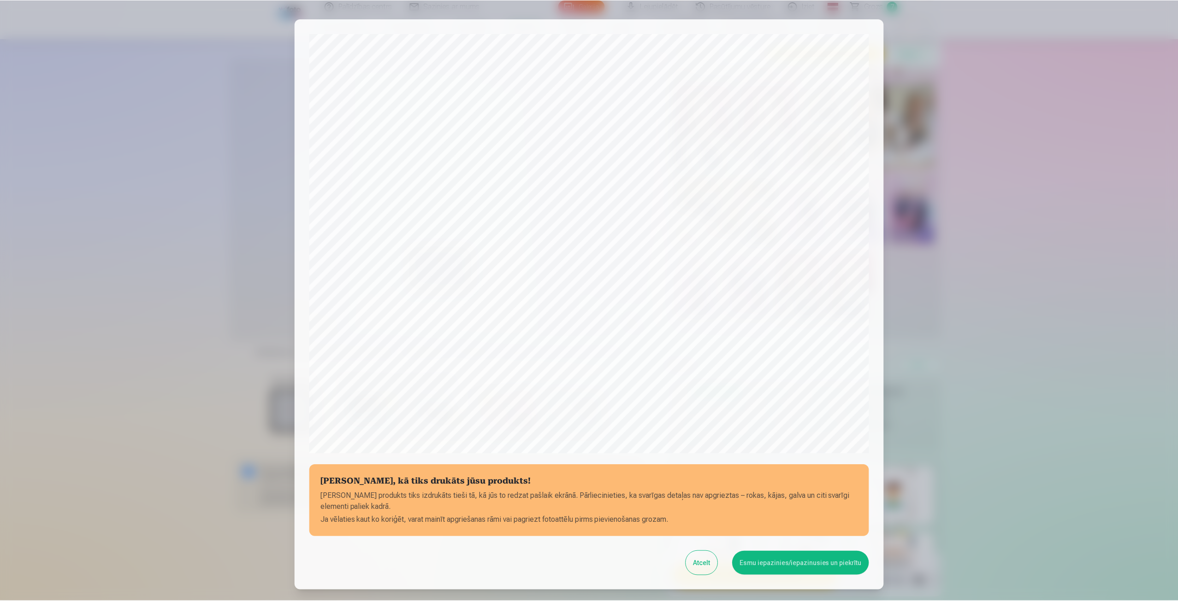
scroll to position [63, 0]
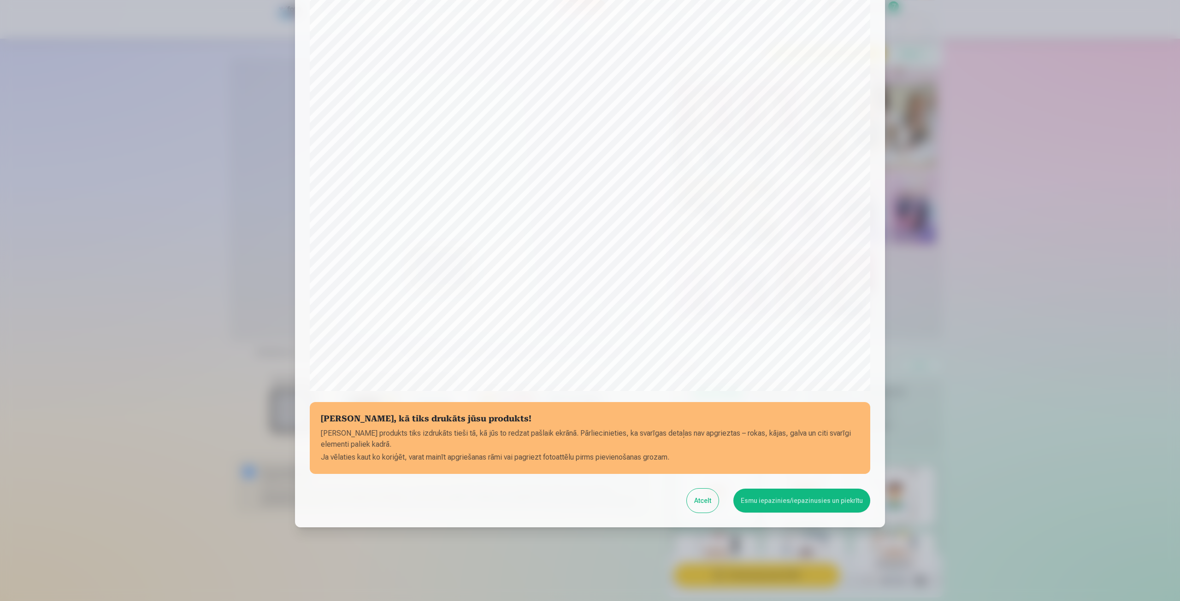
click at [801, 506] on button "Esmu iepazinies/iepazinusies un piekrītu" at bounding box center [801, 501] width 137 height 24
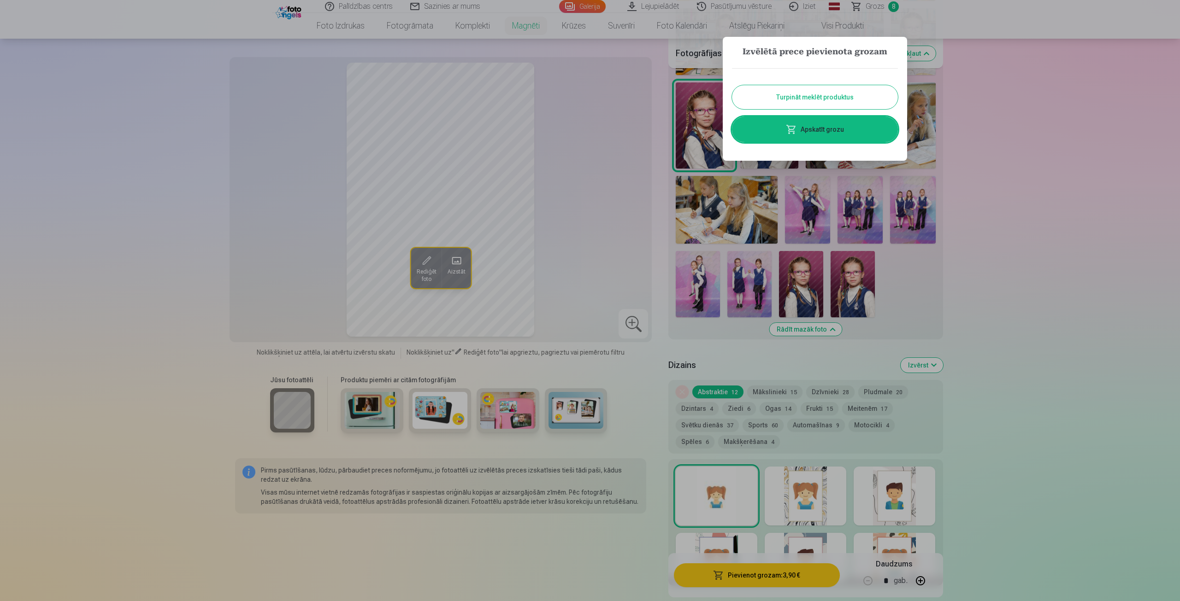
click at [825, 94] on button "Turpināt meklēt produktus" at bounding box center [815, 97] width 166 height 24
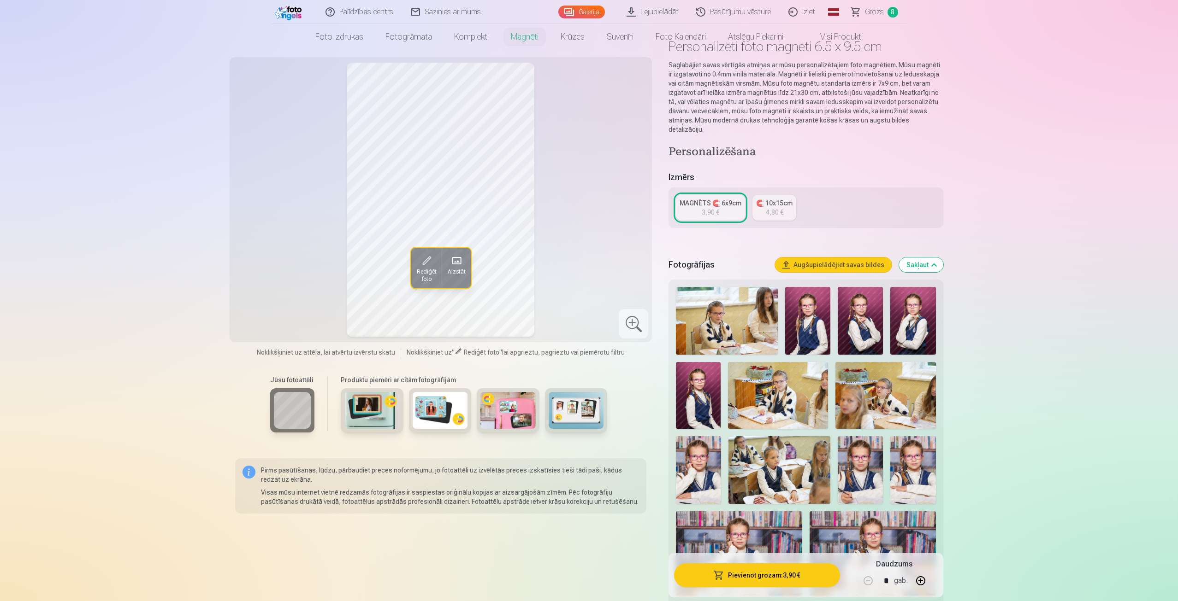
scroll to position [0, 0]
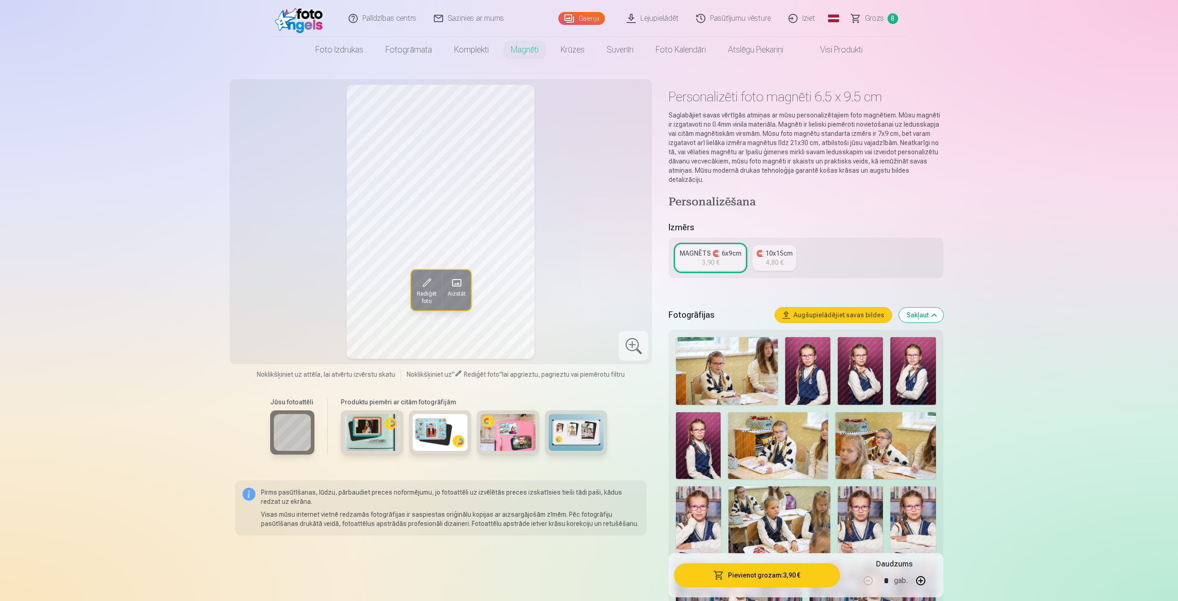
click at [685, 223] on h5 "Izmērs" at bounding box center [805, 227] width 274 height 13
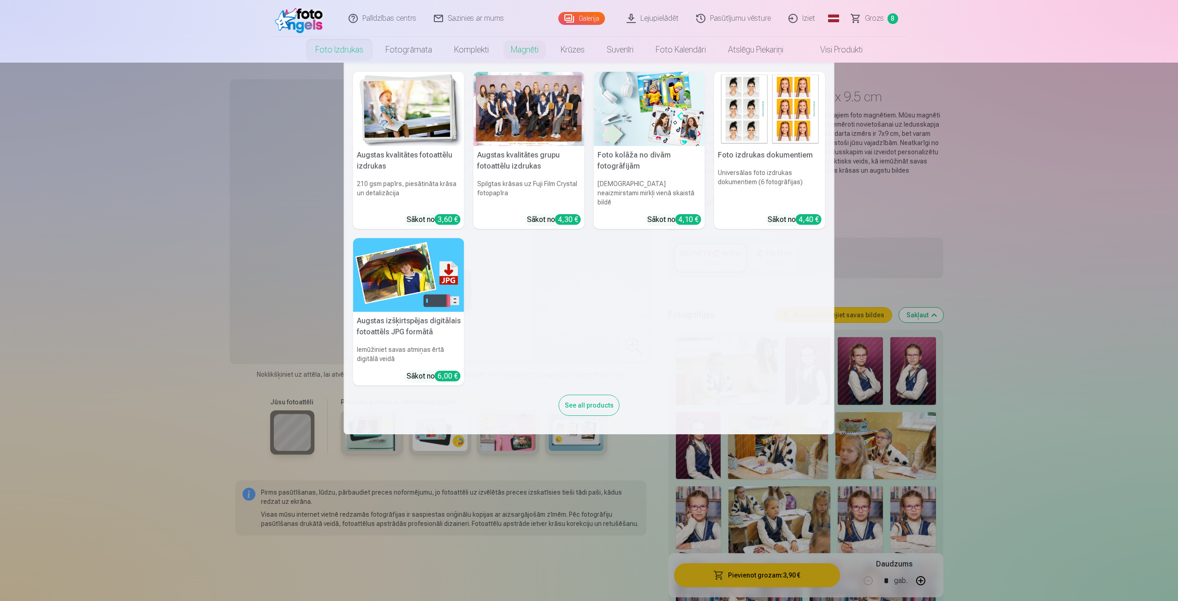
click at [394, 106] on img at bounding box center [408, 109] width 111 height 74
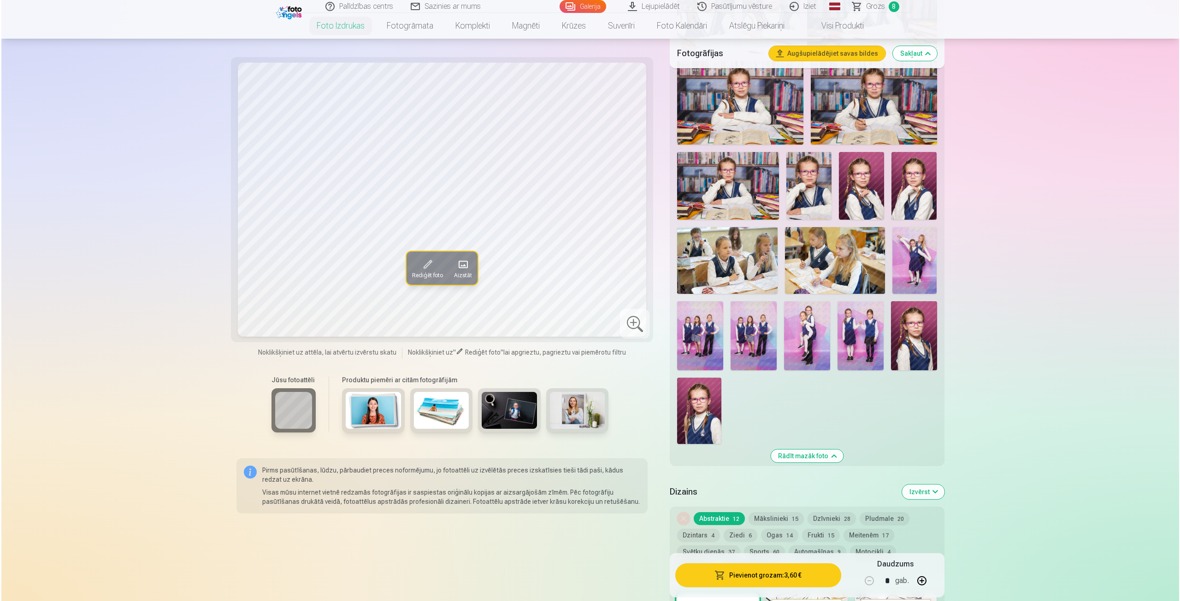
scroll to position [645, 0]
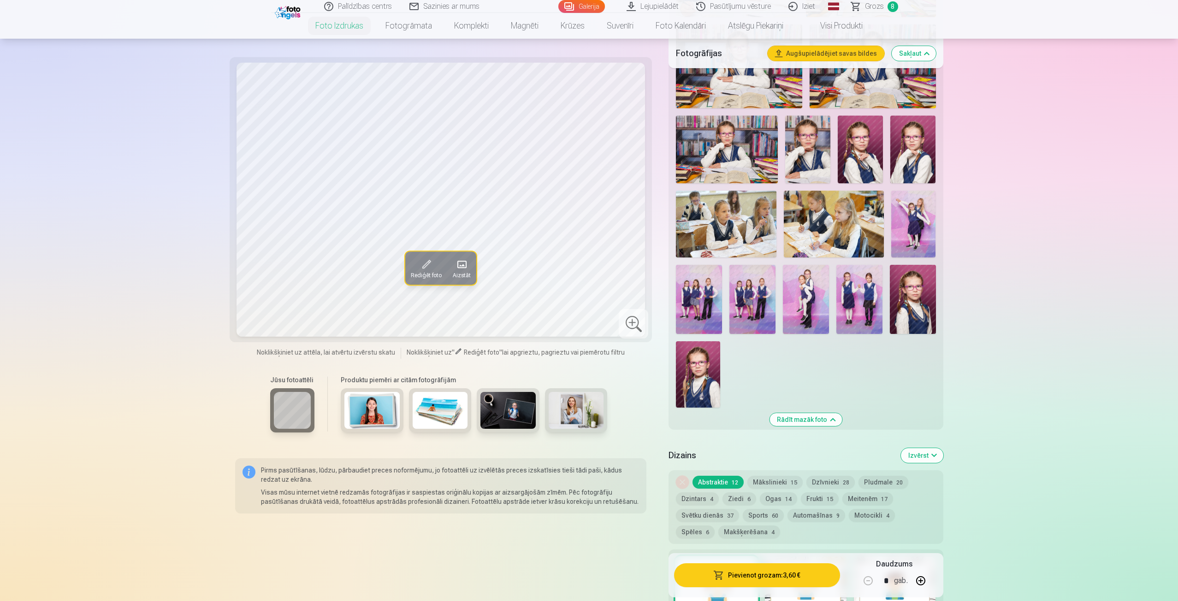
click at [916, 231] on img at bounding box center [913, 224] width 45 height 67
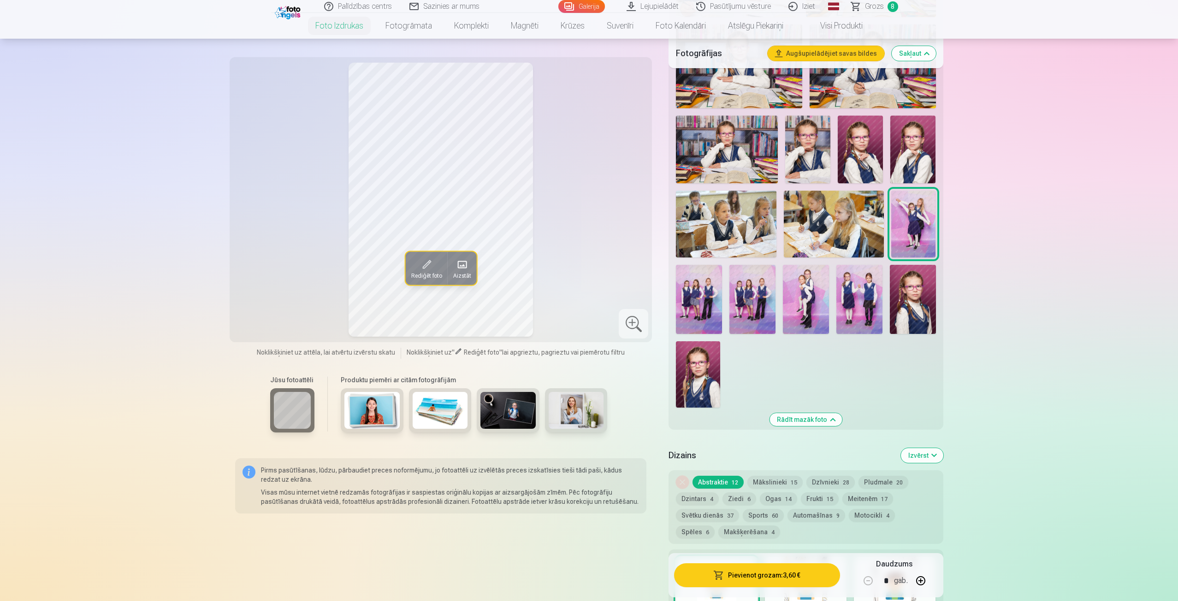
click at [715, 291] on img at bounding box center [699, 299] width 46 height 69
click at [902, 218] on img at bounding box center [913, 224] width 45 height 67
click at [779, 576] on button "Pievienot grozam : 3,60 €" at bounding box center [756, 576] width 165 height 24
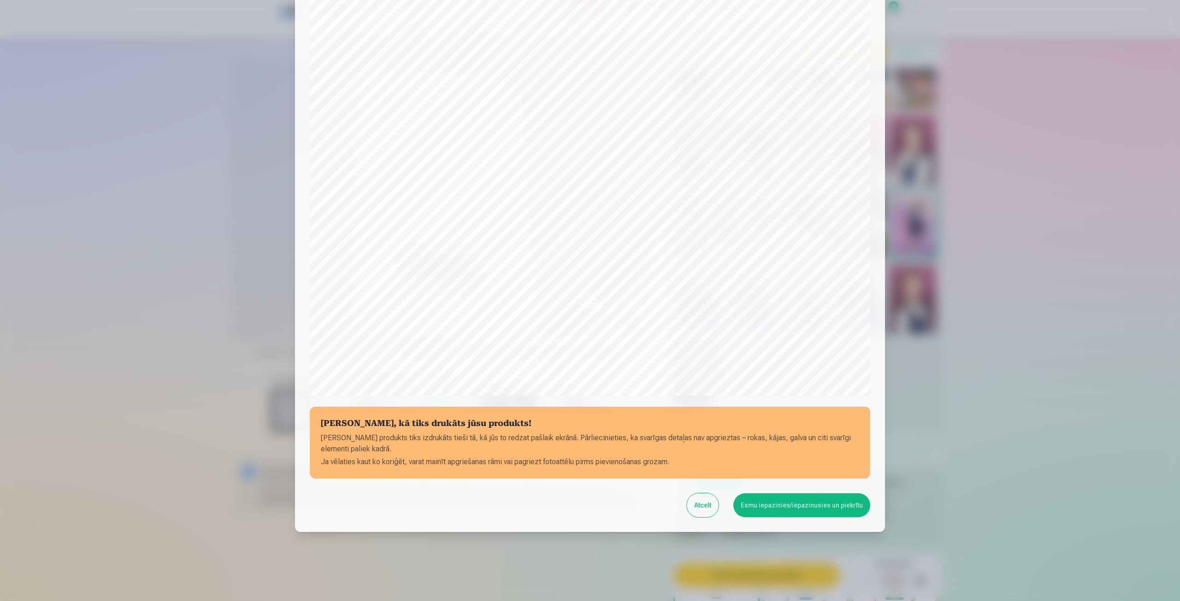
scroll to position [63, 0]
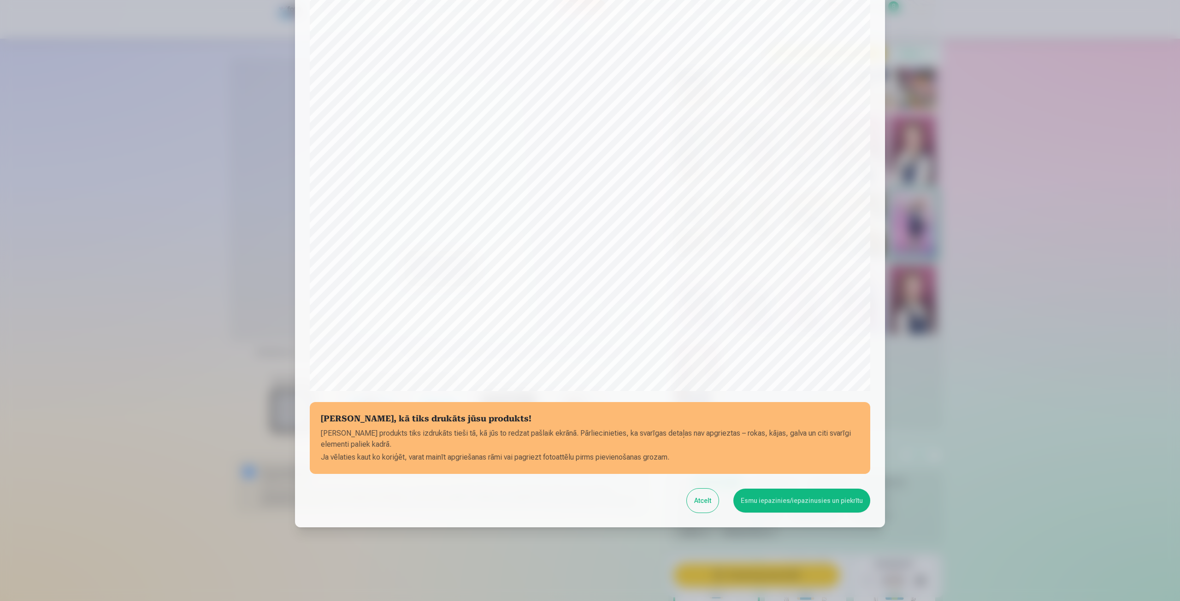
click at [770, 504] on button "Esmu iepazinies/iepazinusies un piekrītu" at bounding box center [801, 501] width 137 height 24
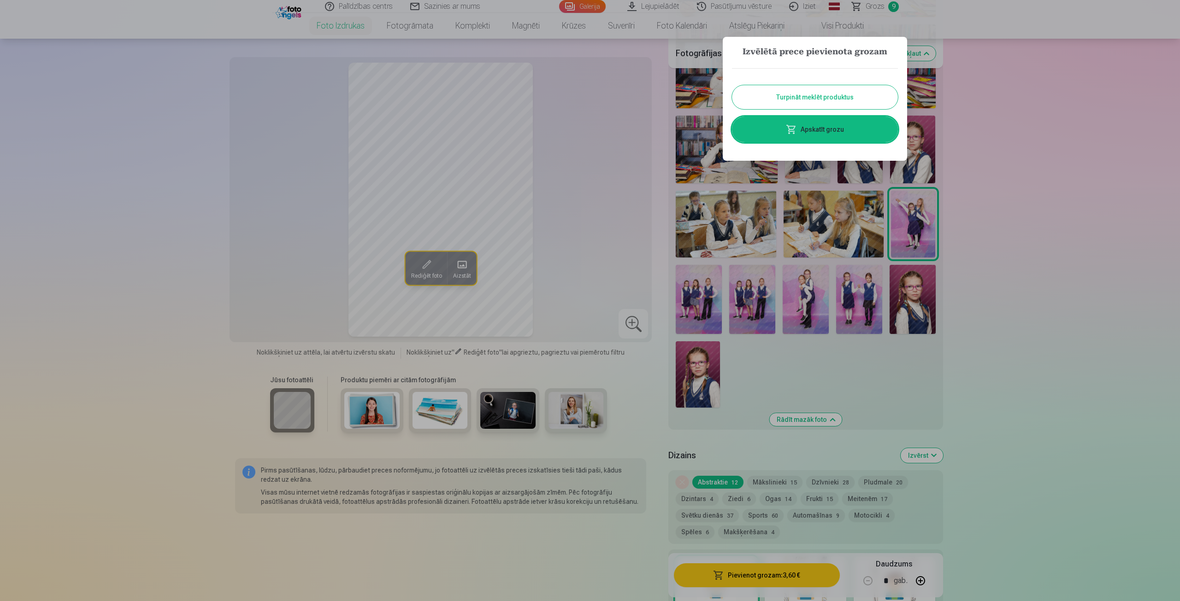
click at [832, 99] on button "Turpināt meklēt produktus" at bounding box center [815, 97] width 166 height 24
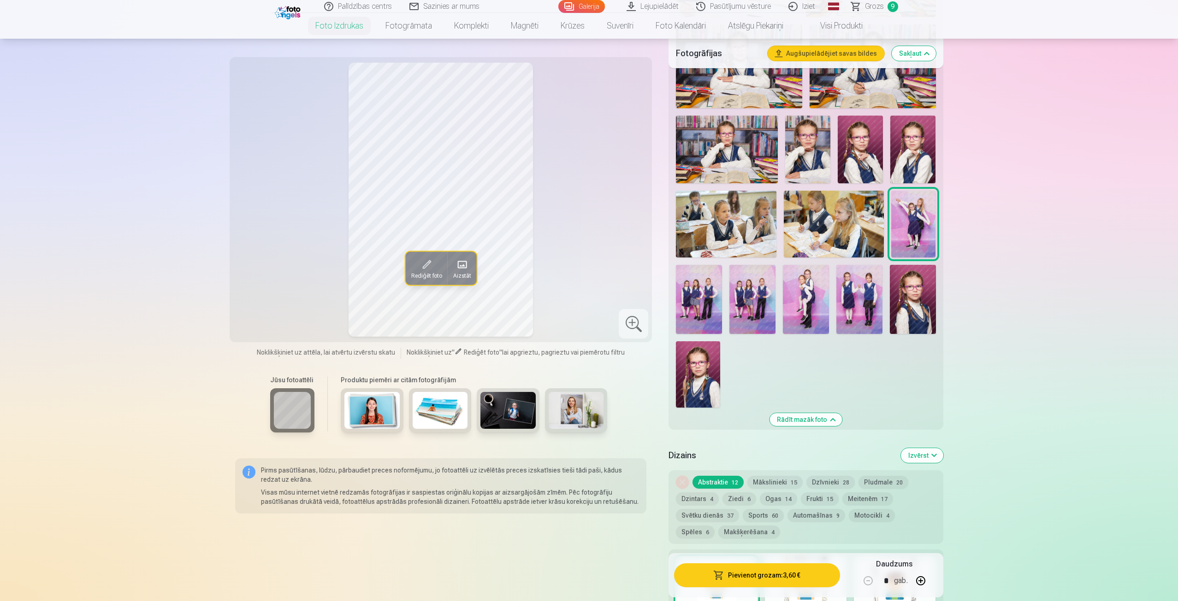
click at [711, 294] on img at bounding box center [699, 299] width 46 height 69
click at [748, 576] on button "Pievienot grozam : 3,60 €" at bounding box center [756, 576] width 165 height 24
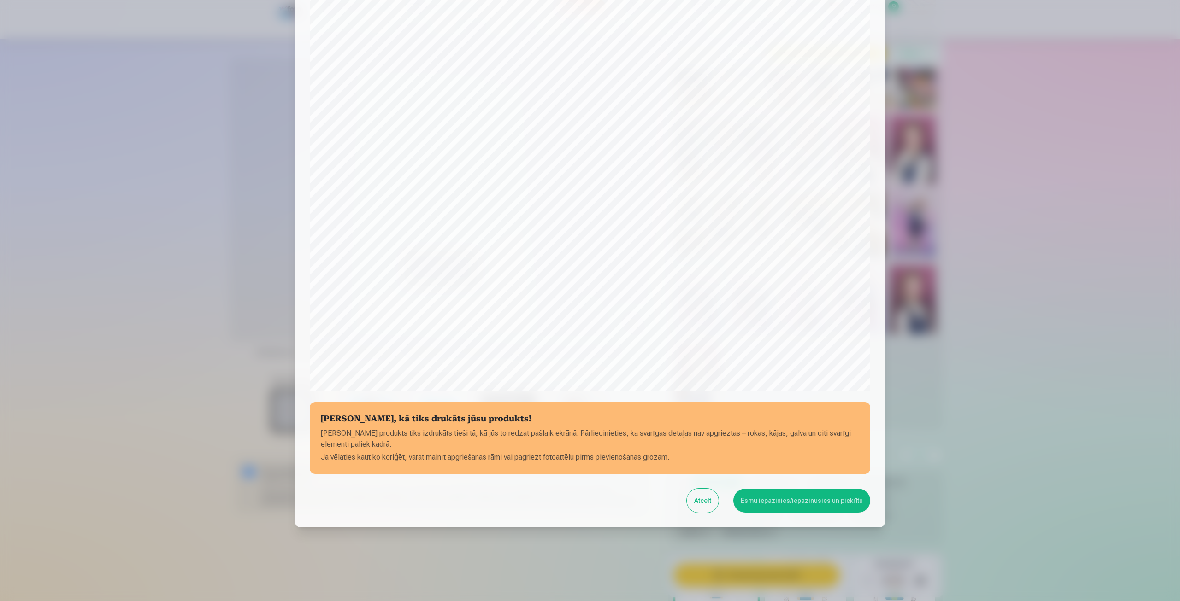
click at [795, 505] on button "Esmu iepazinies/iepazinusies un piekrītu" at bounding box center [801, 501] width 137 height 24
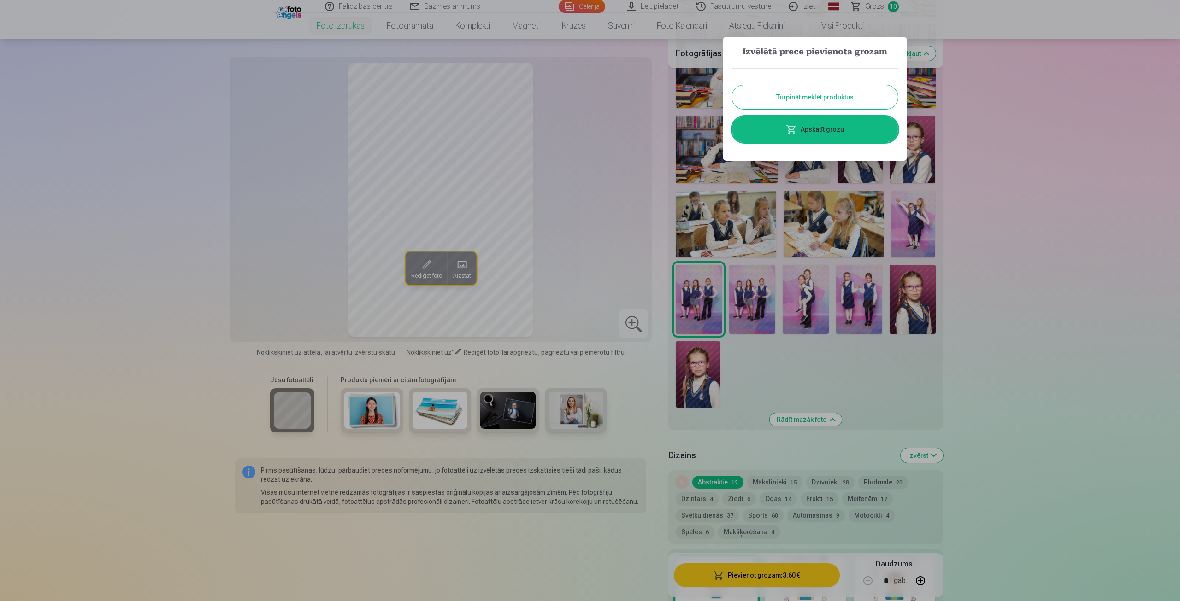
click at [814, 101] on button "Turpināt meklēt produktus" at bounding box center [815, 97] width 166 height 24
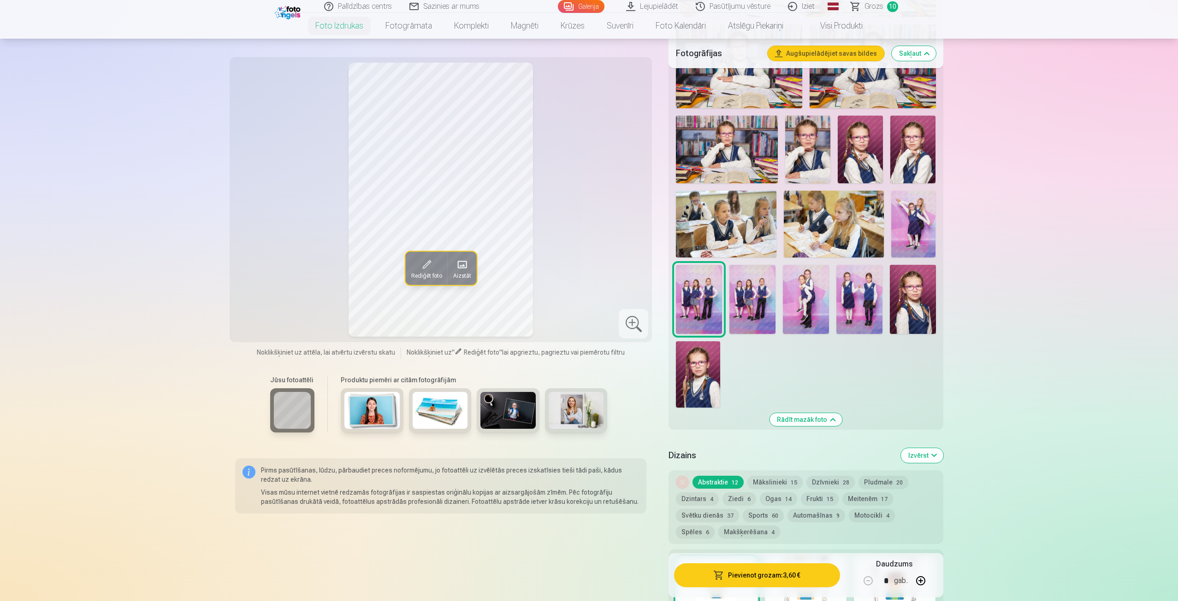
click at [754, 305] on img at bounding box center [752, 299] width 46 height 69
click at [786, 573] on button "Pievienot grozam : 3,60 €" at bounding box center [756, 576] width 165 height 24
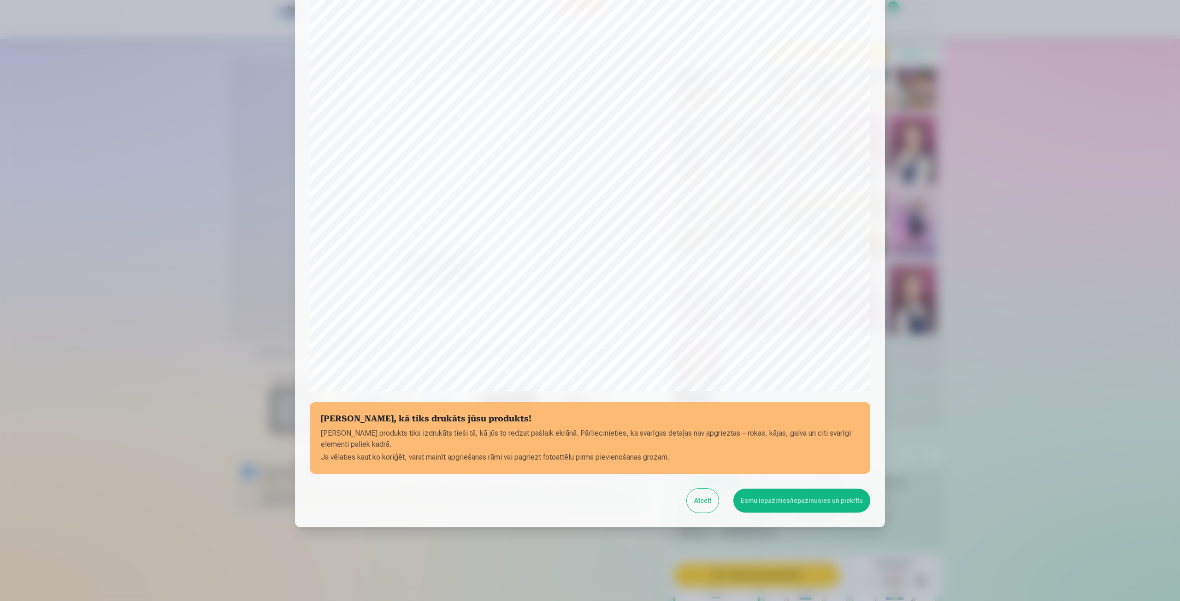
click at [766, 503] on button "Esmu iepazinies/iepazinusies un piekrītu" at bounding box center [801, 501] width 137 height 24
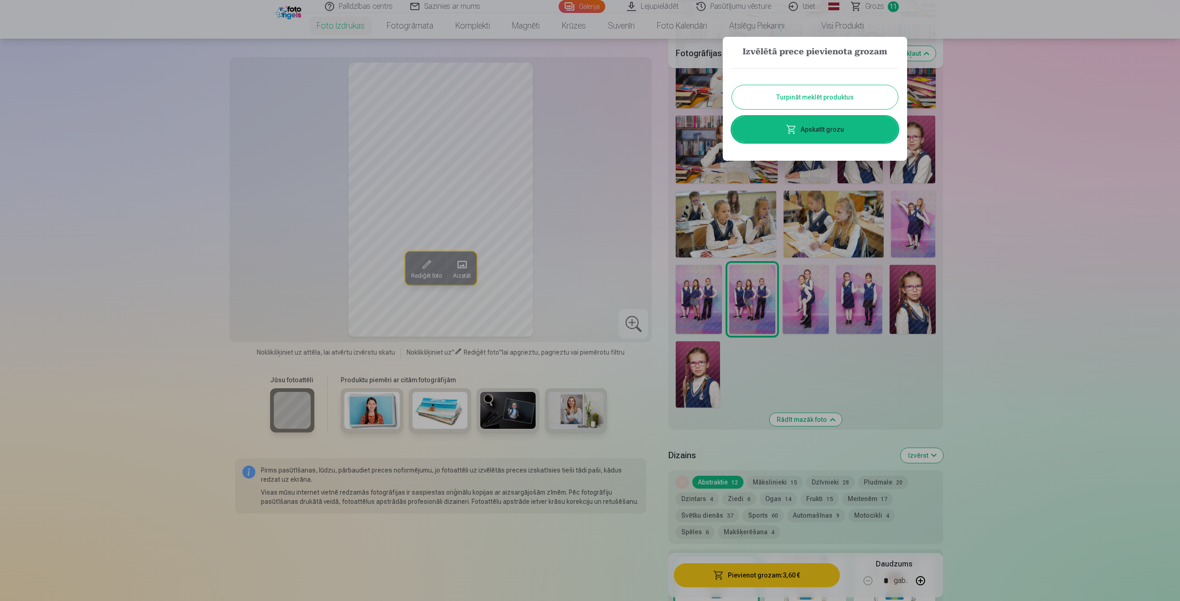
click at [828, 94] on button "Turpināt meklēt produktus" at bounding box center [815, 97] width 166 height 24
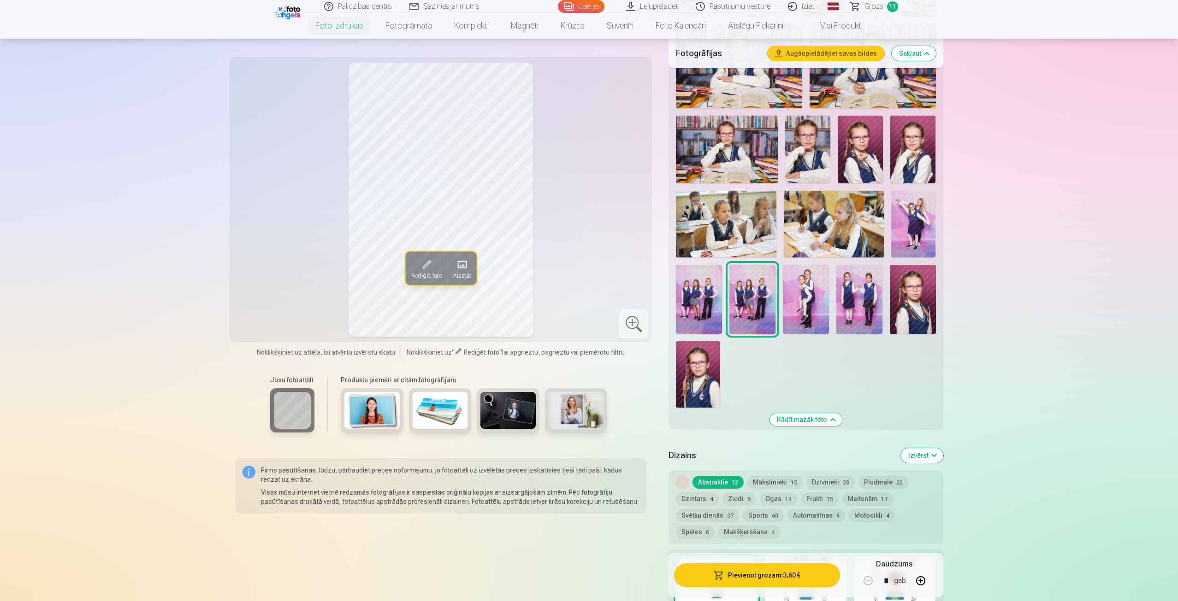
click at [813, 309] on img at bounding box center [806, 299] width 46 height 69
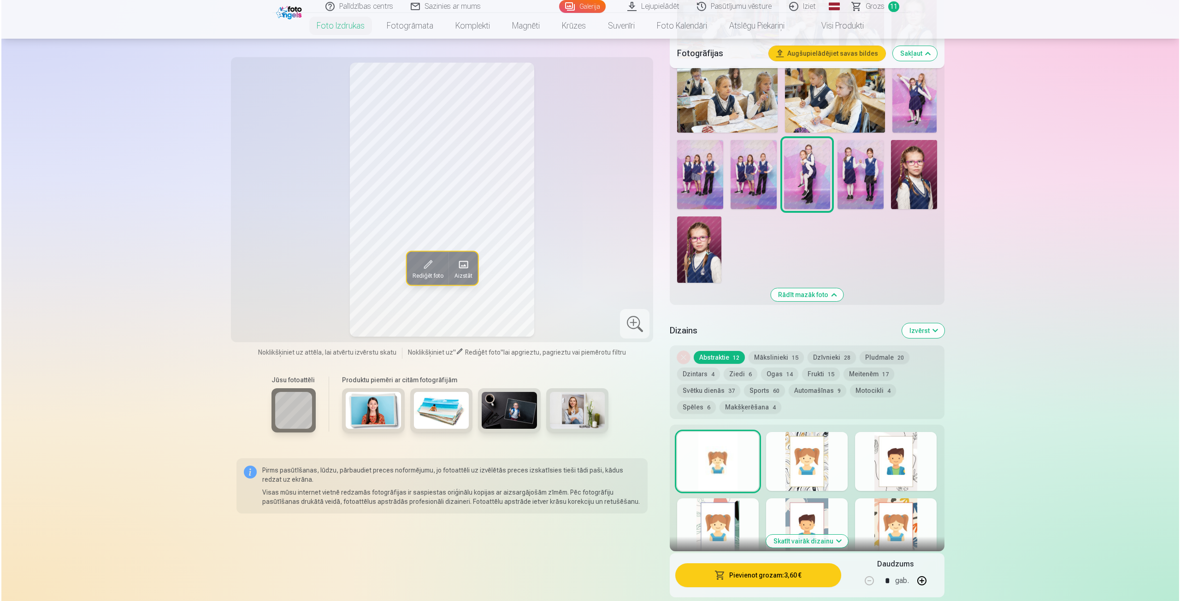
scroll to position [783, 0]
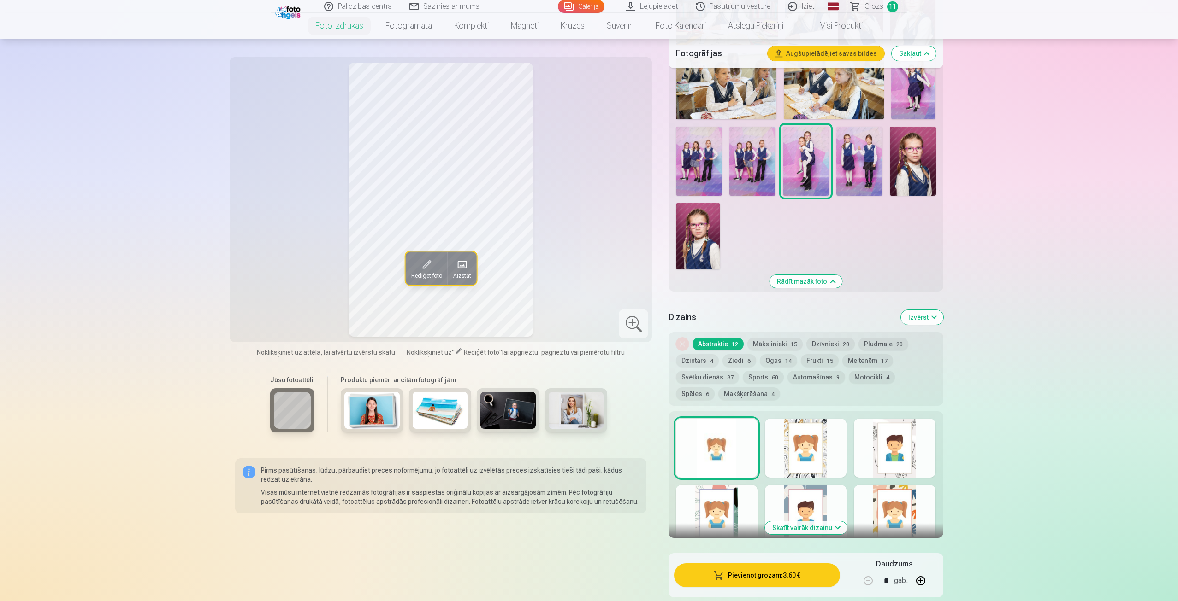
click at [766, 576] on button "Pievienot grozam : 3,60 €" at bounding box center [756, 576] width 165 height 24
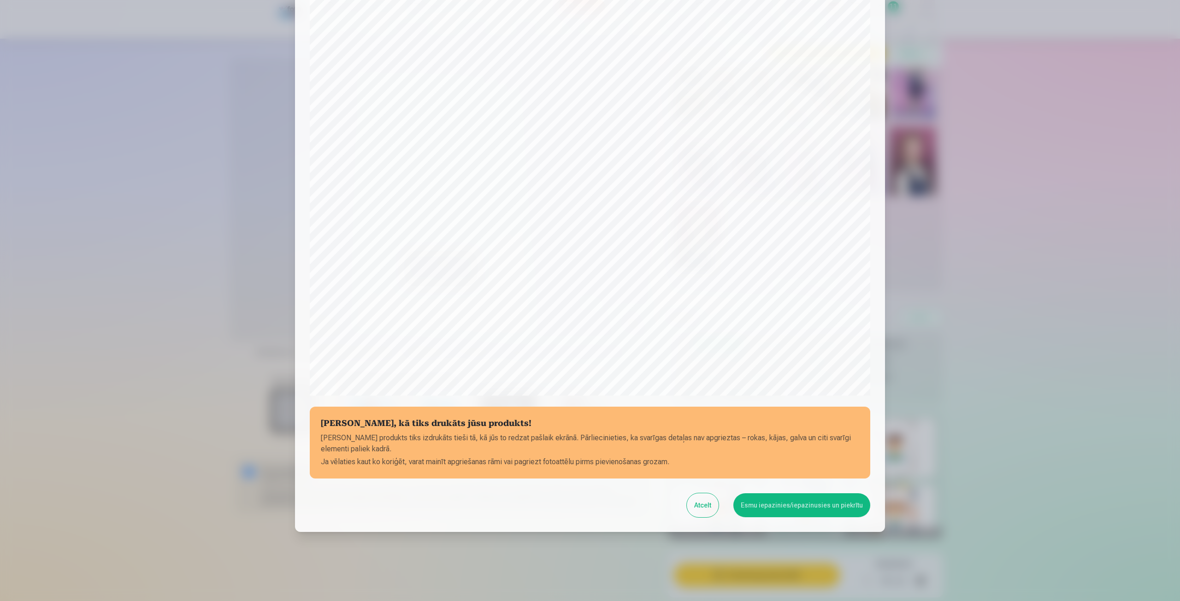
scroll to position [63, 0]
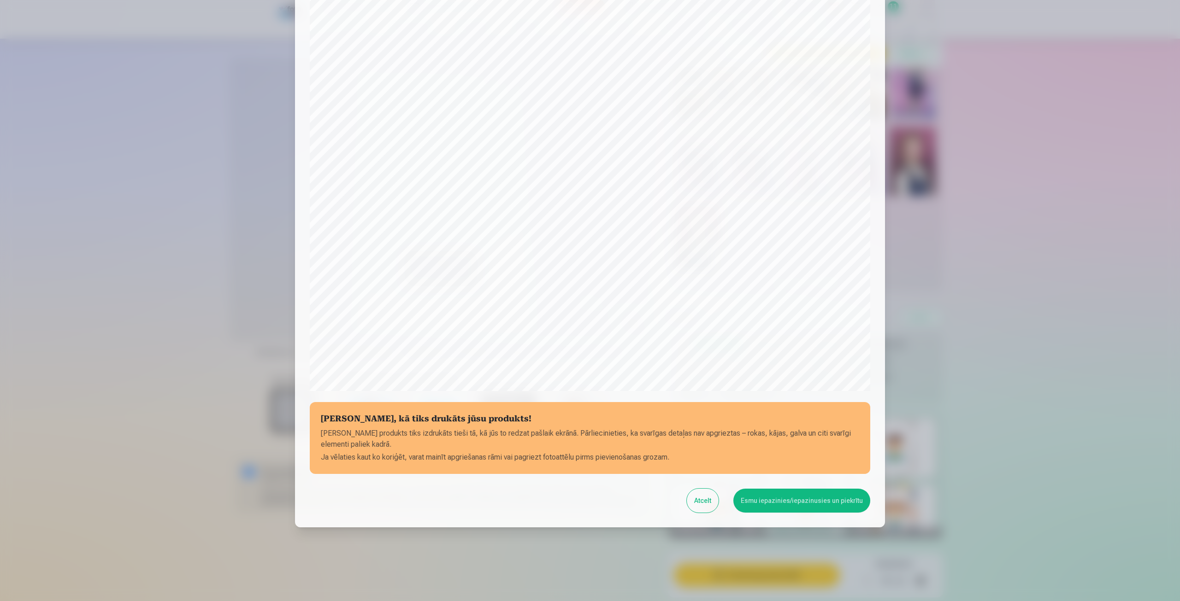
click at [796, 501] on button "Esmu iepazinies/iepazinusies un piekrītu" at bounding box center [801, 501] width 137 height 24
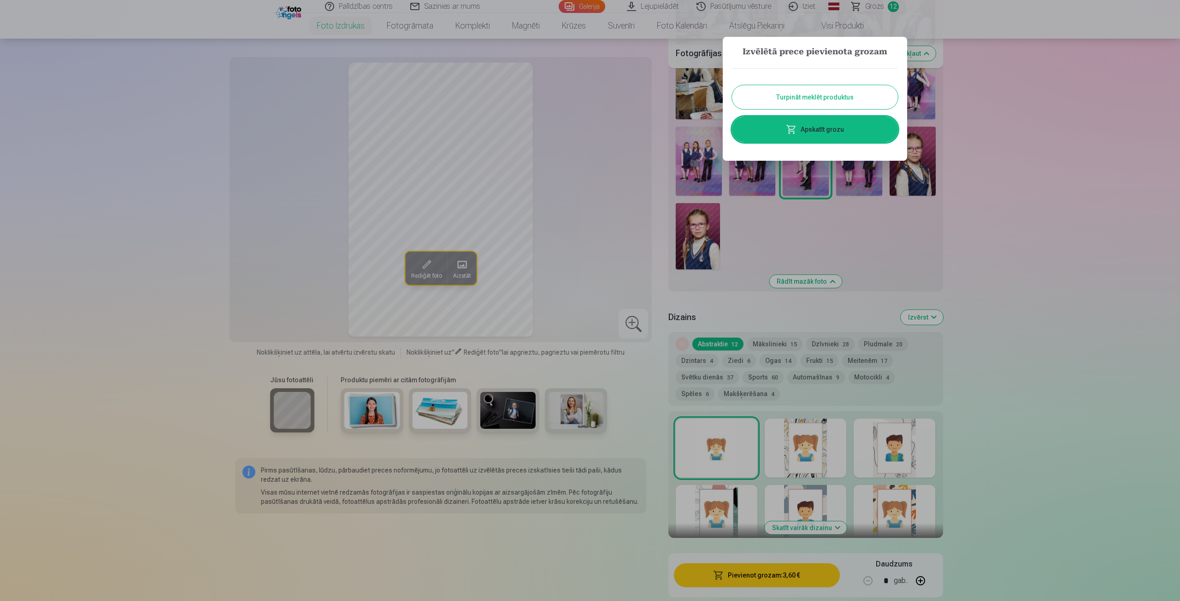
click at [822, 95] on button "Turpināt meklēt produktus" at bounding box center [815, 97] width 166 height 24
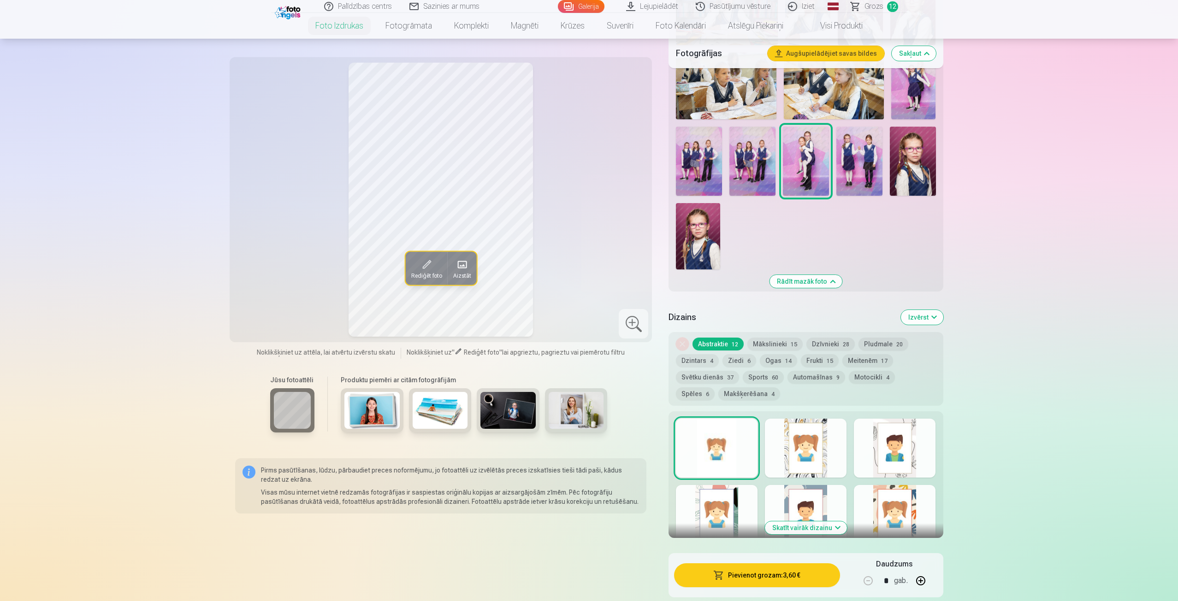
click at [854, 154] on img at bounding box center [859, 161] width 46 height 69
click at [772, 575] on button "Pievienot grozam : 3,60 €" at bounding box center [756, 576] width 165 height 24
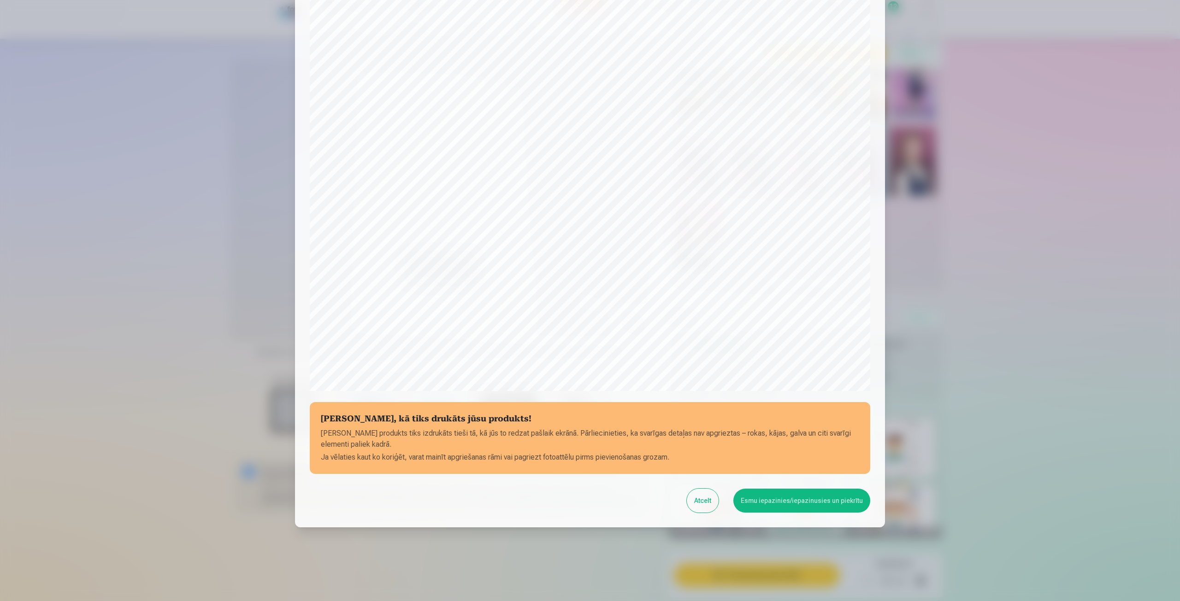
click at [804, 495] on button "Esmu iepazinies/iepazinusies un piekrītu" at bounding box center [801, 501] width 137 height 24
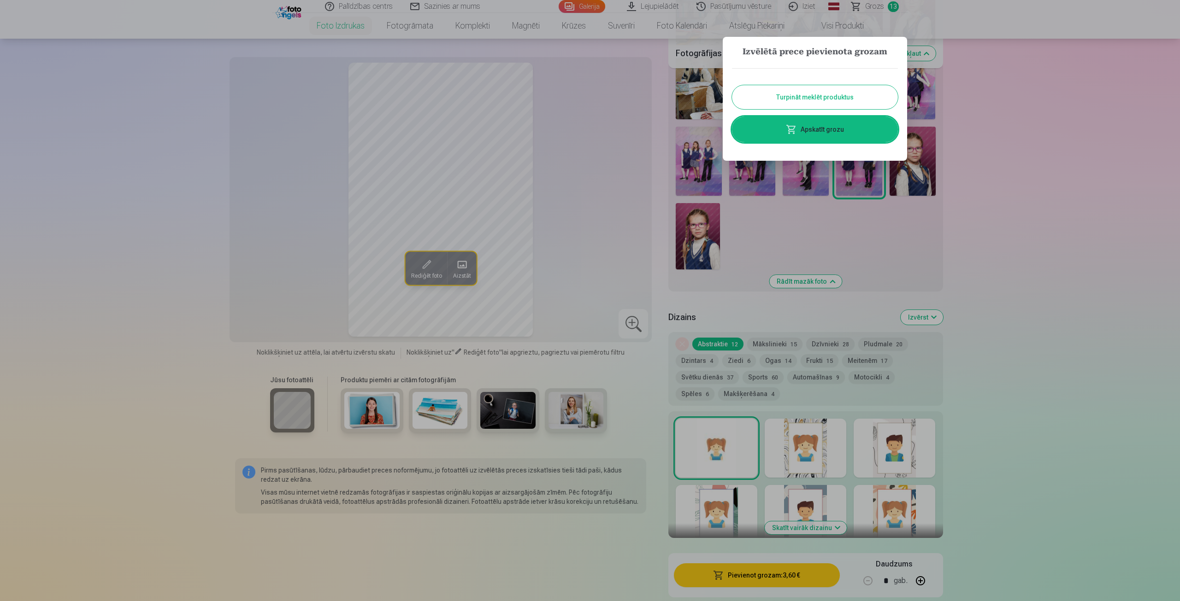
click at [854, 260] on div at bounding box center [590, 300] width 1180 height 601
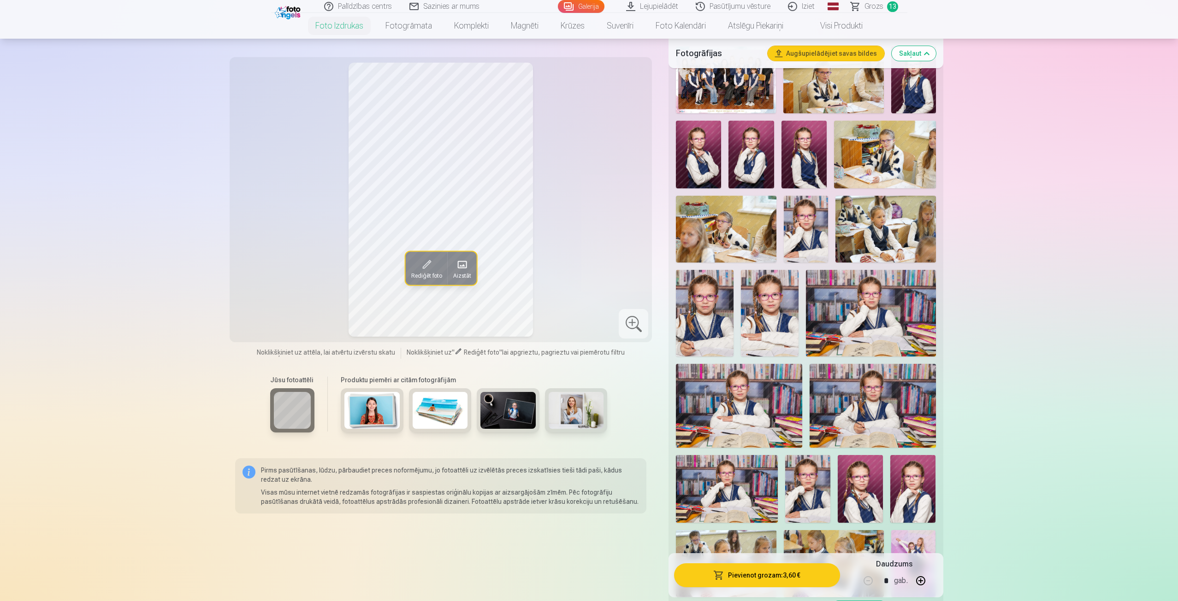
scroll to position [277, 0]
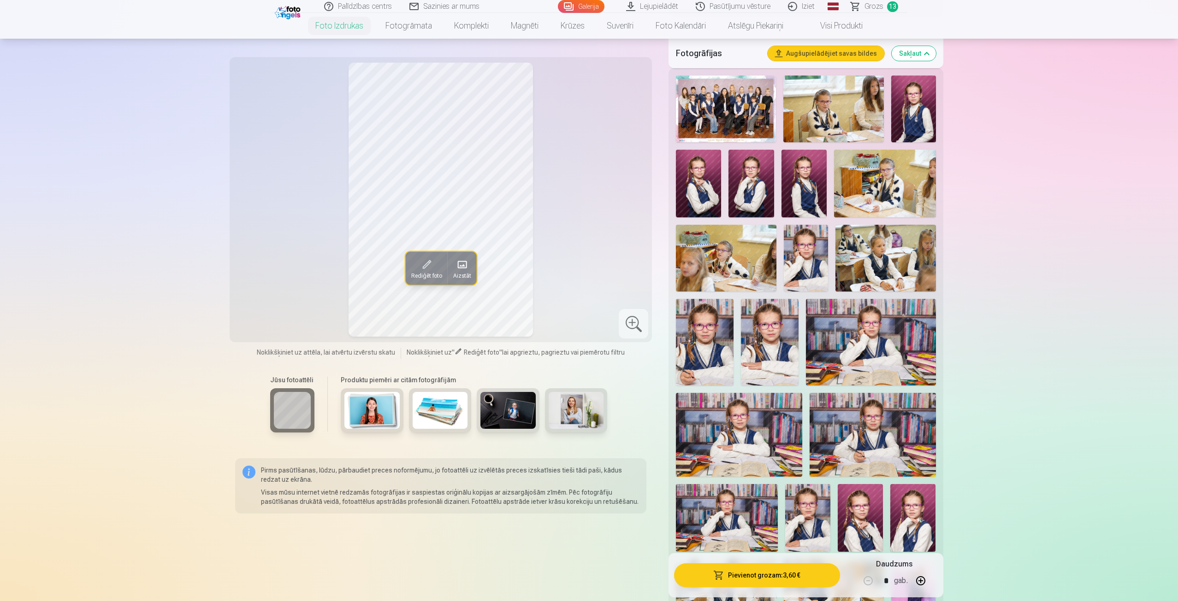
click at [866, 190] on img at bounding box center [885, 184] width 102 height 68
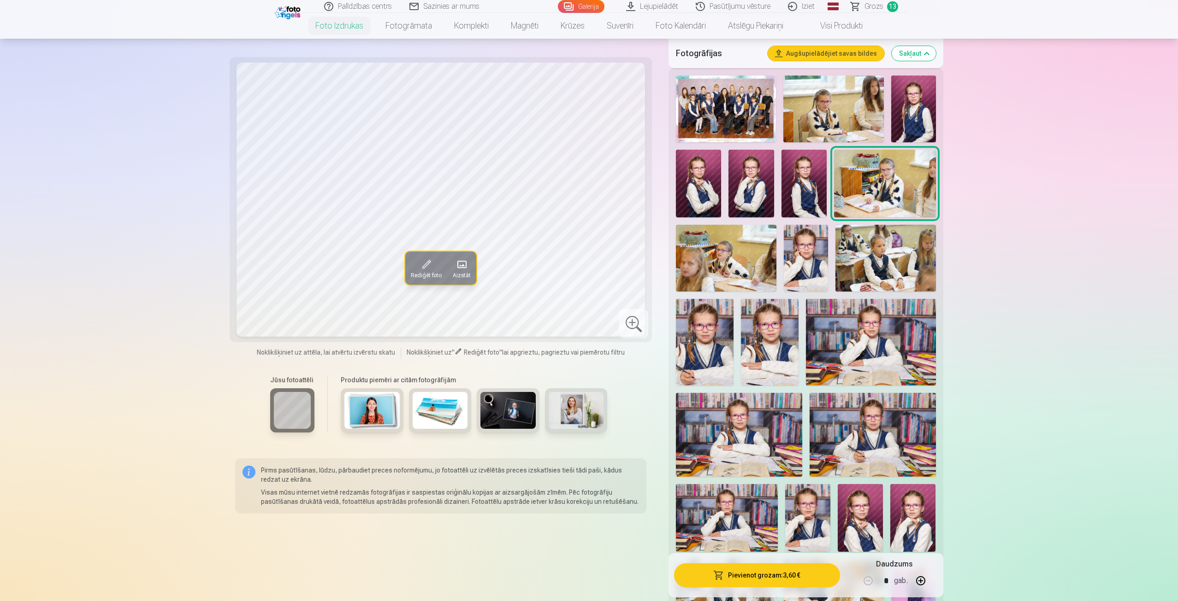
click at [914, 246] on img at bounding box center [885, 258] width 100 height 67
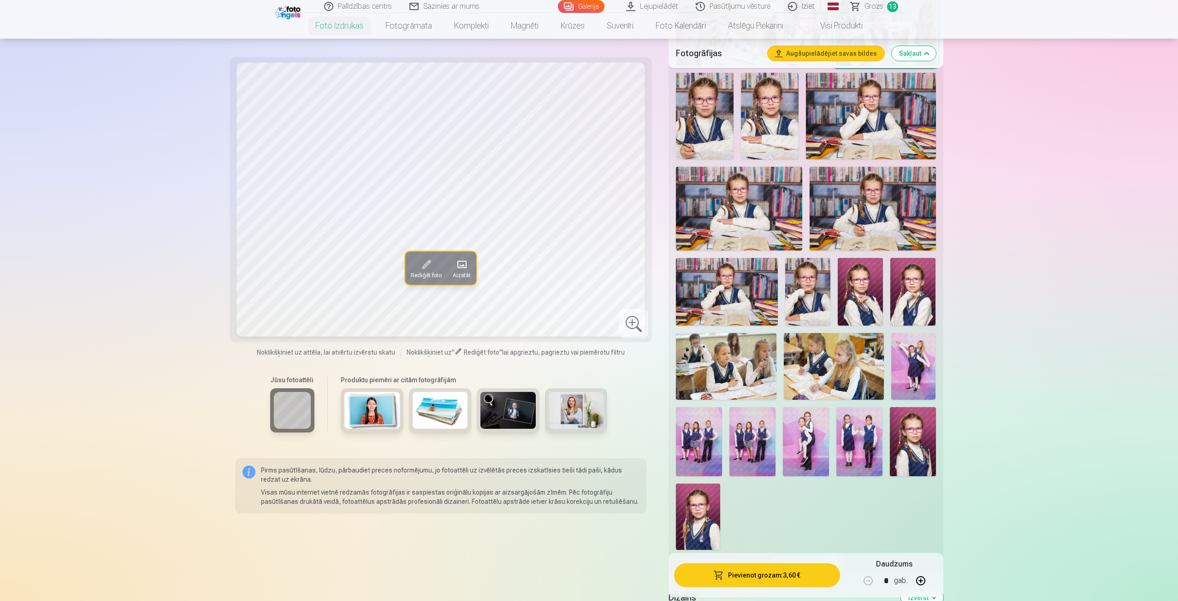
scroll to position [507, 0]
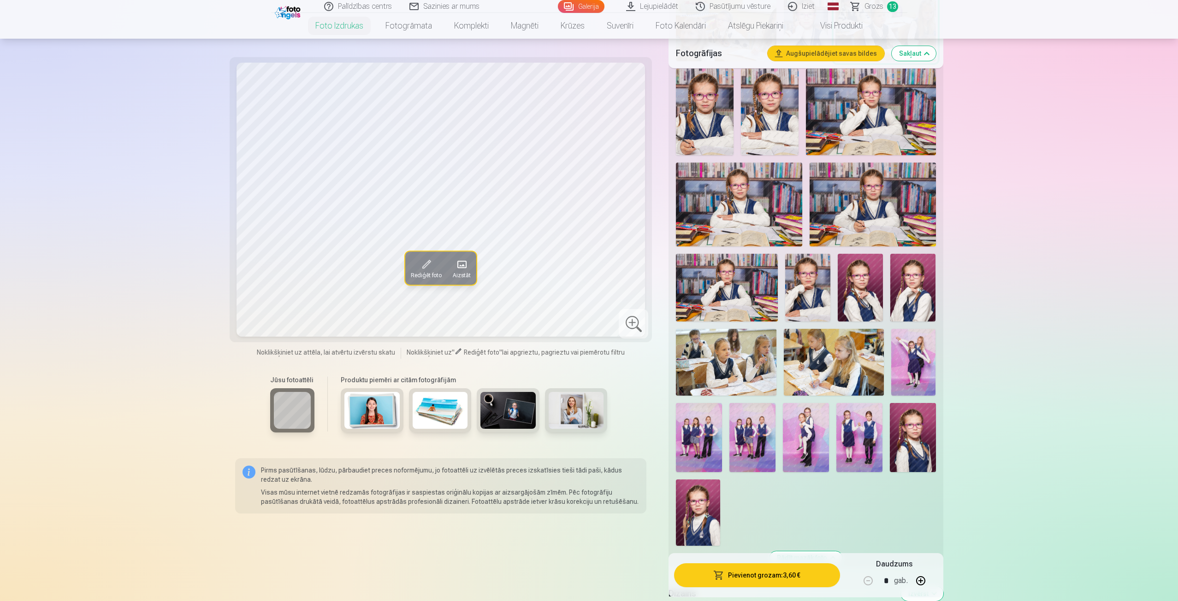
click at [744, 274] on img at bounding box center [727, 288] width 102 height 68
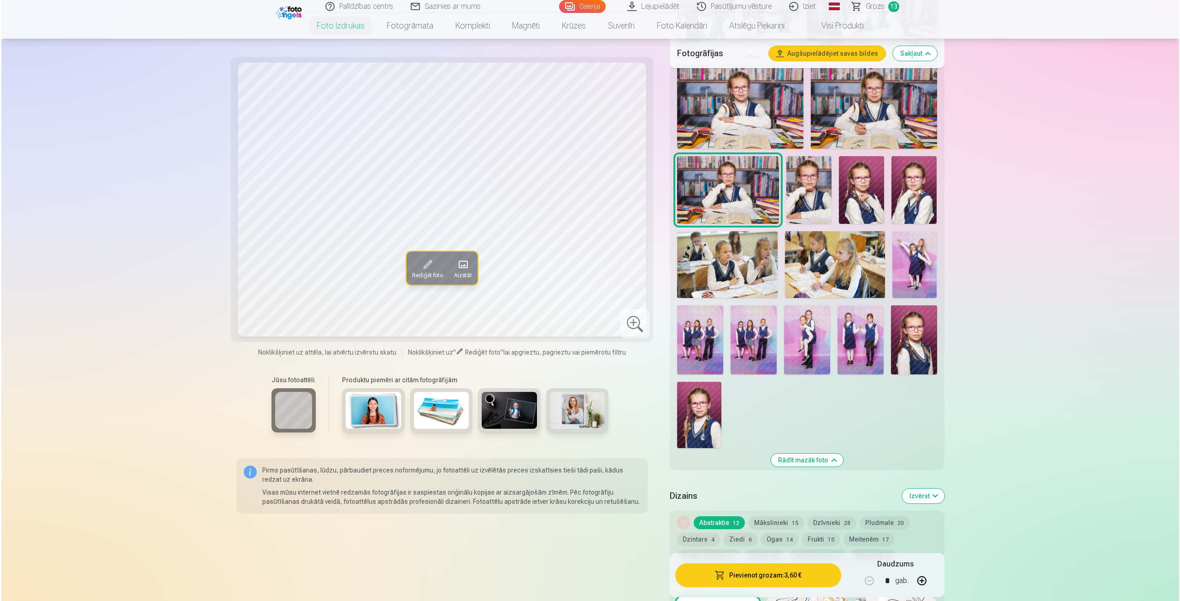
scroll to position [553, 0]
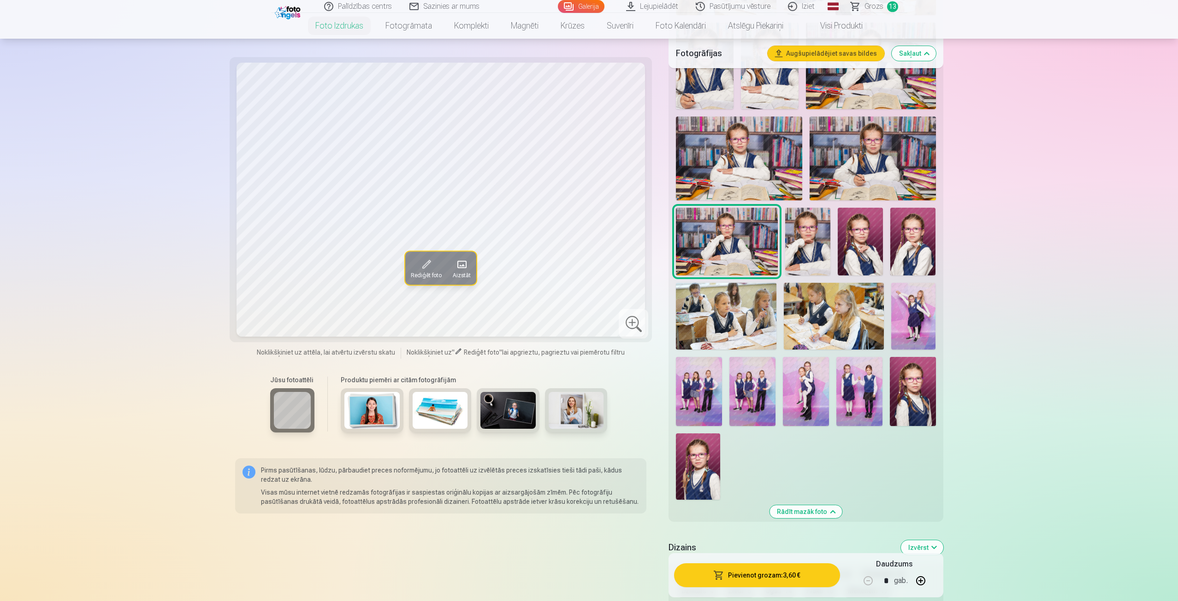
click at [750, 578] on button "Pievienot grozam : 3,60 €" at bounding box center [756, 576] width 165 height 24
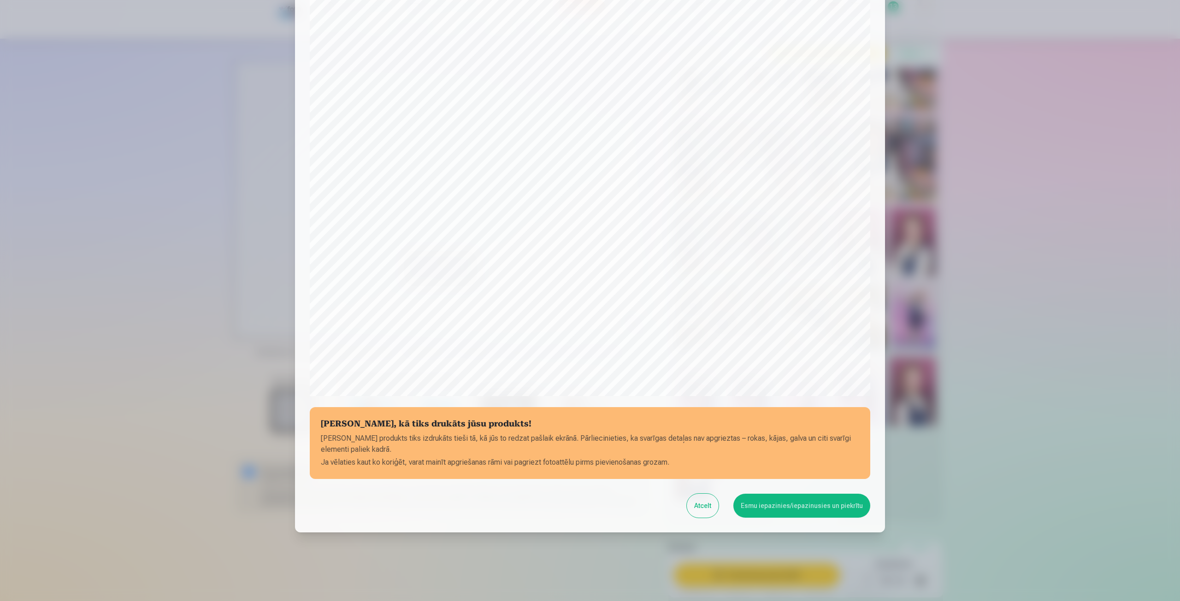
scroll to position [63, 0]
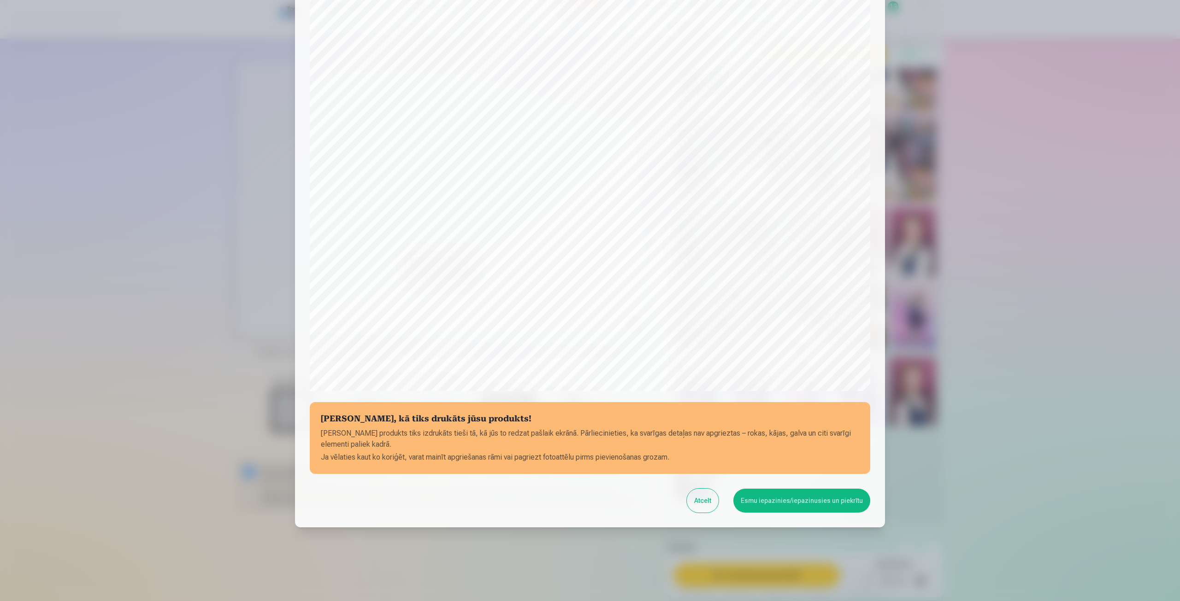
click at [791, 506] on button "Esmu iepazinies/iepazinusies un piekrītu" at bounding box center [801, 501] width 137 height 24
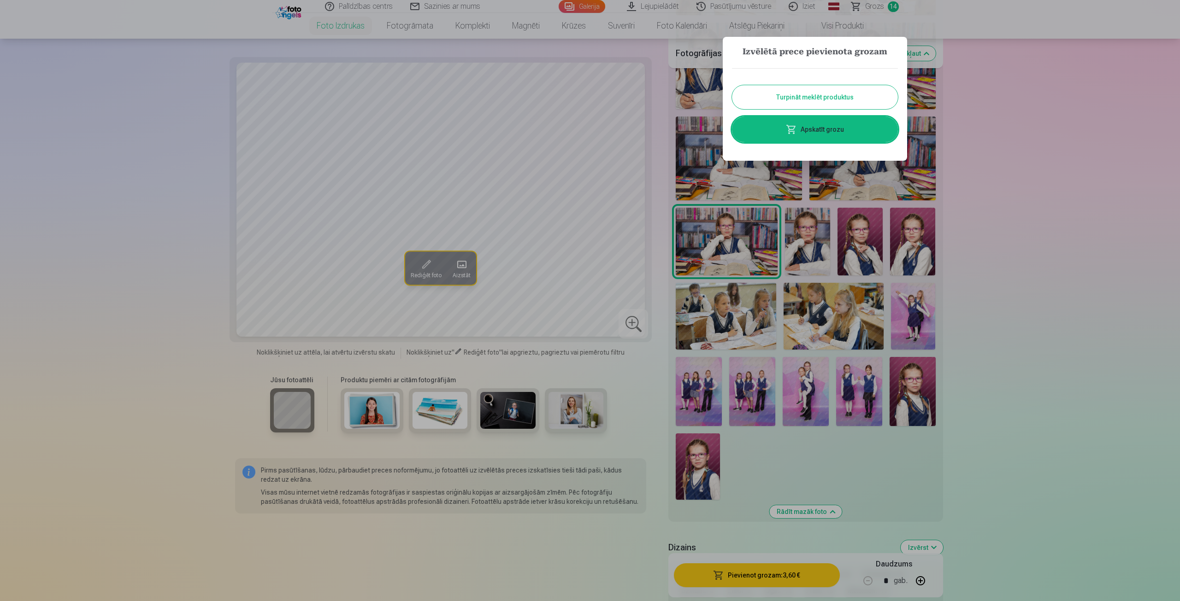
click at [826, 128] on link "Apskatīt grozu" at bounding box center [815, 130] width 166 height 26
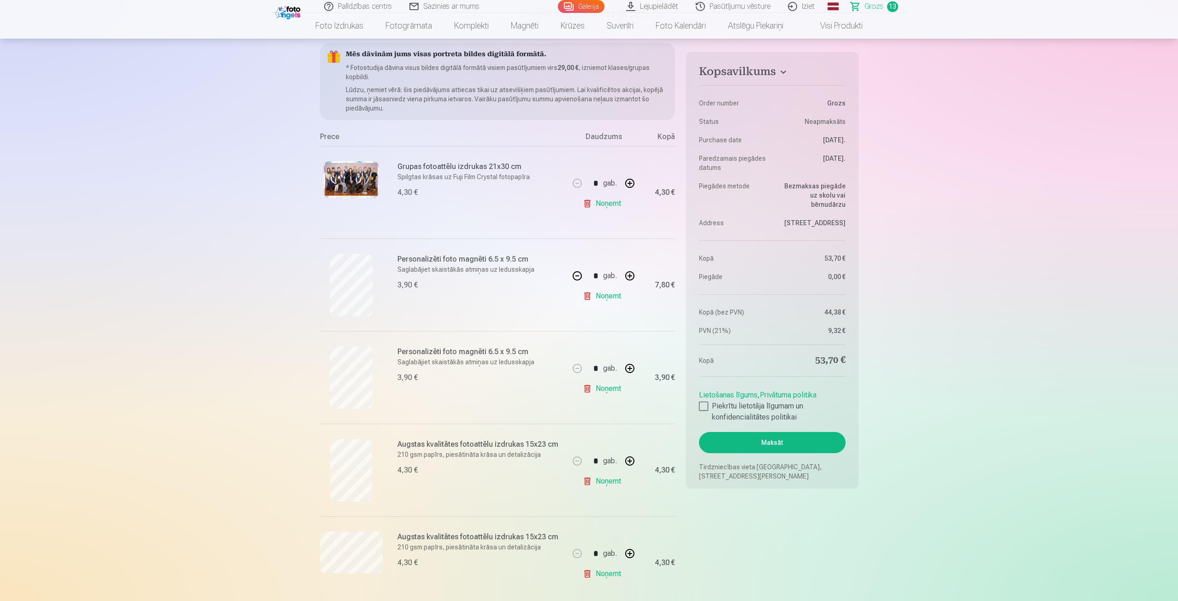
scroll to position [92, 0]
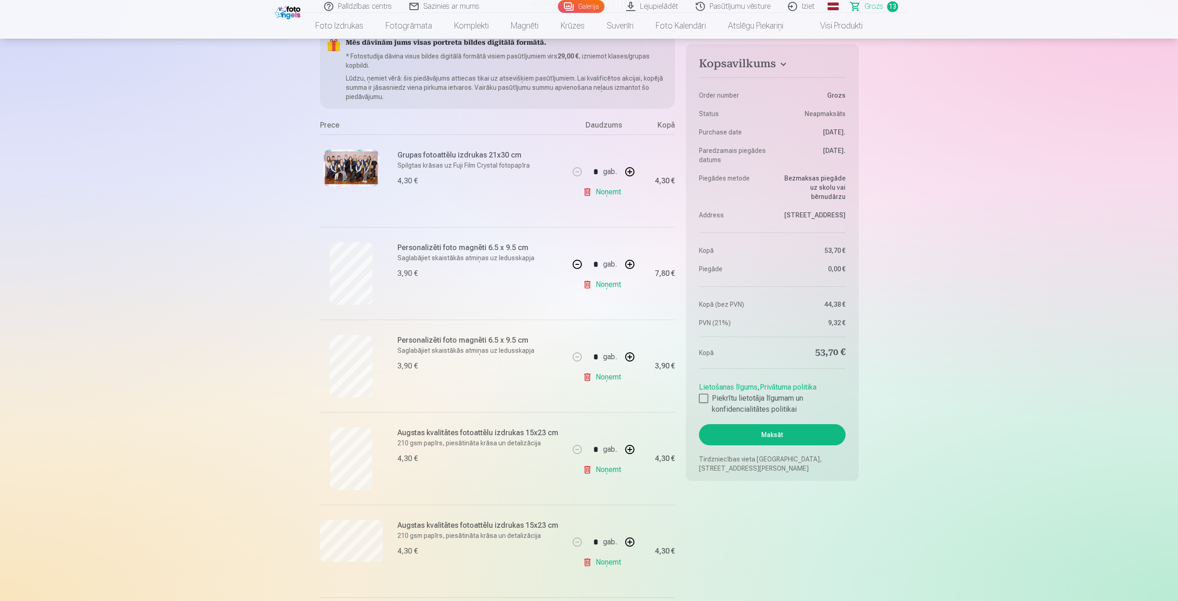
click at [599, 283] on link "Noņemt" at bounding box center [604, 285] width 42 height 18
type input "*"
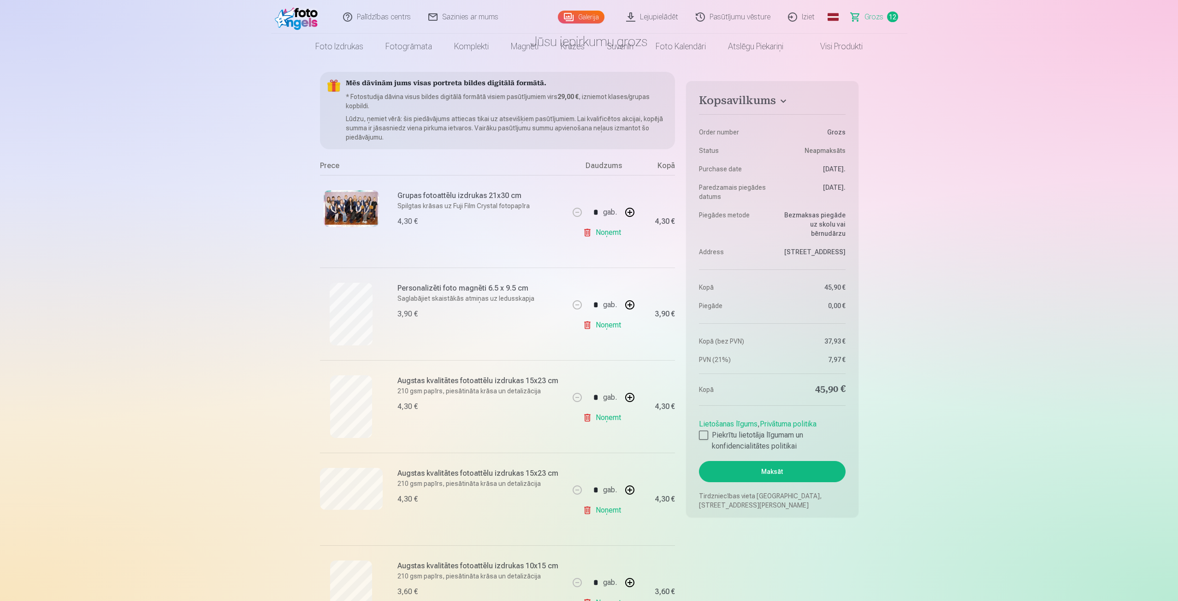
scroll to position [0, 0]
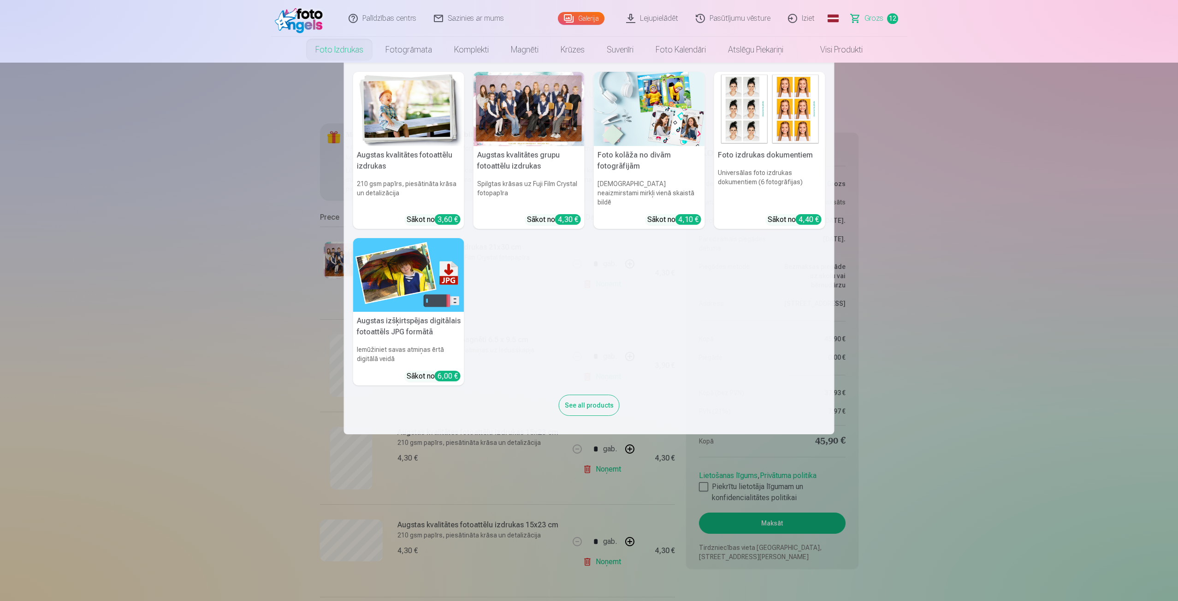
click at [410, 289] on img at bounding box center [408, 275] width 111 height 74
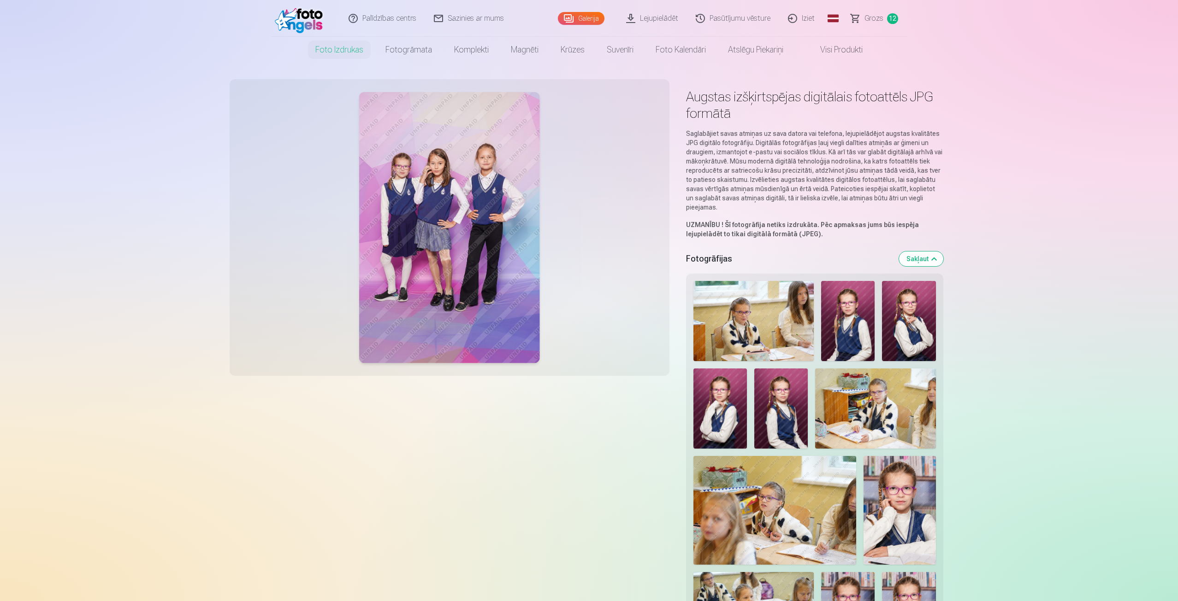
click at [936, 259] on button "Sakļaut" at bounding box center [921, 259] width 44 height 15
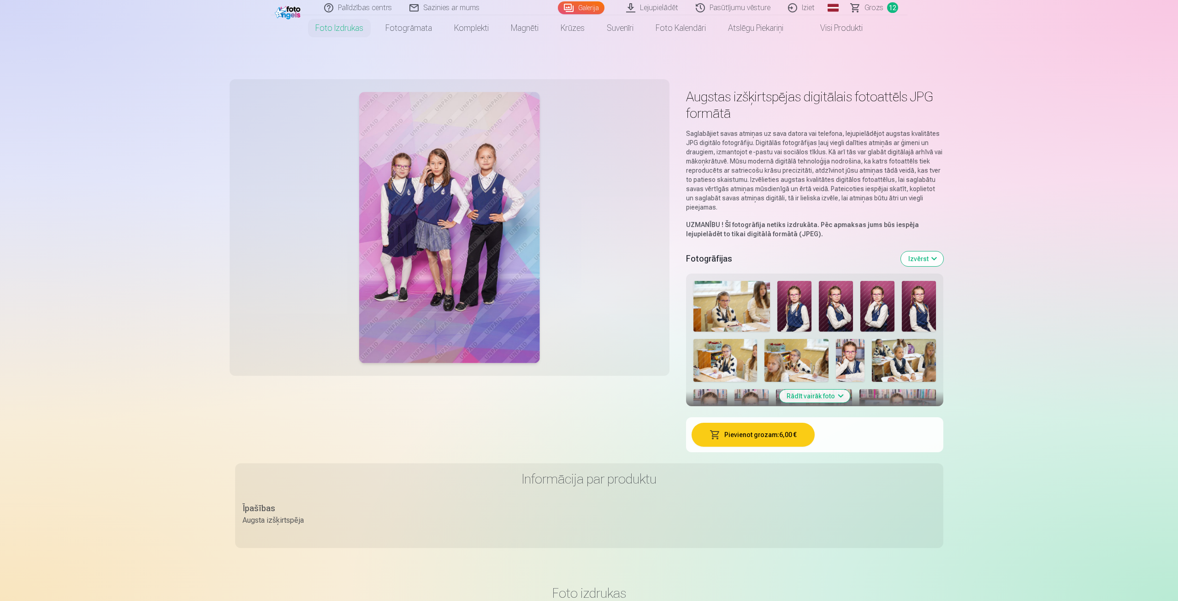
scroll to position [24, 0]
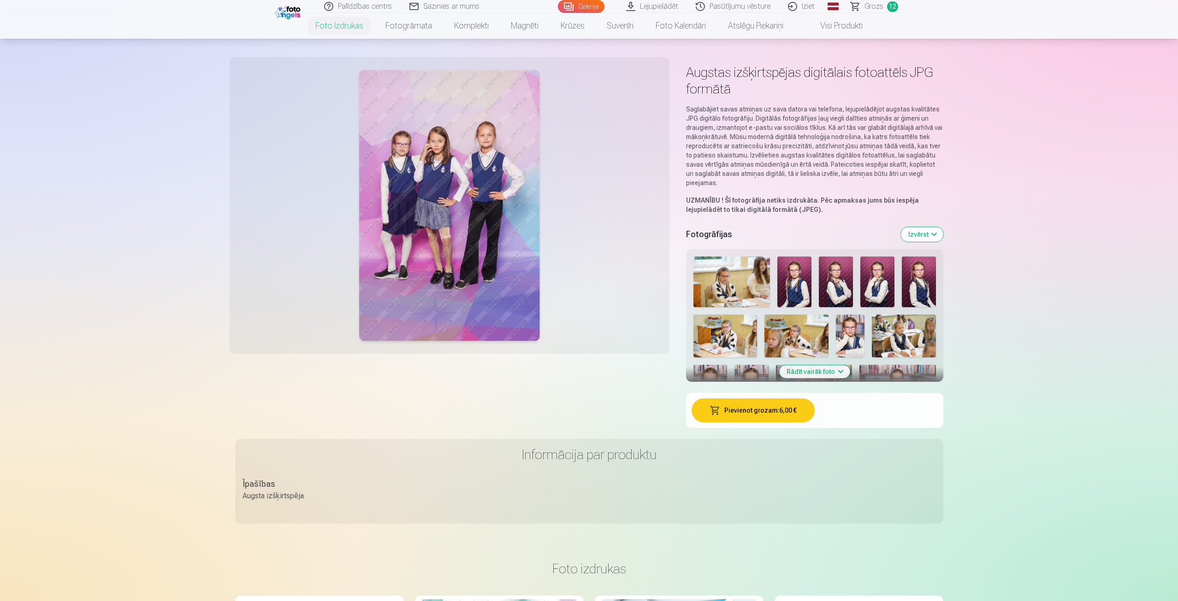
click at [935, 234] on button "Izvērst" at bounding box center [922, 234] width 42 height 15
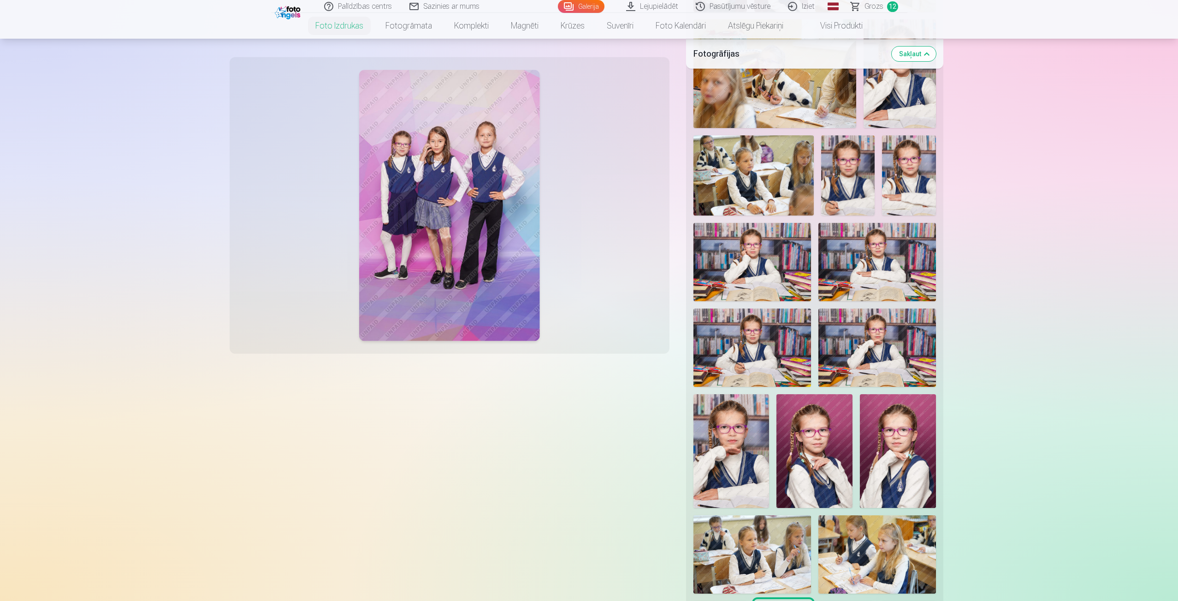
scroll to position [323, 0]
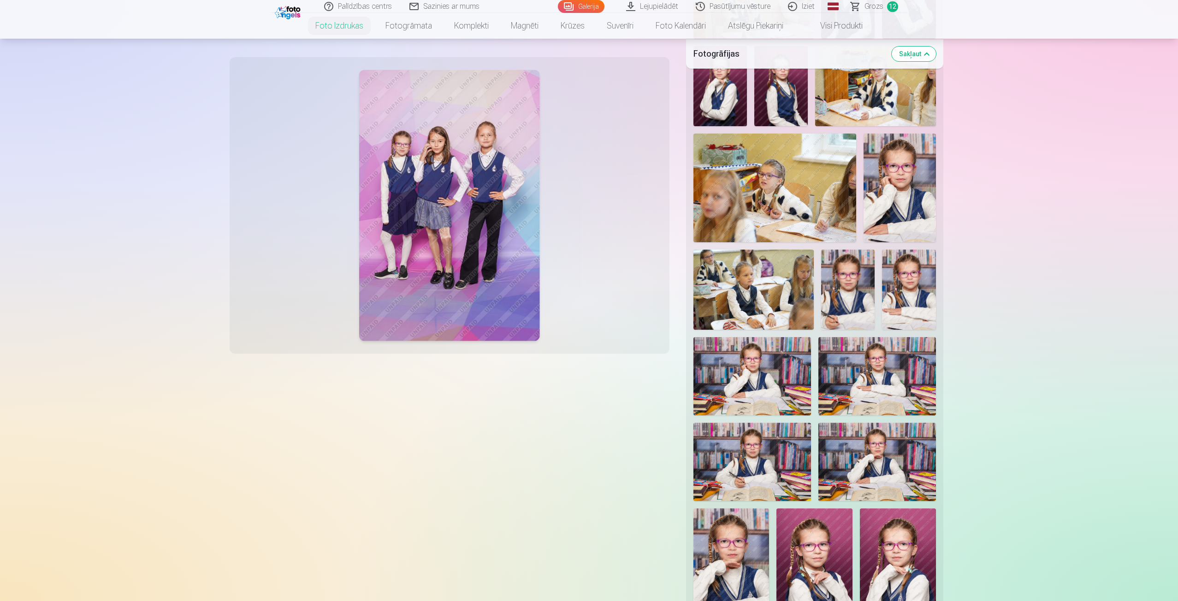
click at [871, 6] on span "Grozs" at bounding box center [873, 6] width 19 height 11
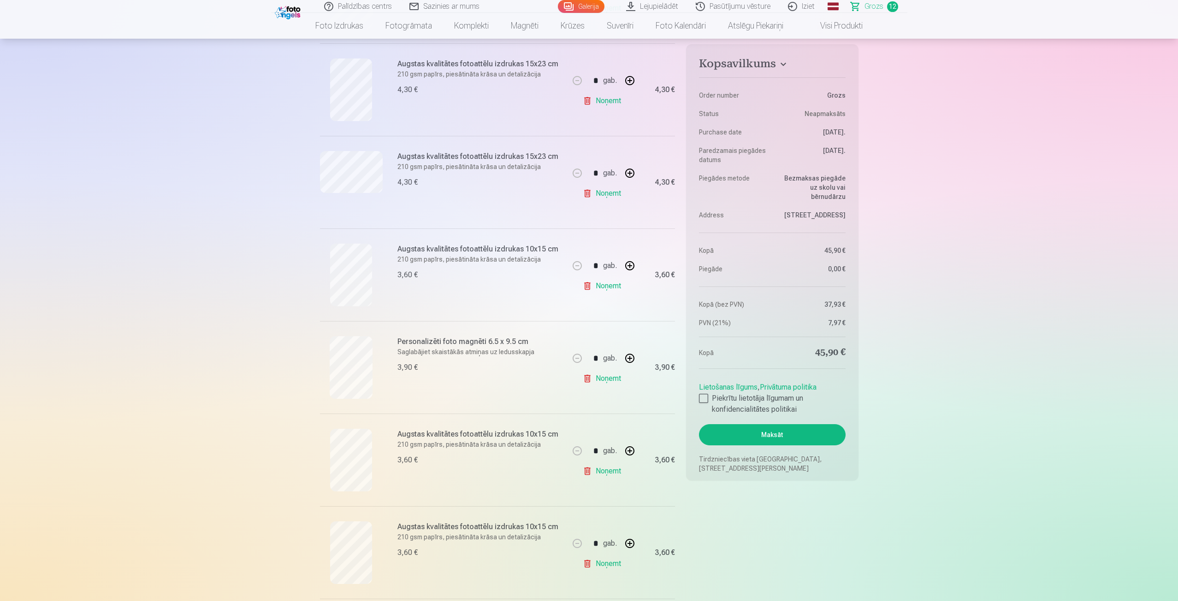
scroll to position [138, 0]
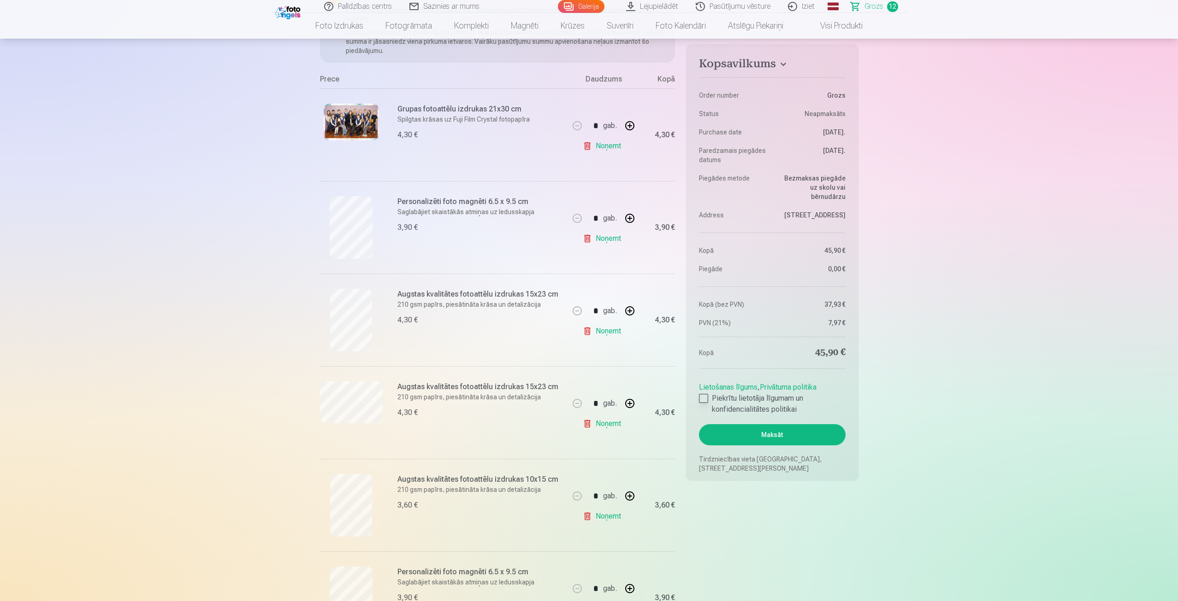
click at [708, 393] on label "Piekrītu lietotāja līgumam un konfidencialitātes politikai" at bounding box center [772, 404] width 146 height 22
click at [771, 430] on button "Maksāt" at bounding box center [772, 434] width 146 height 21
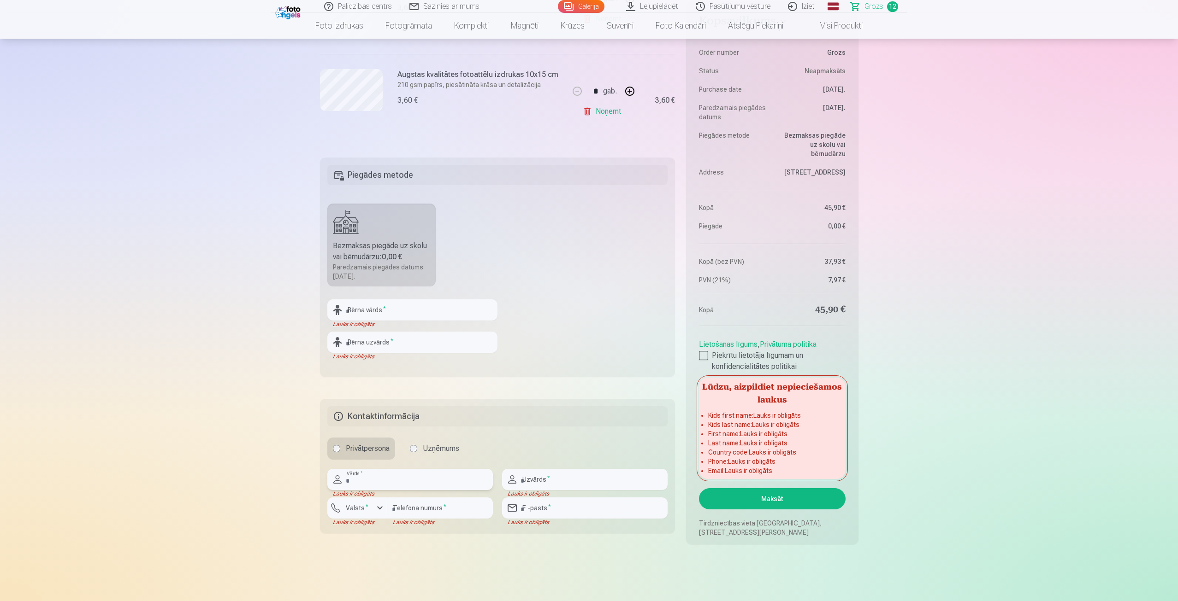
scroll to position [1187, 0]
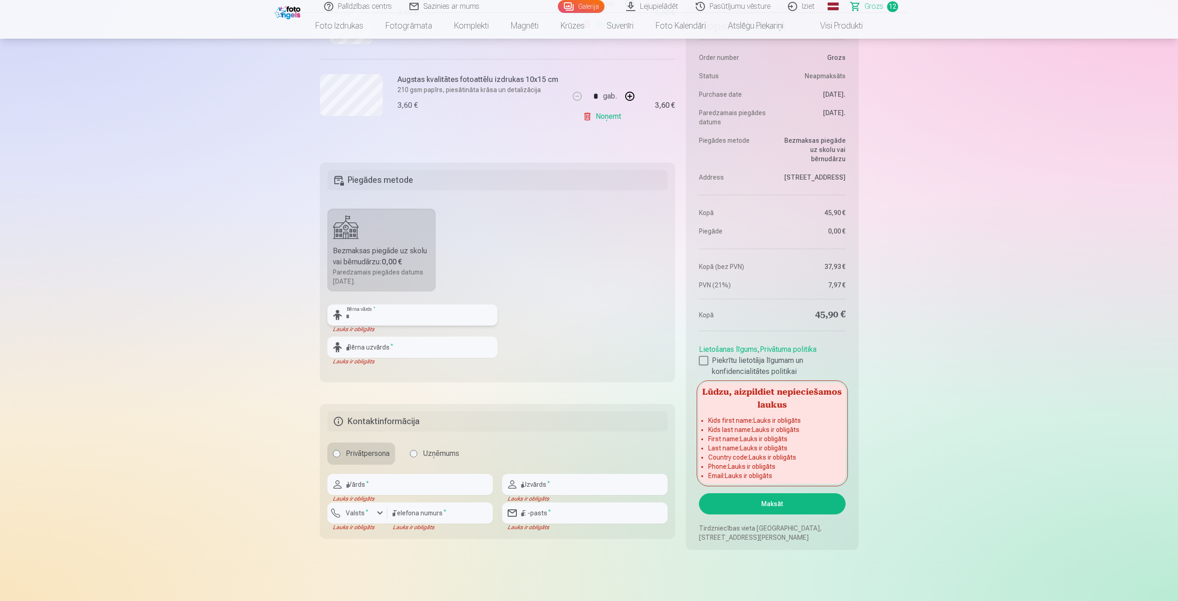
click at [374, 315] on input "text" at bounding box center [412, 315] width 170 height 21
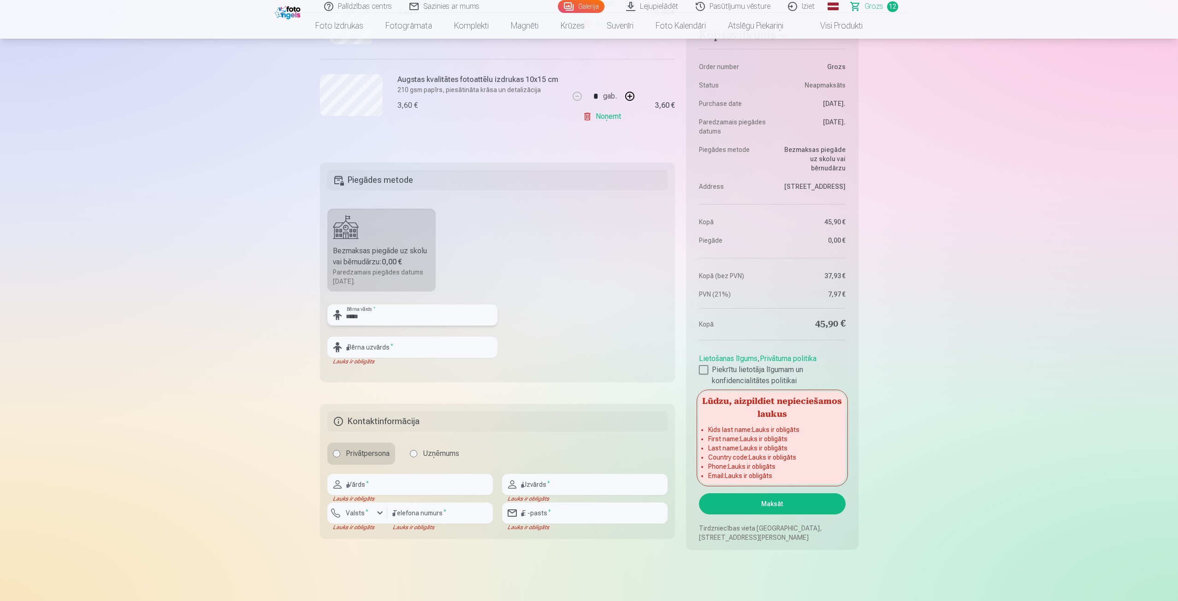
click at [356, 315] on input "*****" at bounding box center [412, 315] width 170 height 21
click at [353, 315] on input "*****" at bounding box center [412, 315] width 170 height 21
type input "****"
click at [386, 347] on input "text" at bounding box center [412, 347] width 170 height 21
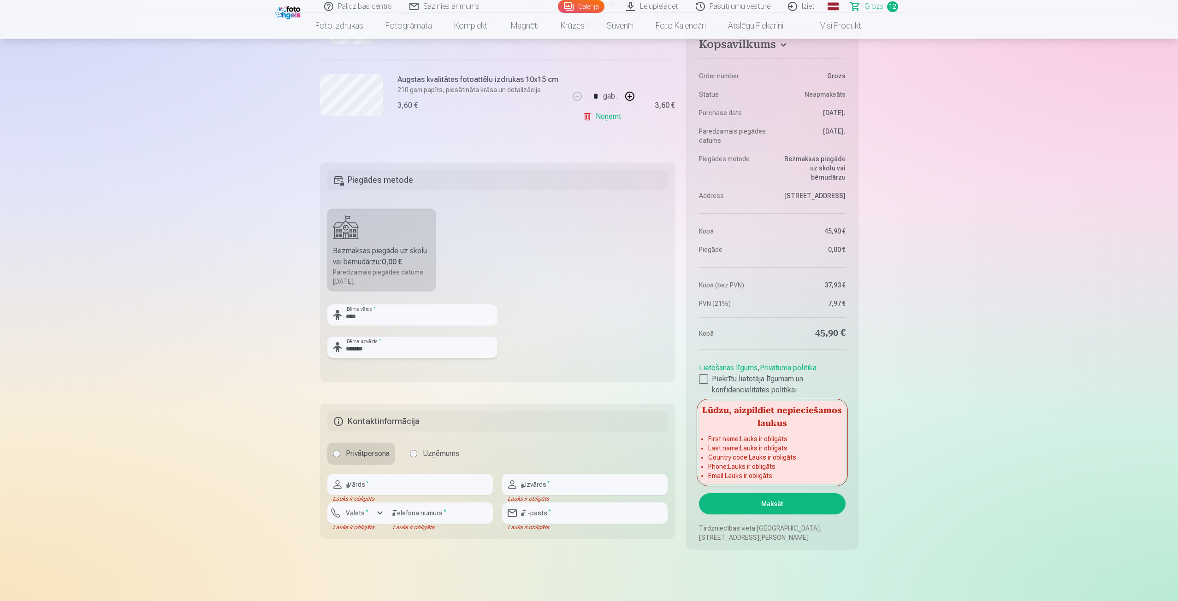
type input "*******"
click at [374, 250] on div "Bezmaksas piegāde uz skolu vai bērnudārzu : 0,00 €" at bounding box center [382, 257] width 98 height 22
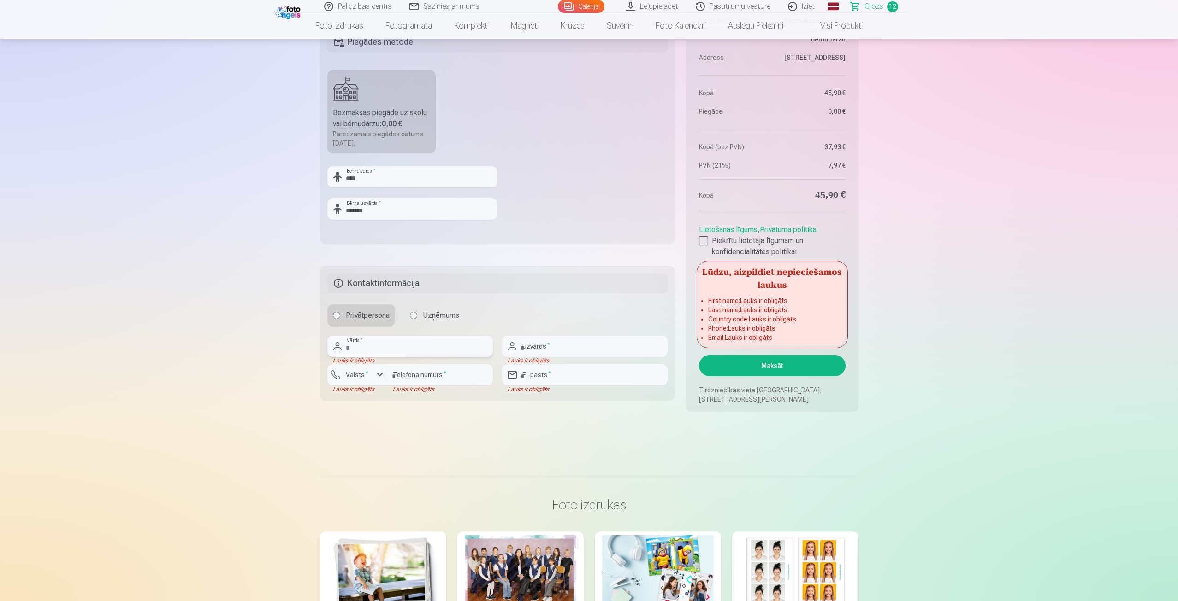
click at [379, 350] on input "text" at bounding box center [409, 346] width 165 height 21
type input "*******"
type input "********"
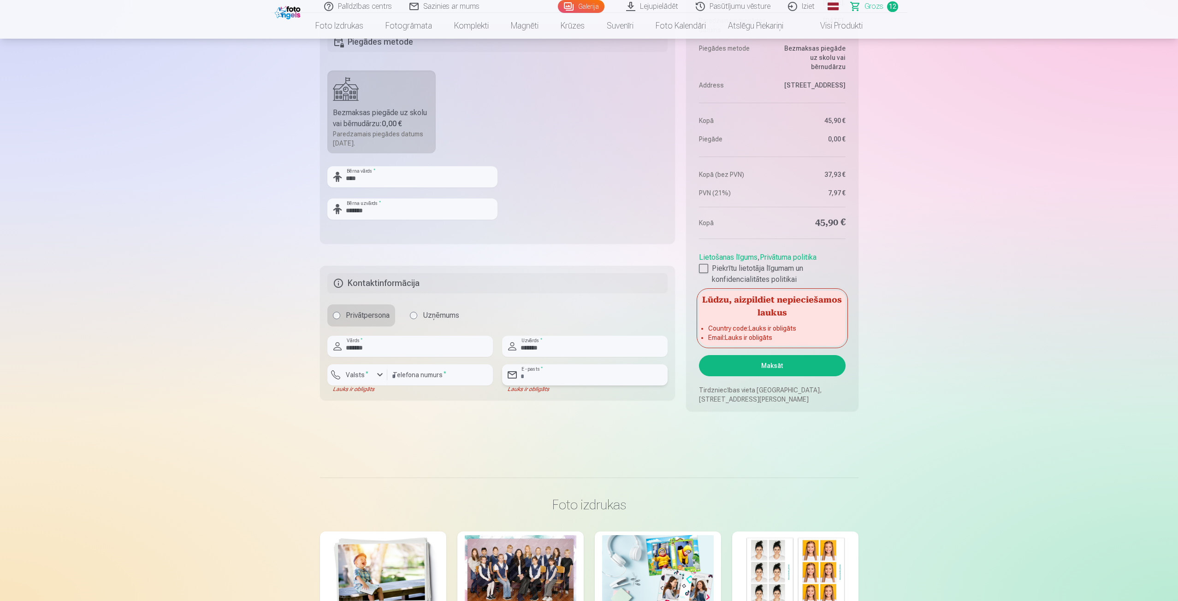
click at [560, 378] on input "email" at bounding box center [584, 375] width 165 height 21
type input "**********"
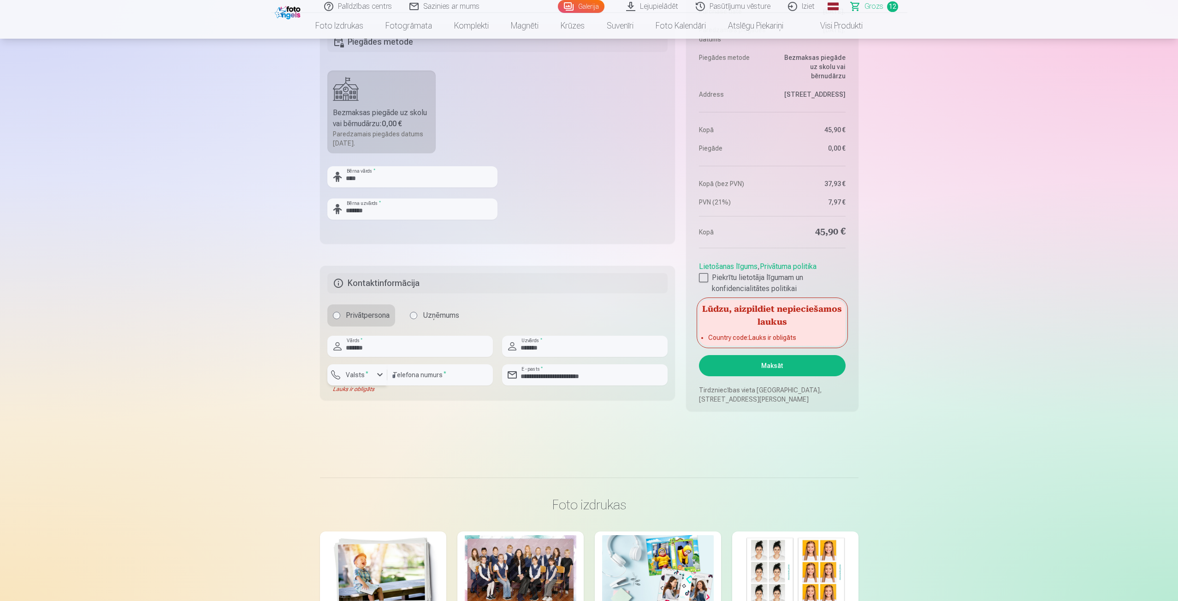
click at [358, 375] on label "Valsts *" at bounding box center [357, 375] width 30 height 9
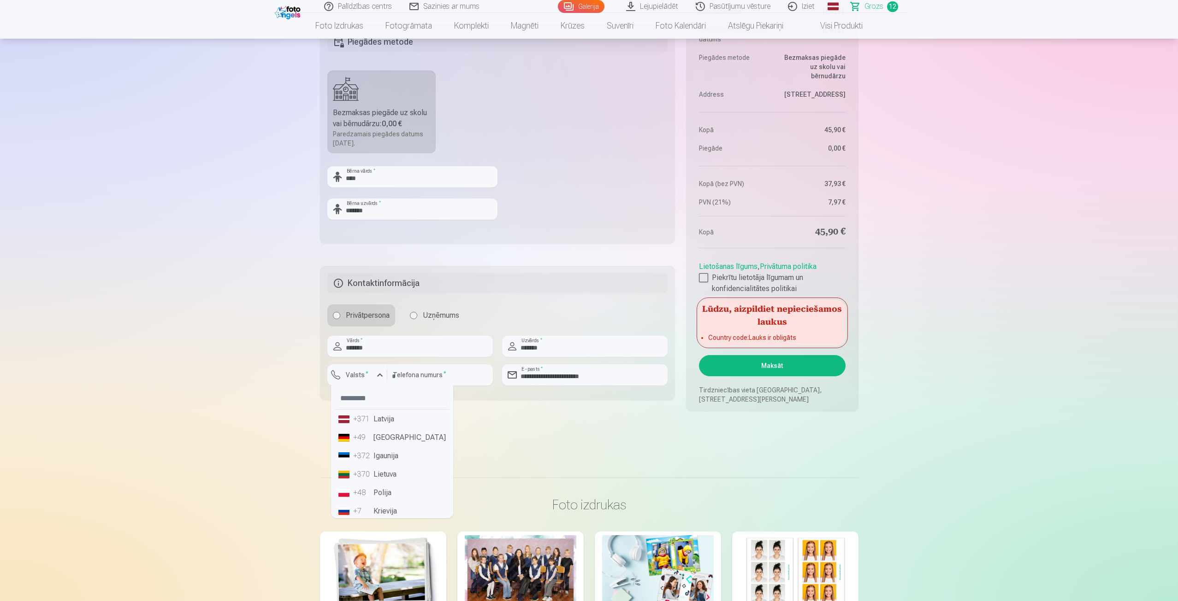
click at [384, 427] on li "+371 Latvija" at bounding box center [392, 419] width 115 height 18
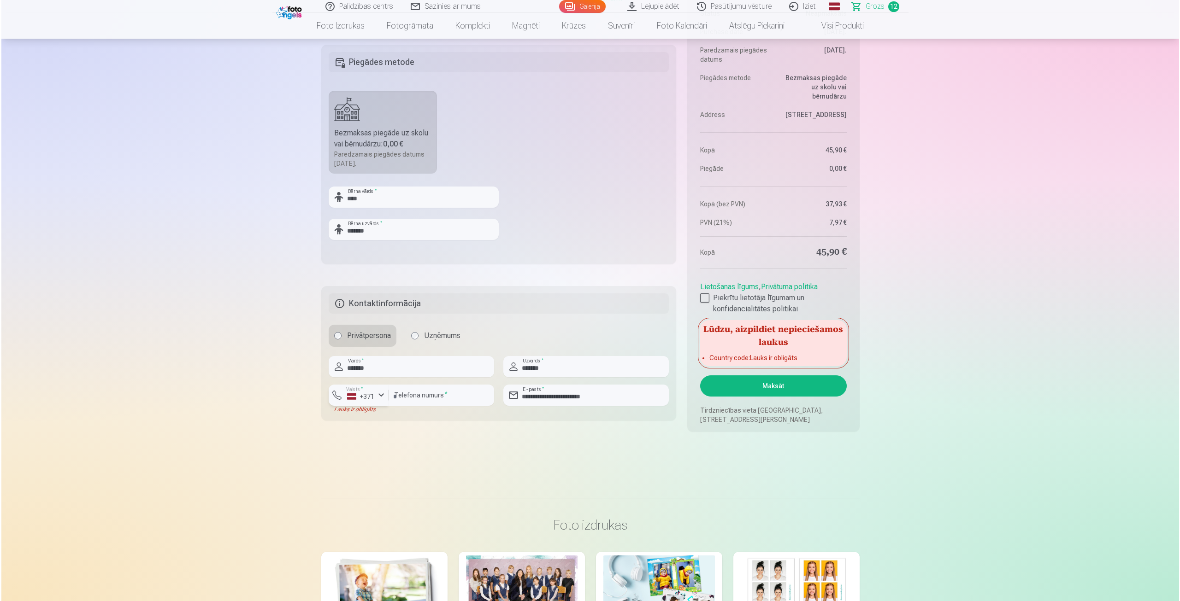
scroll to position [1290, 0]
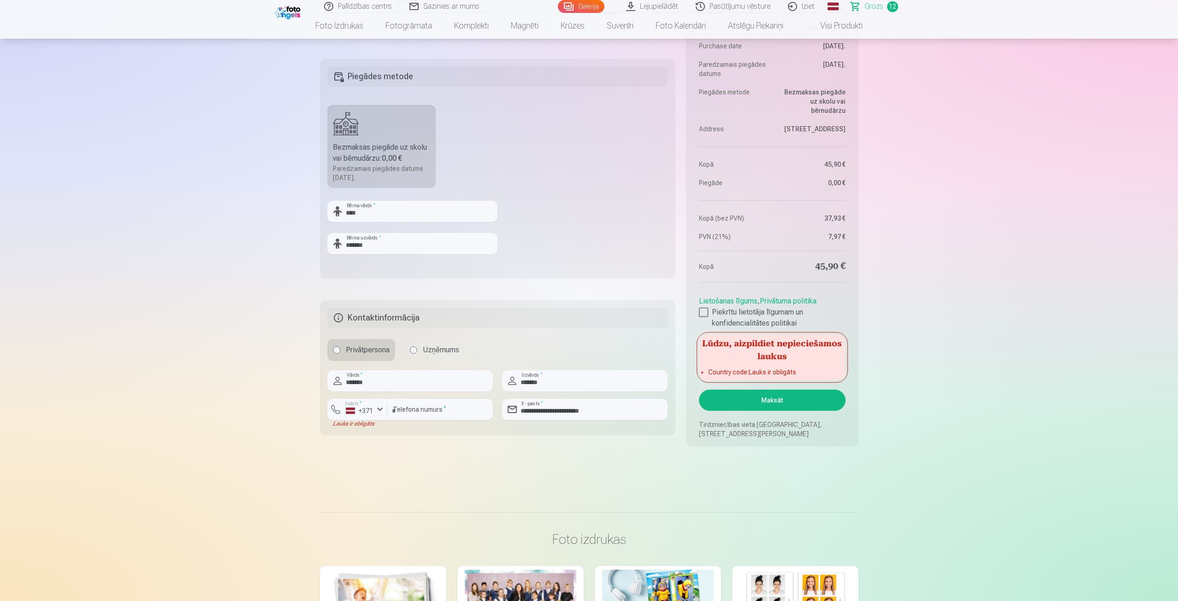
click at [749, 401] on button "Maksāt" at bounding box center [772, 400] width 146 height 21
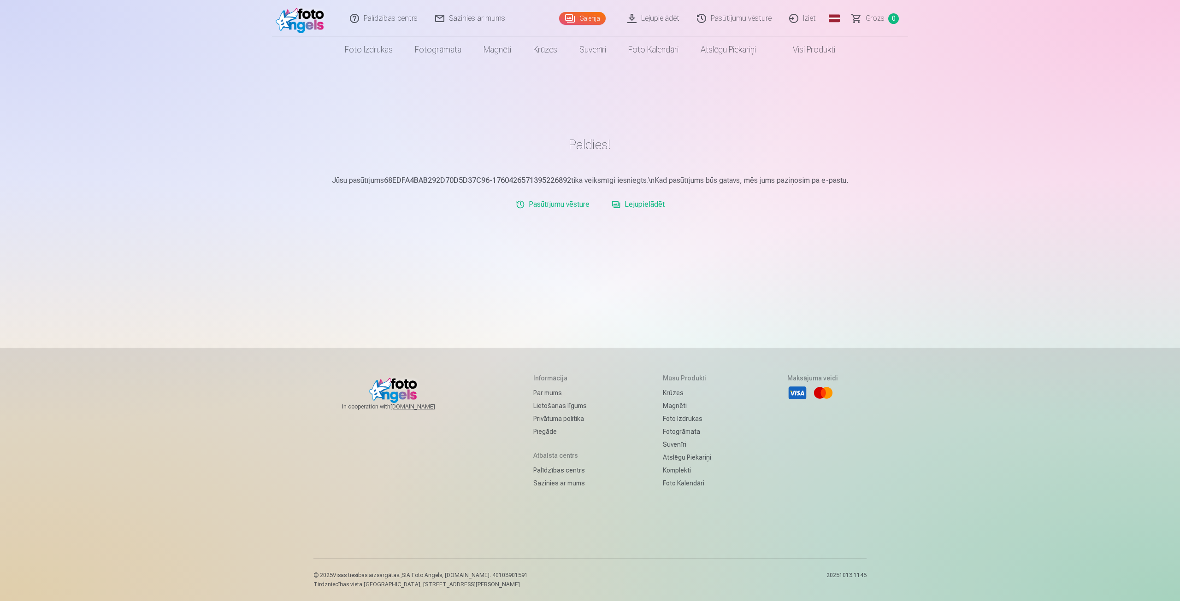
click at [654, 206] on link "Lejupielādēt" at bounding box center [638, 204] width 60 height 18
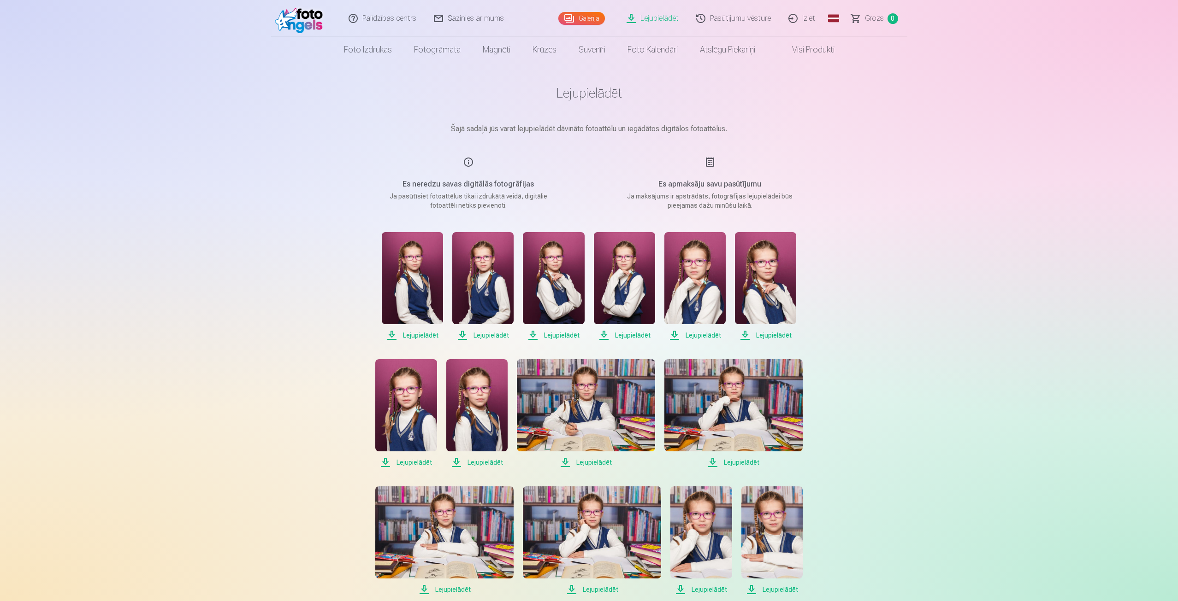
click at [415, 336] on span "Lejupielādēt" at bounding box center [412, 335] width 61 height 11
click at [497, 333] on span "Lejupielādēt" at bounding box center [482, 335] width 61 height 11
click at [558, 334] on span "Lejupielādēt" at bounding box center [553, 335] width 61 height 11
click at [622, 336] on span "Lejupielādēt" at bounding box center [624, 335] width 61 height 11
click at [702, 336] on span "Lejupielādēt" at bounding box center [694, 335] width 61 height 11
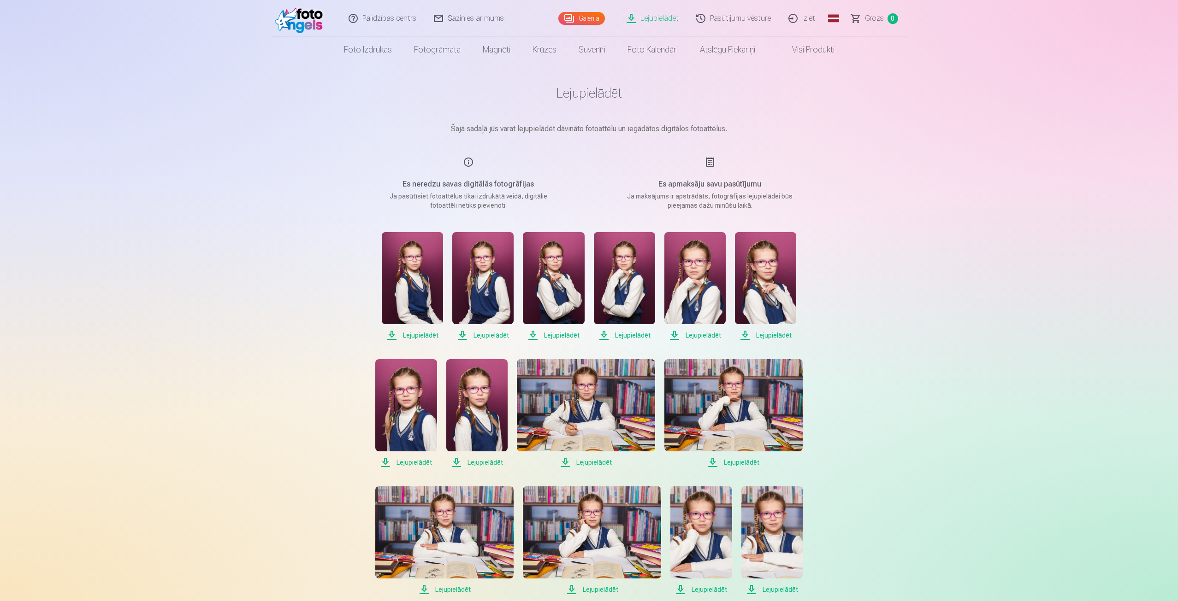
click at [770, 337] on span "Lejupielādēt" at bounding box center [765, 335] width 61 height 11
click at [412, 462] on span "Lejupielādēt" at bounding box center [405, 462] width 61 height 11
click at [478, 464] on span "Lejupielādēt" at bounding box center [476, 462] width 61 height 11
click at [596, 463] on span "Lejupielādēt" at bounding box center [586, 462] width 138 height 11
click at [748, 460] on span "Lejupielādēt" at bounding box center [733, 462] width 138 height 11
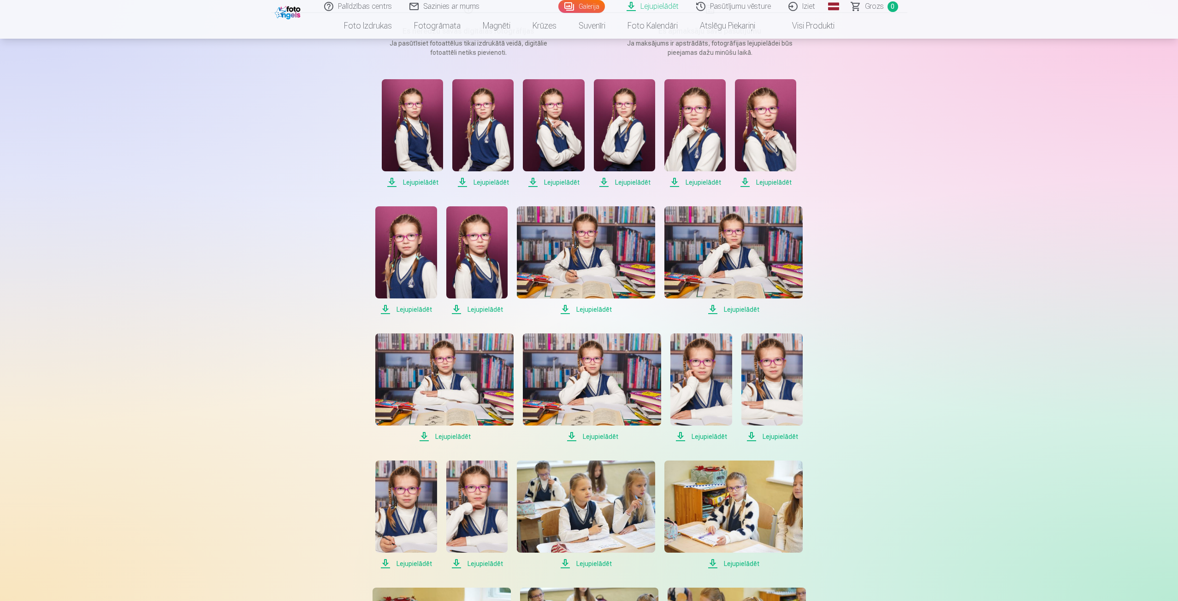
scroll to position [184, 0]
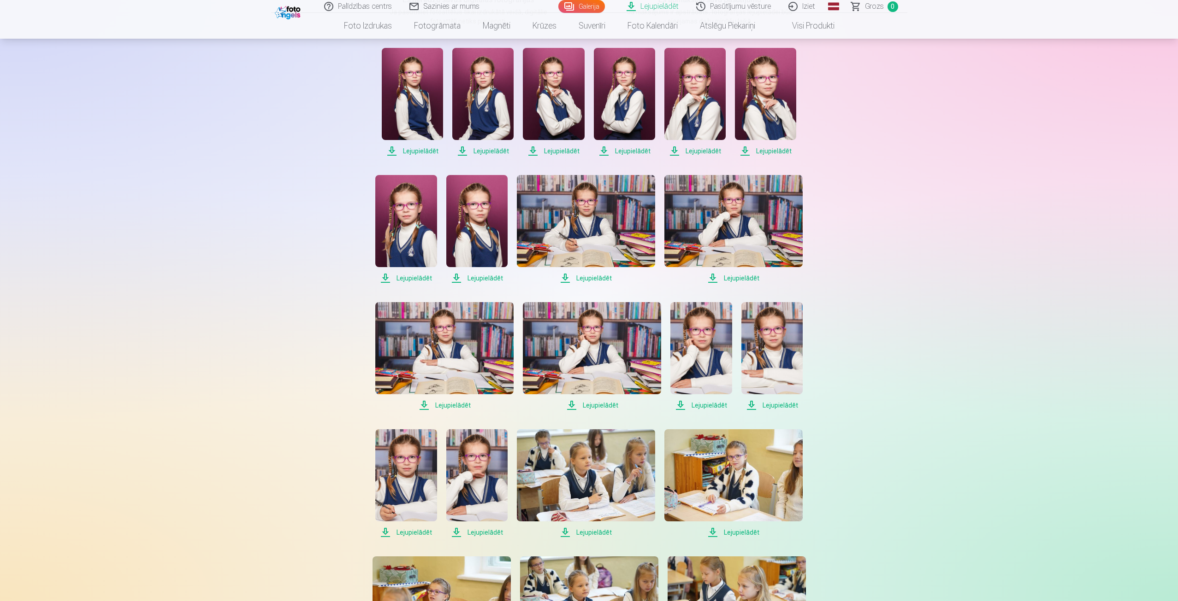
click at [780, 403] on span "Lejupielādēt" at bounding box center [771, 405] width 61 height 11
click at [716, 406] on span "Lejupielādēt" at bounding box center [700, 405] width 61 height 11
click at [602, 406] on span "Lejupielādēt" at bounding box center [592, 405] width 138 height 11
click at [454, 406] on span "Lejupielādēt" at bounding box center [444, 405] width 138 height 11
click at [410, 531] on span "Lejupielādēt" at bounding box center [405, 532] width 61 height 11
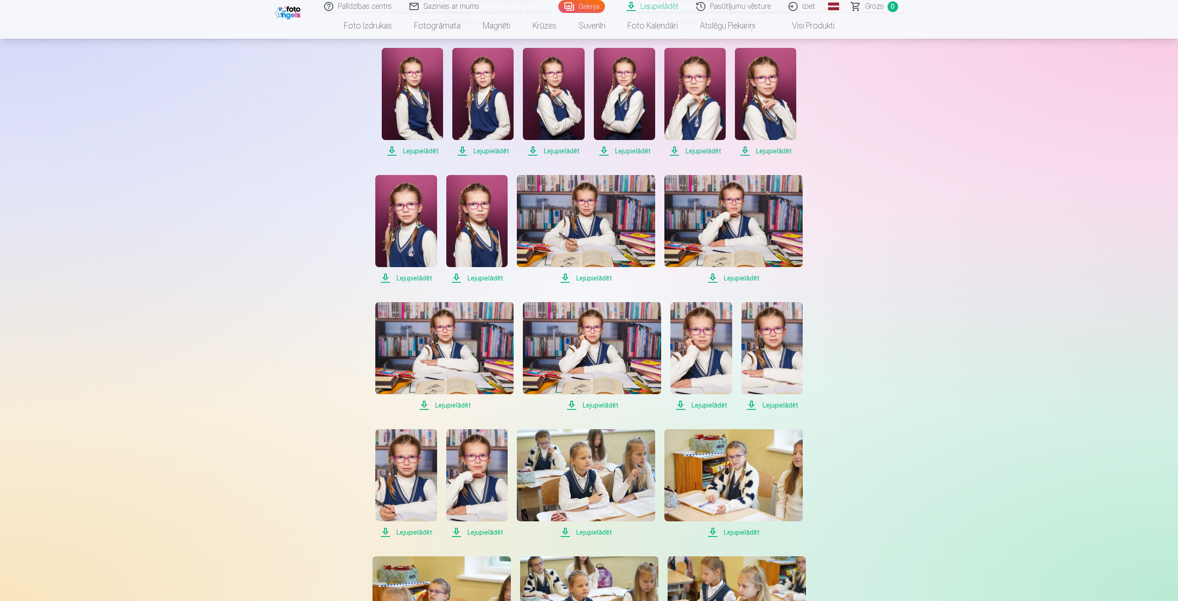
click at [476, 532] on span "Lejupielādēt" at bounding box center [476, 532] width 61 height 11
click at [599, 534] on span "Lejupielādēt" at bounding box center [586, 532] width 138 height 11
click at [745, 530] on span "Lejupielādēt" at bounding box center [733, 532] width 138 height 11
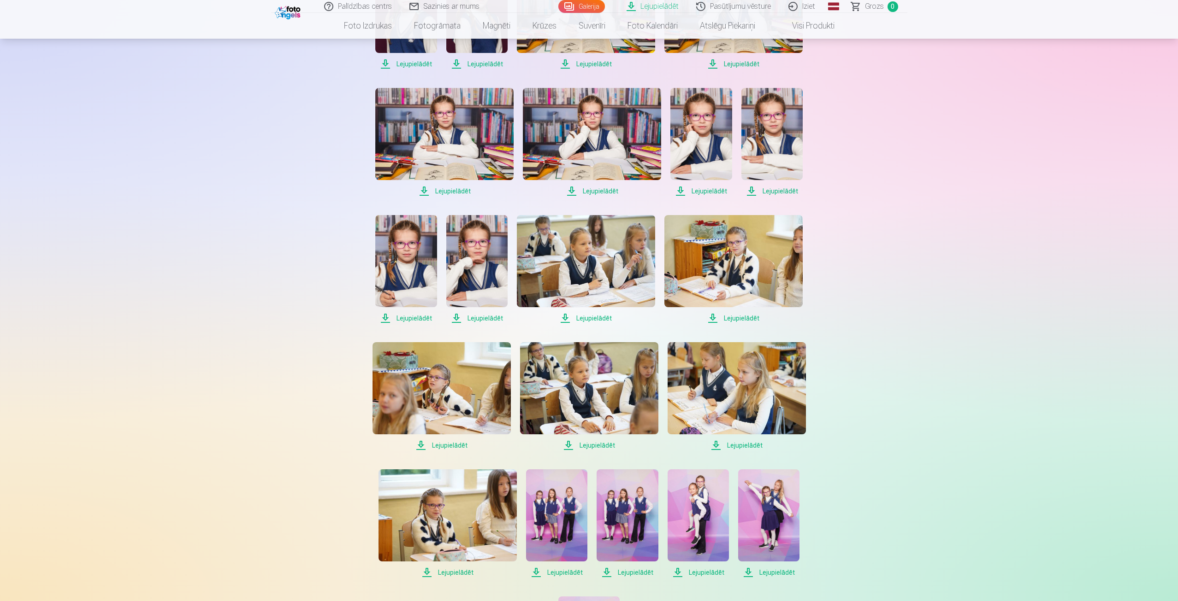
scroll to position [415, 0]
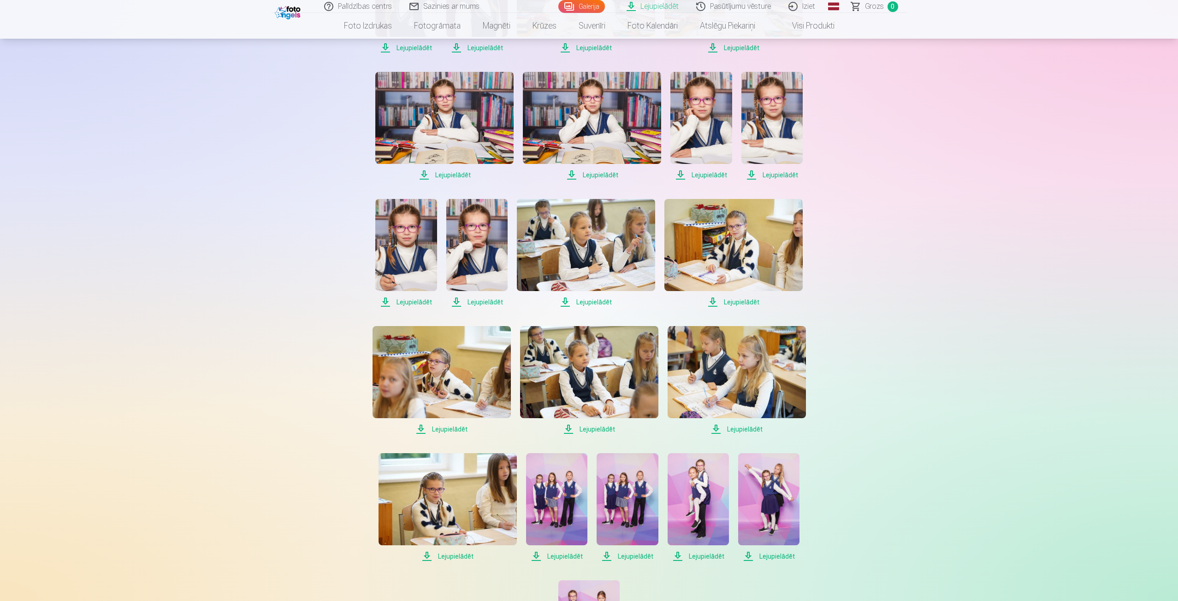
click at [455, 430] on span "Lejupielādēt" at bounding box center [441, 429] width 138 height 11
click at [594, 427] on span "Lejupielādēt" at bounding box center [589, 429] width 138 height 11
click at [749, 430] on span "Lejupielādēt" at bounding box center [736, 429] width 138 height 11
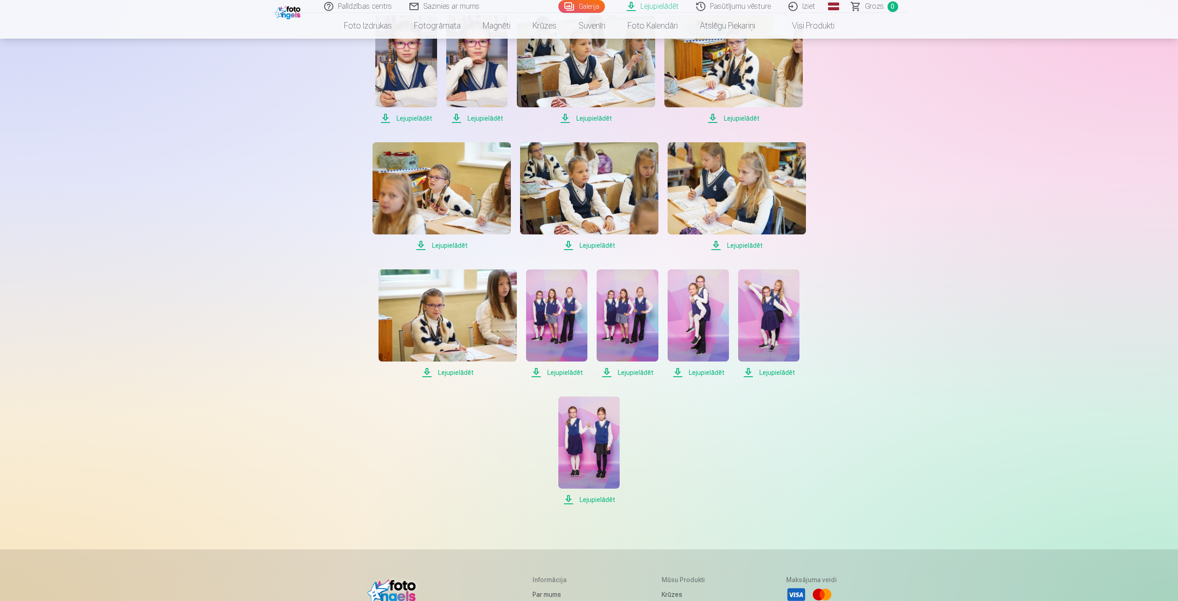
scroll to position [599, 0]
click at [450, 374] on span "Lejupielādēt" at bounding box center [447, 372] width 138 height 11
click at [573, 373] on span "Lejupielādēt" at bounding box center [556, 372] width 61 height 11
click at [642, 373] on span "Lejupielādēt" at bounding box center [626, 372] width 61 height 11
click at [697, 371] on span "Lejupielādēt" at bounding box center [697, 372] width 61 height 11
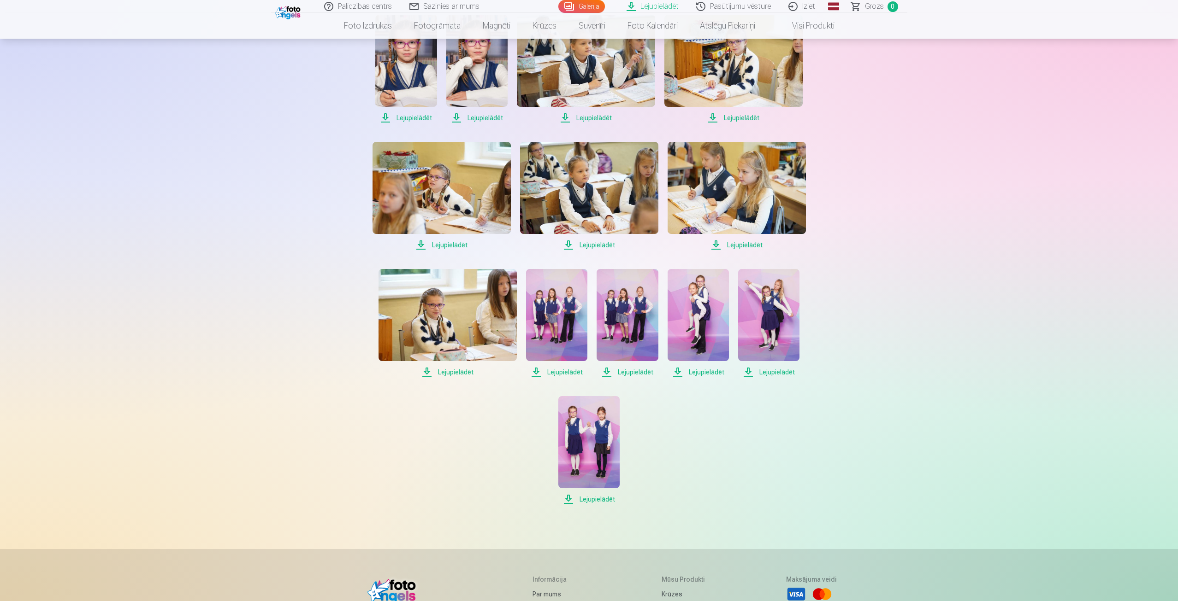
click at [779, 370] on span "Lejupielādēt" at bounding box center [768, 372] width 61 height 11
click at [595, 496] on span "Lejupielādēt" at bounding box center [588, 499] width 61 height 11
